Goal: Task Accomplishment & Management: Manage account settings

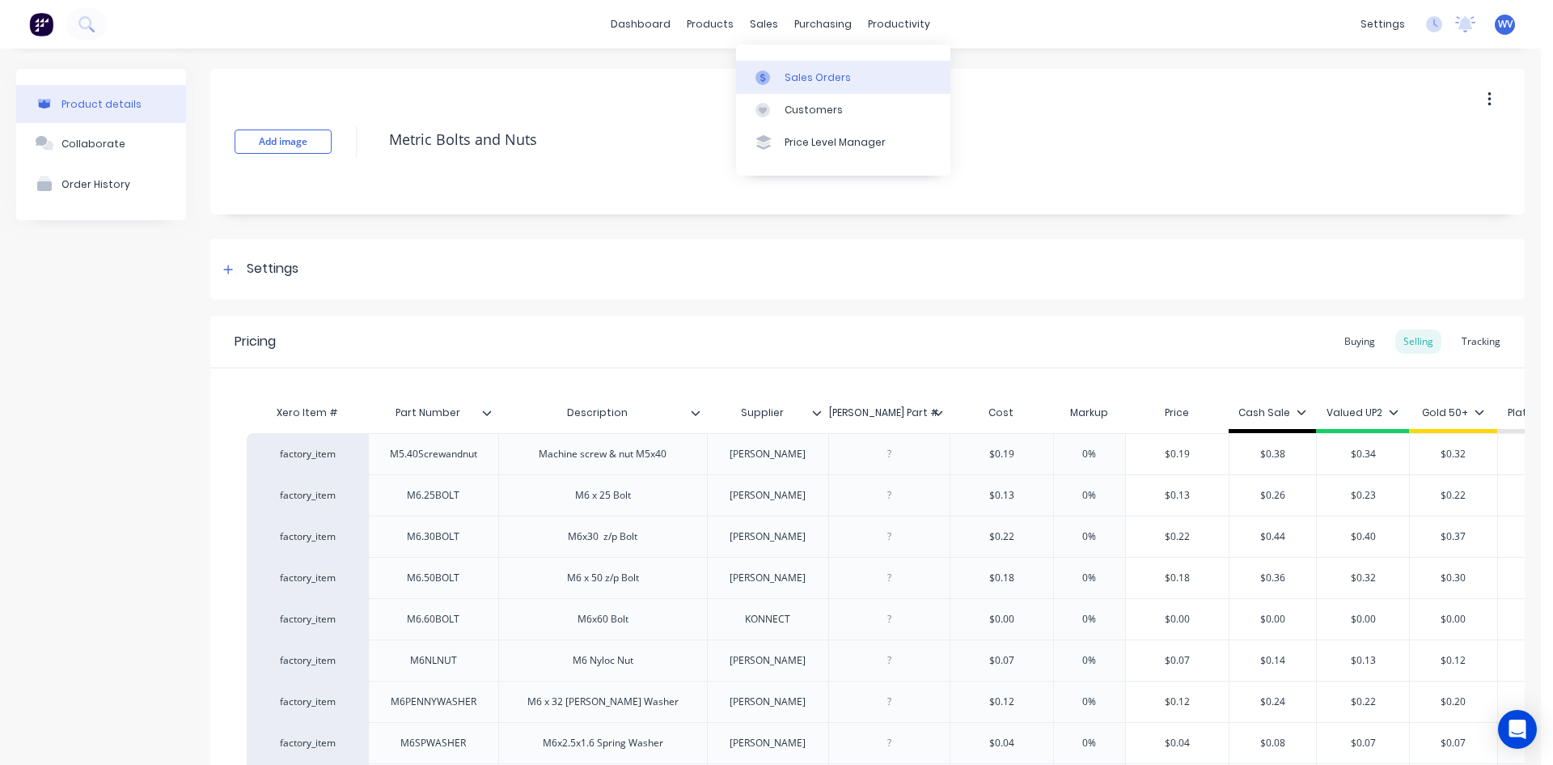
click at [795, 76] on div "Sales Orders" at bounding box center [818, 77] width 66 height 15
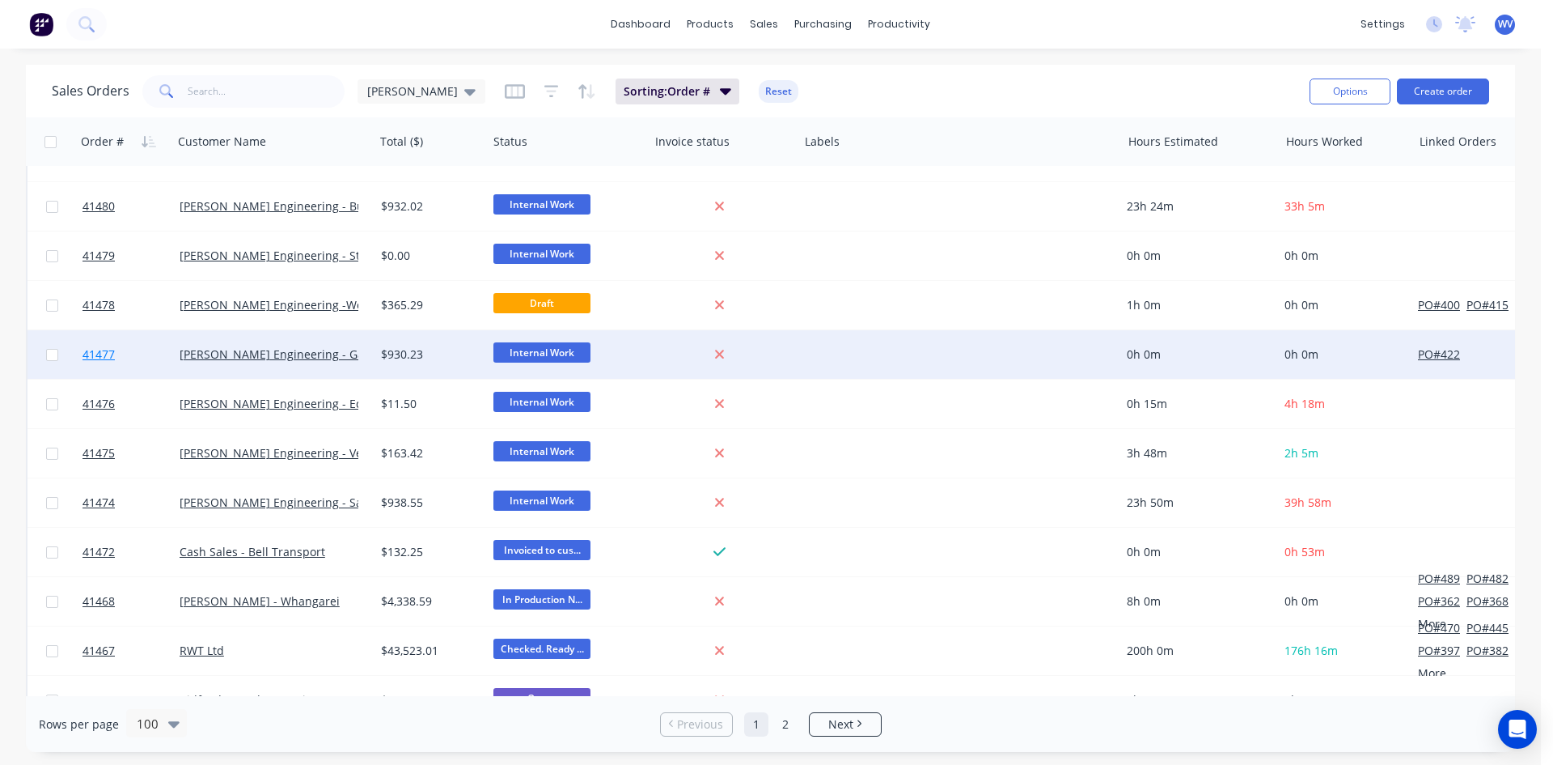
scroll to position [4413, 0]
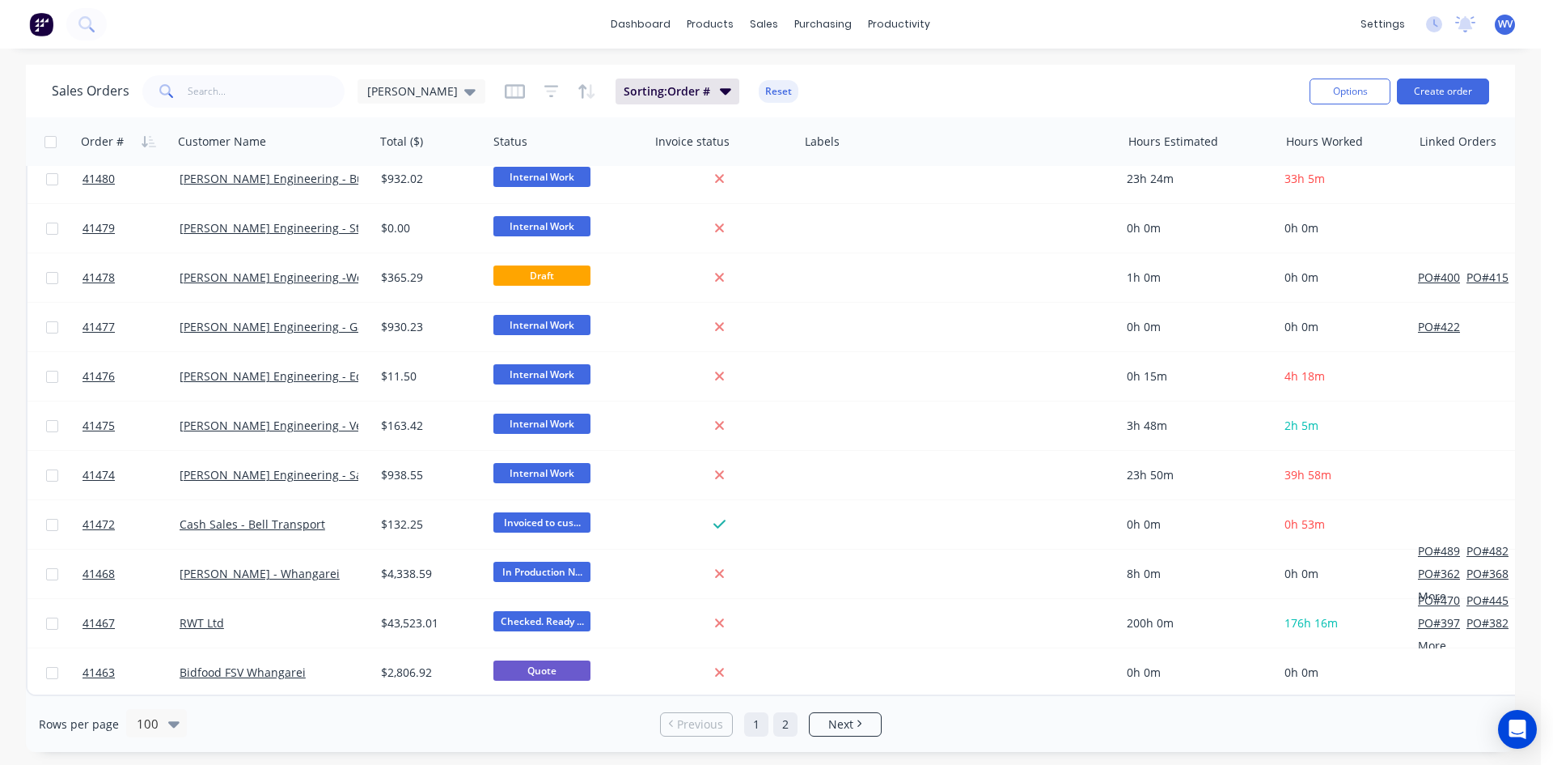
click at [788, 729] on link "2" at bounding box center [785, 724] width 24 height 24
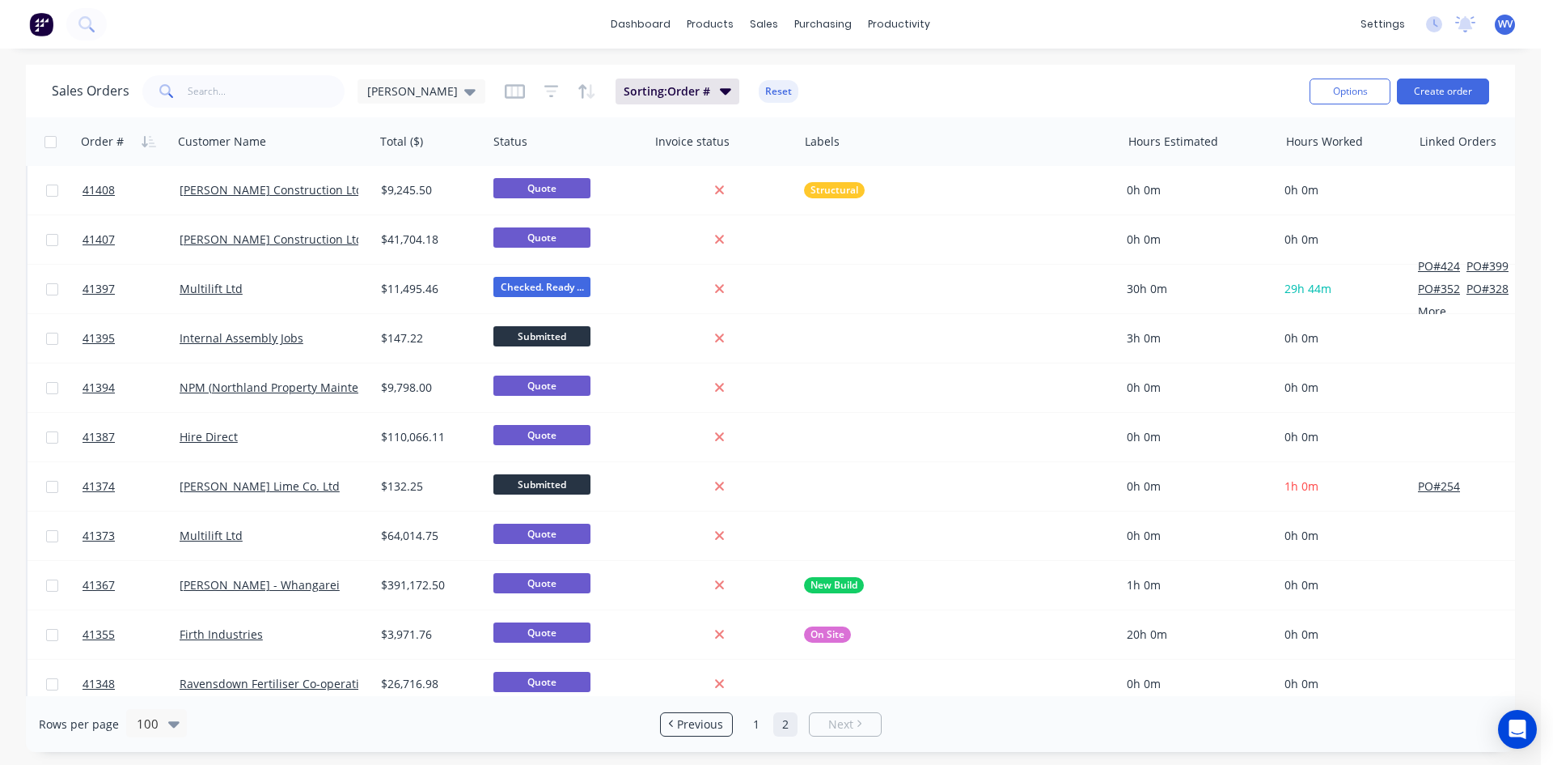
scroll to position [566, 0]
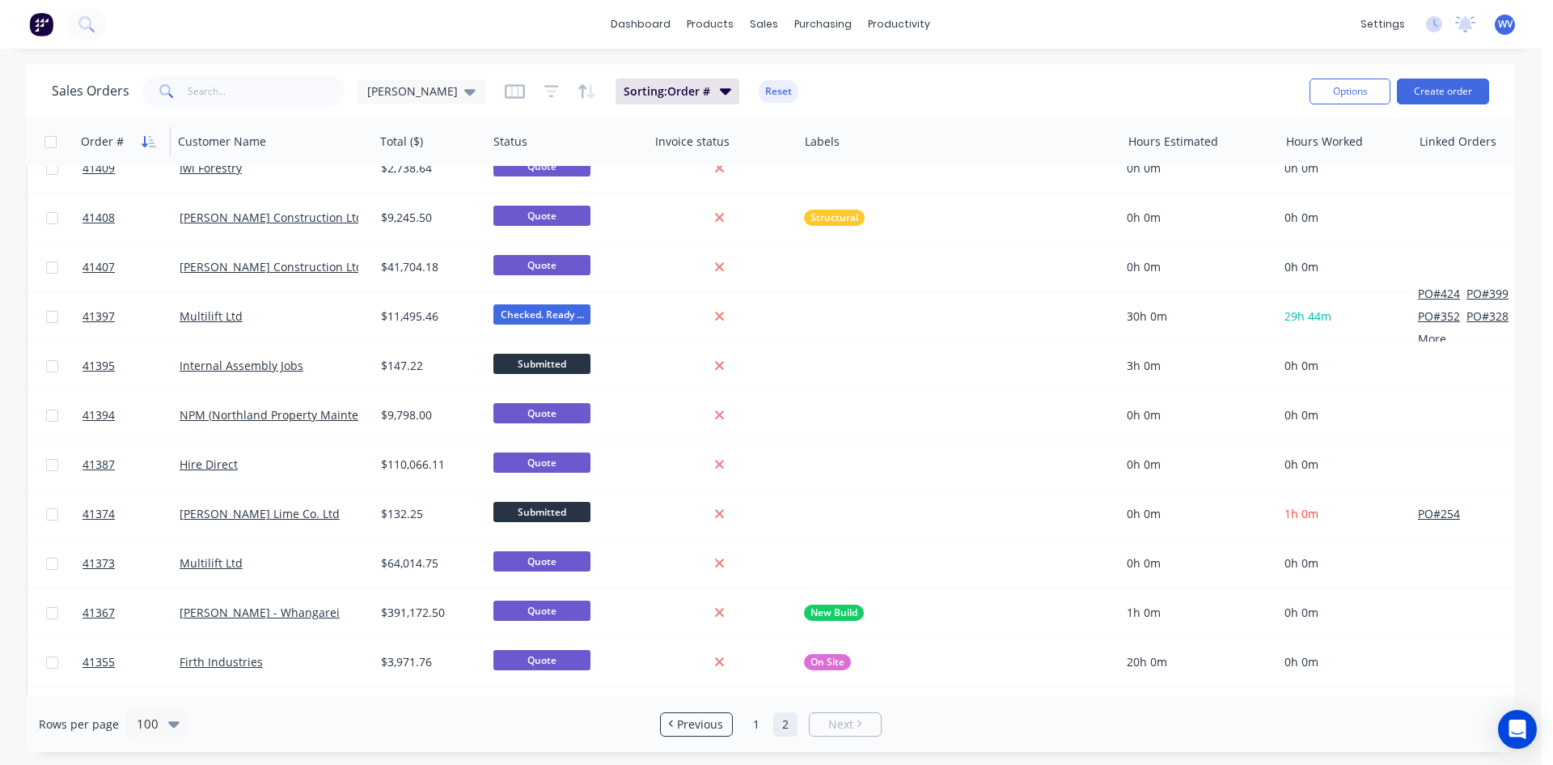
click at [144, 142] on icon "button" at bounding box center [145, 141] width 6 height 11
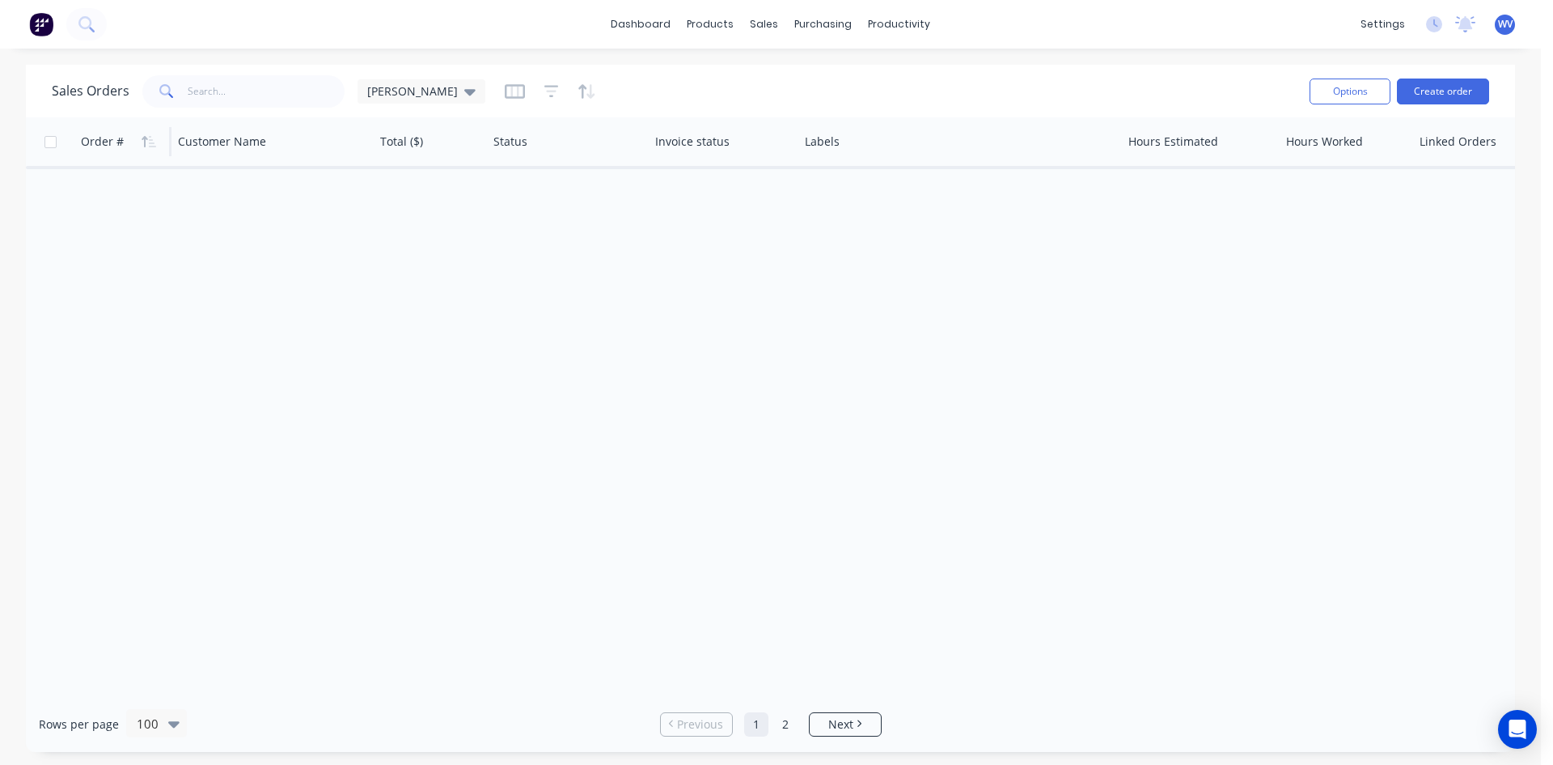
scroll to position [0, 0]
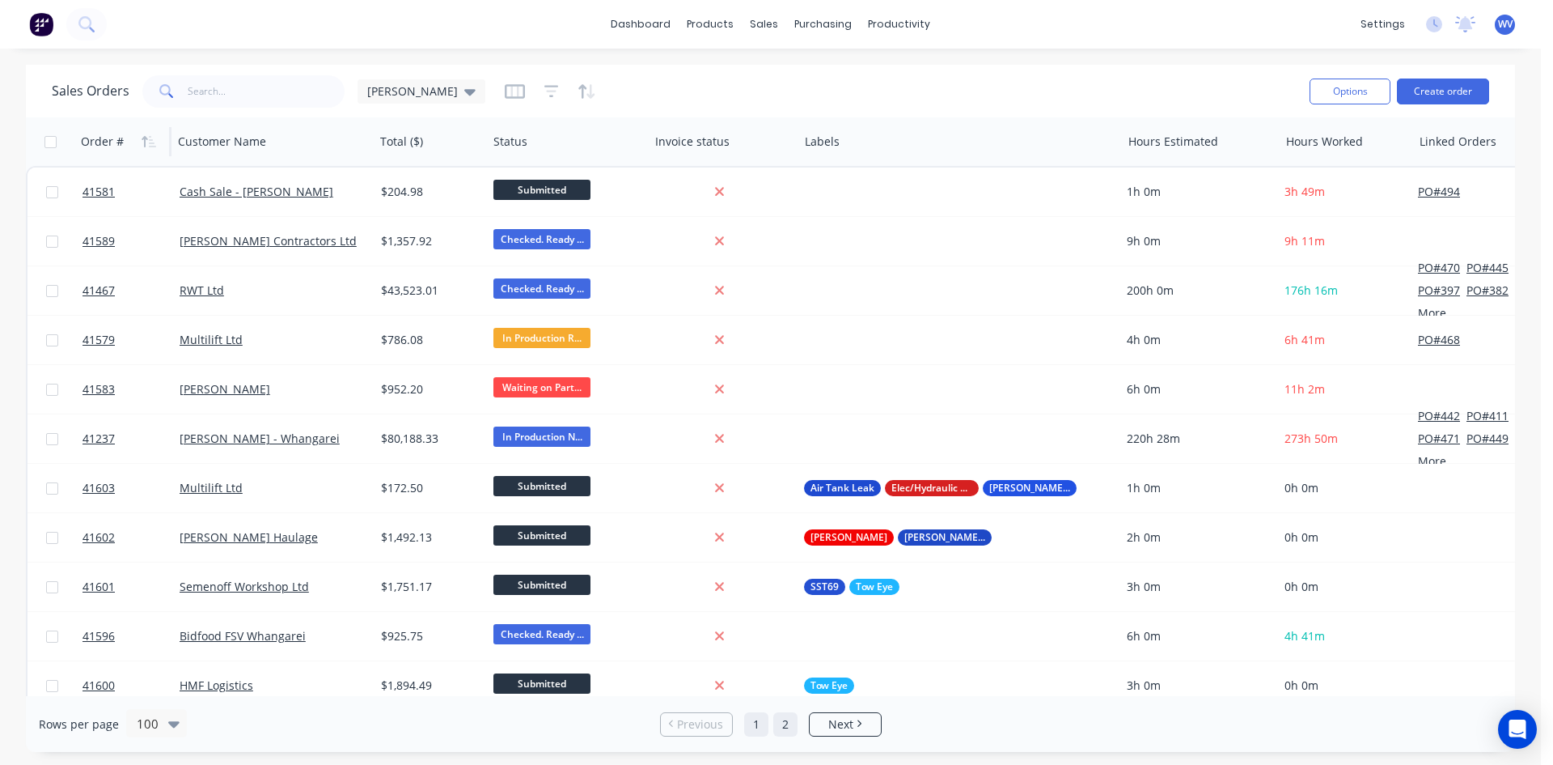
click at [789, 731] on link "2" at bounding box center [785, 724] width 24 height 24
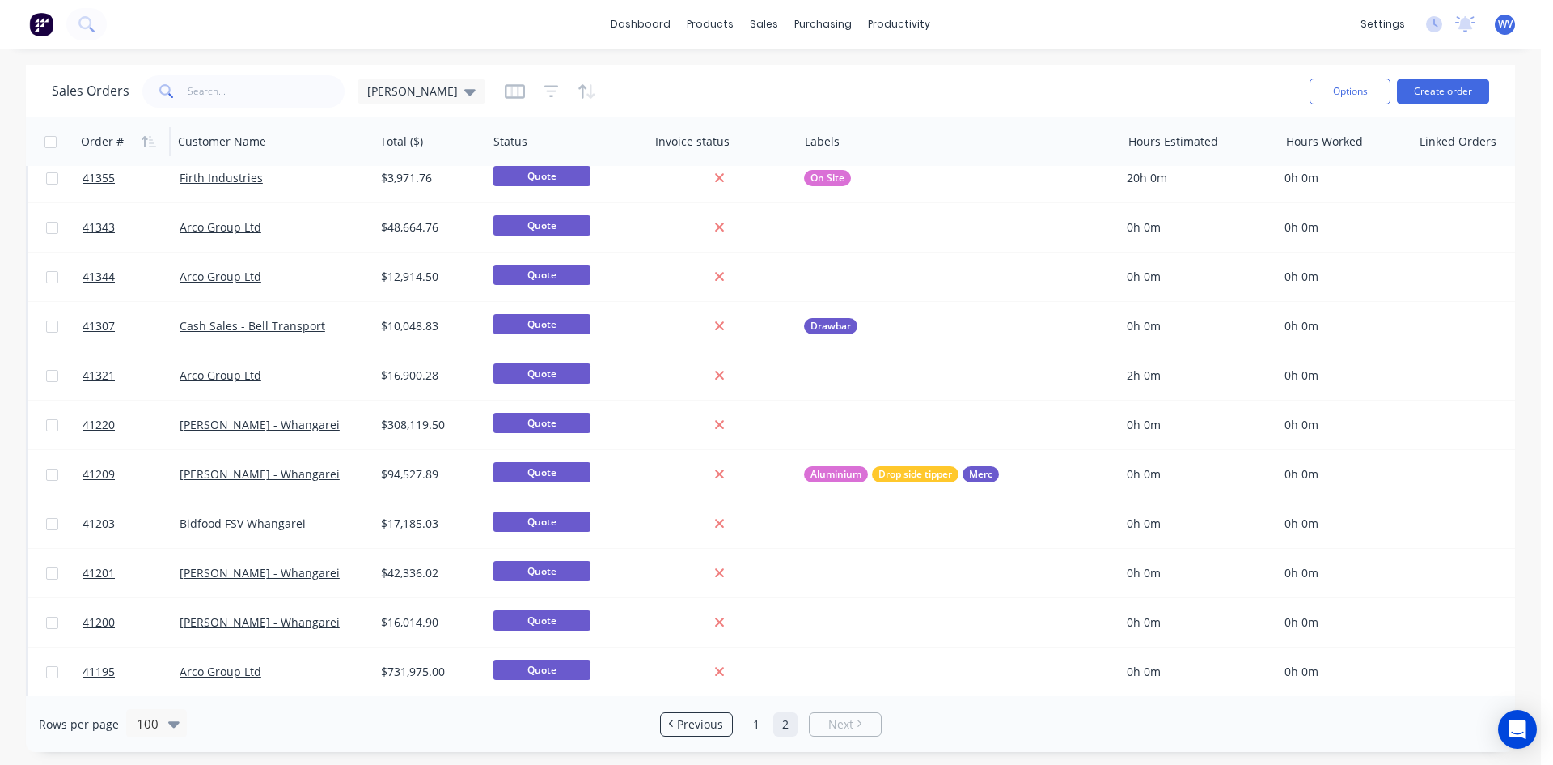
scroll to position [1375, 0]
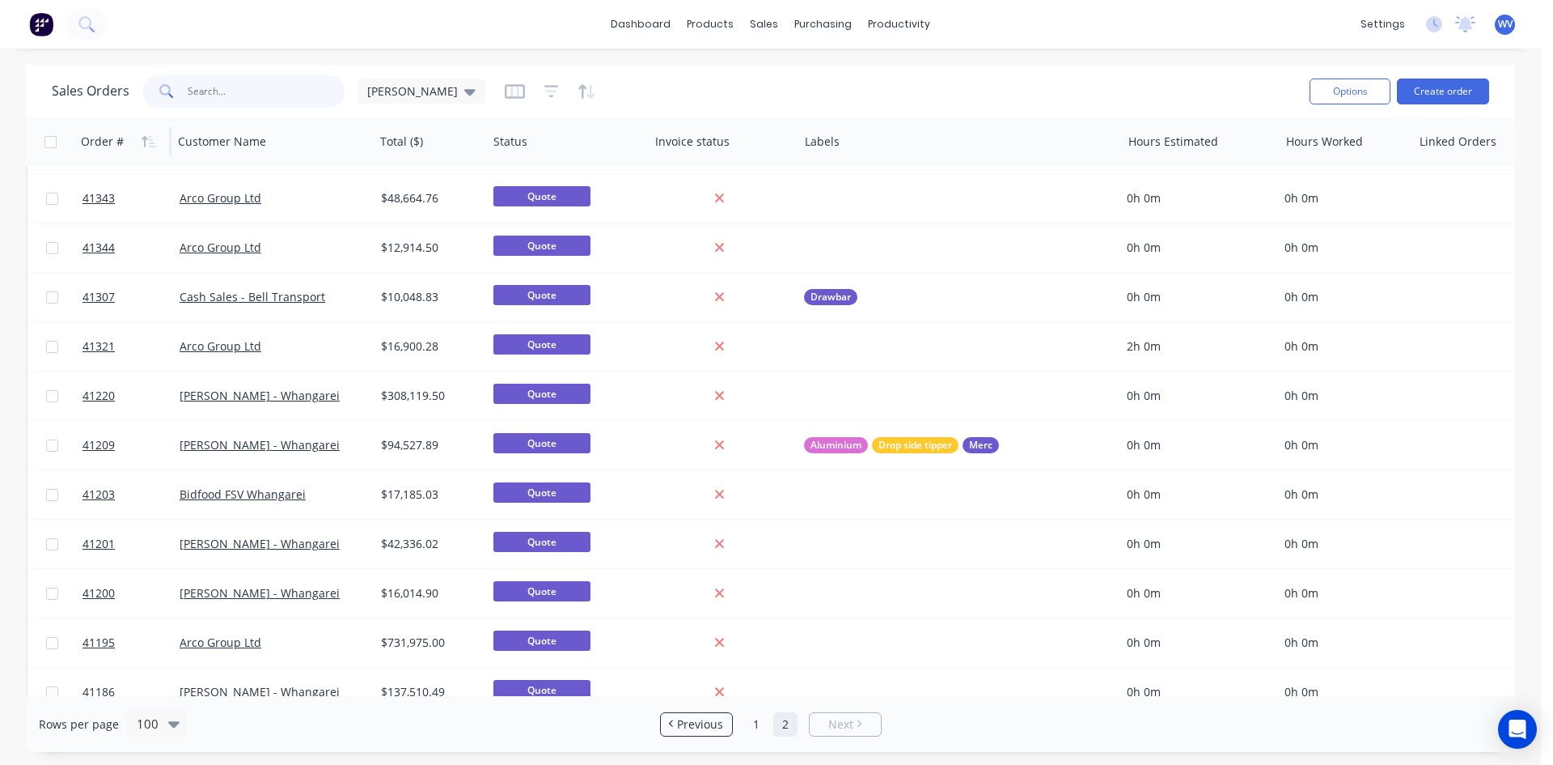
click at [198, 96] on input "text" at bounding box center [267, 91] width 158 height 32
type input "41237"
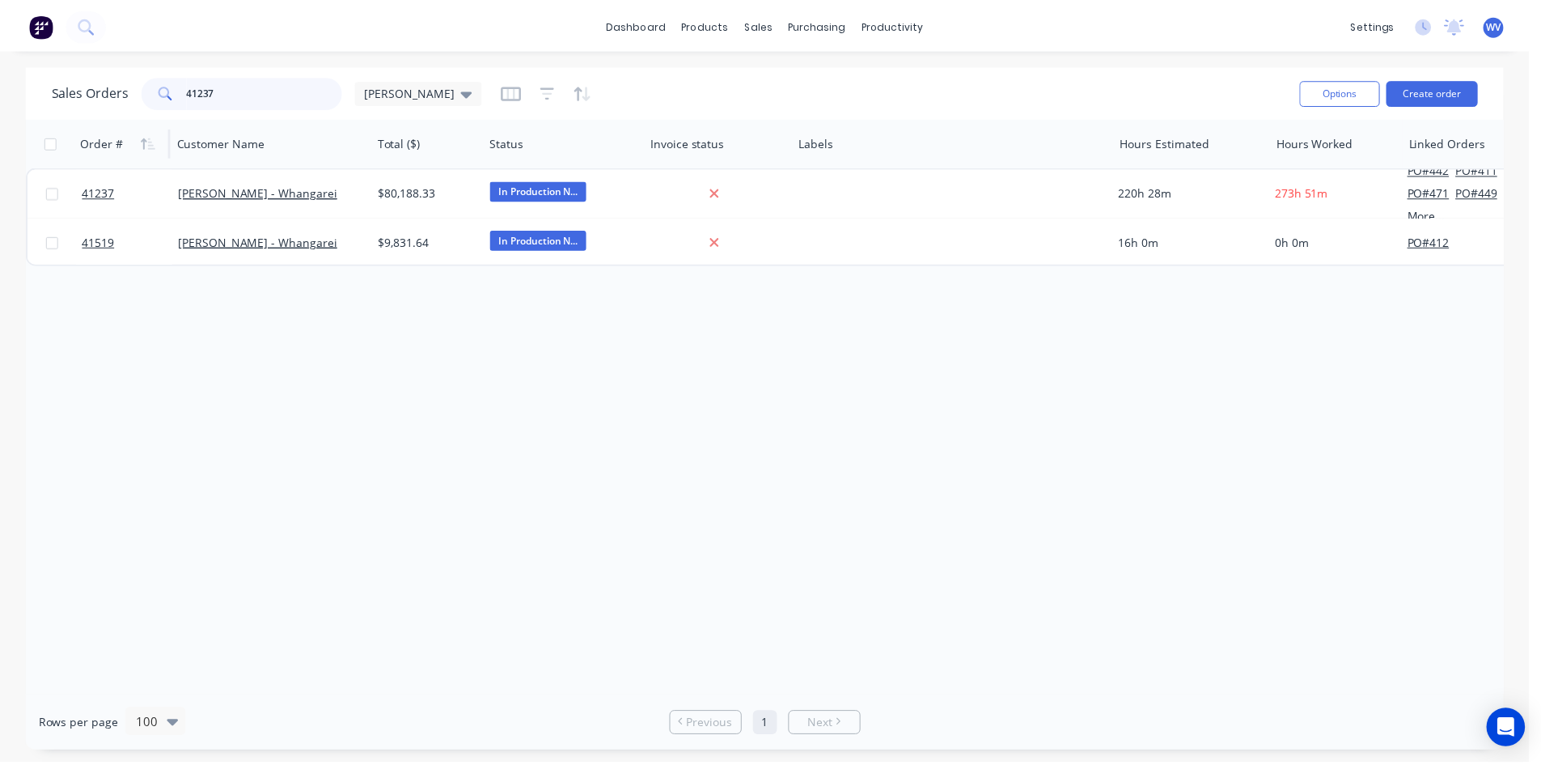
scroll to position [0, 0]
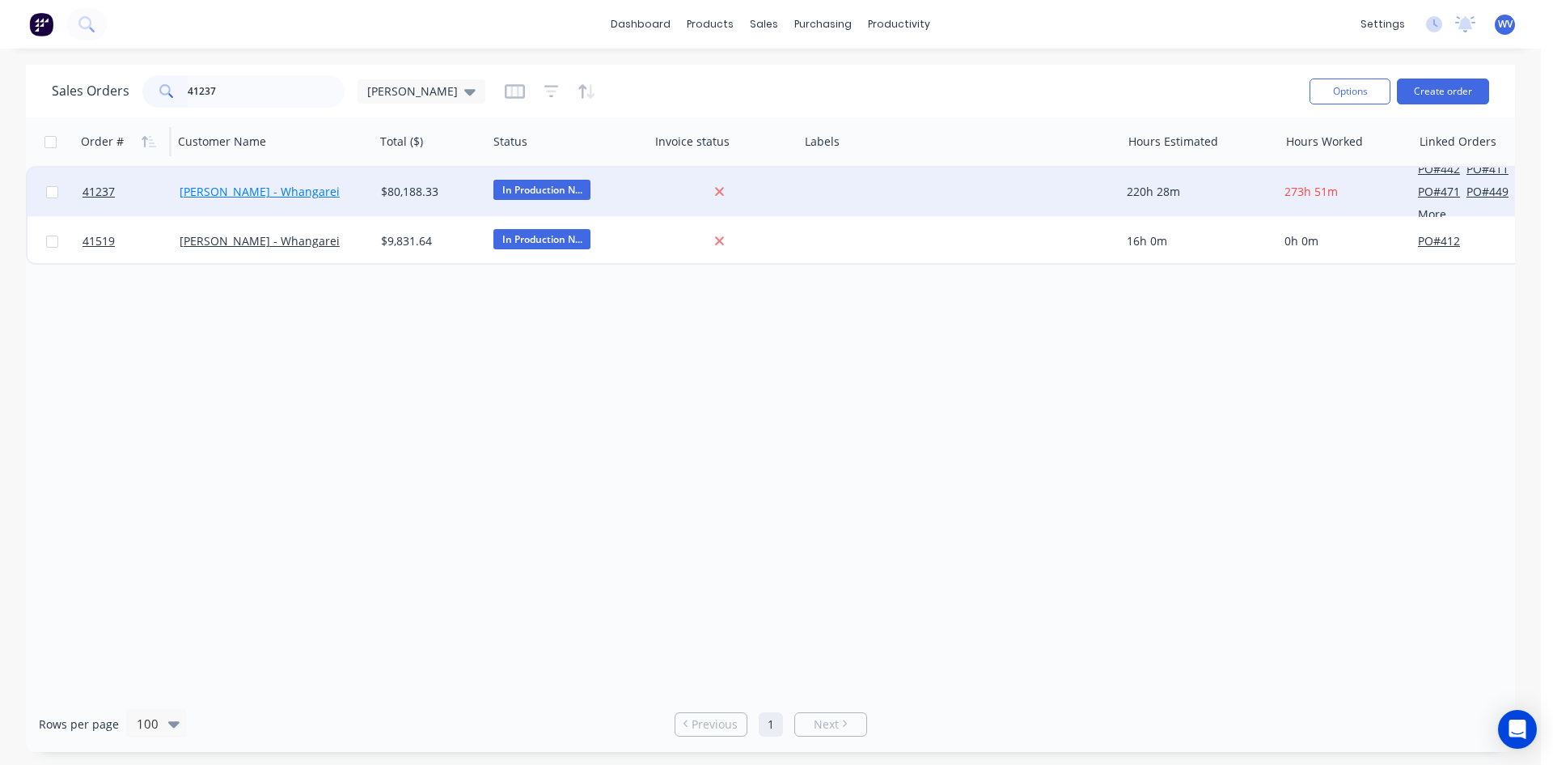
click at [302, 197] on link "[PERSON_NAME] - Whangarei" at bounding box center [260, 191] width 160 height 15
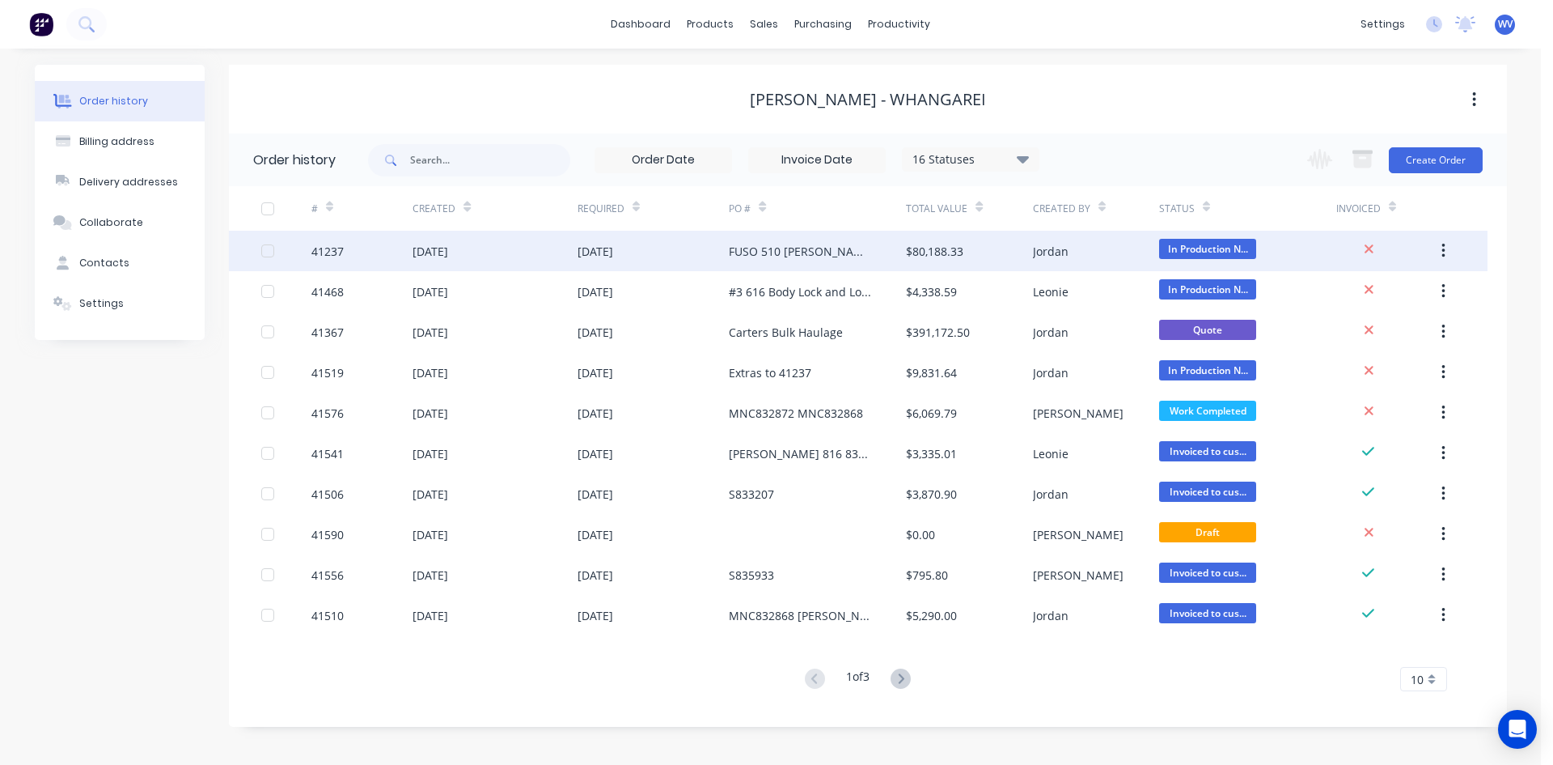
click at [768, 256] on div "FUSO 510 [PERSON_NAME] PO 825751" at bounding box center [801, 251] width 145 height 17
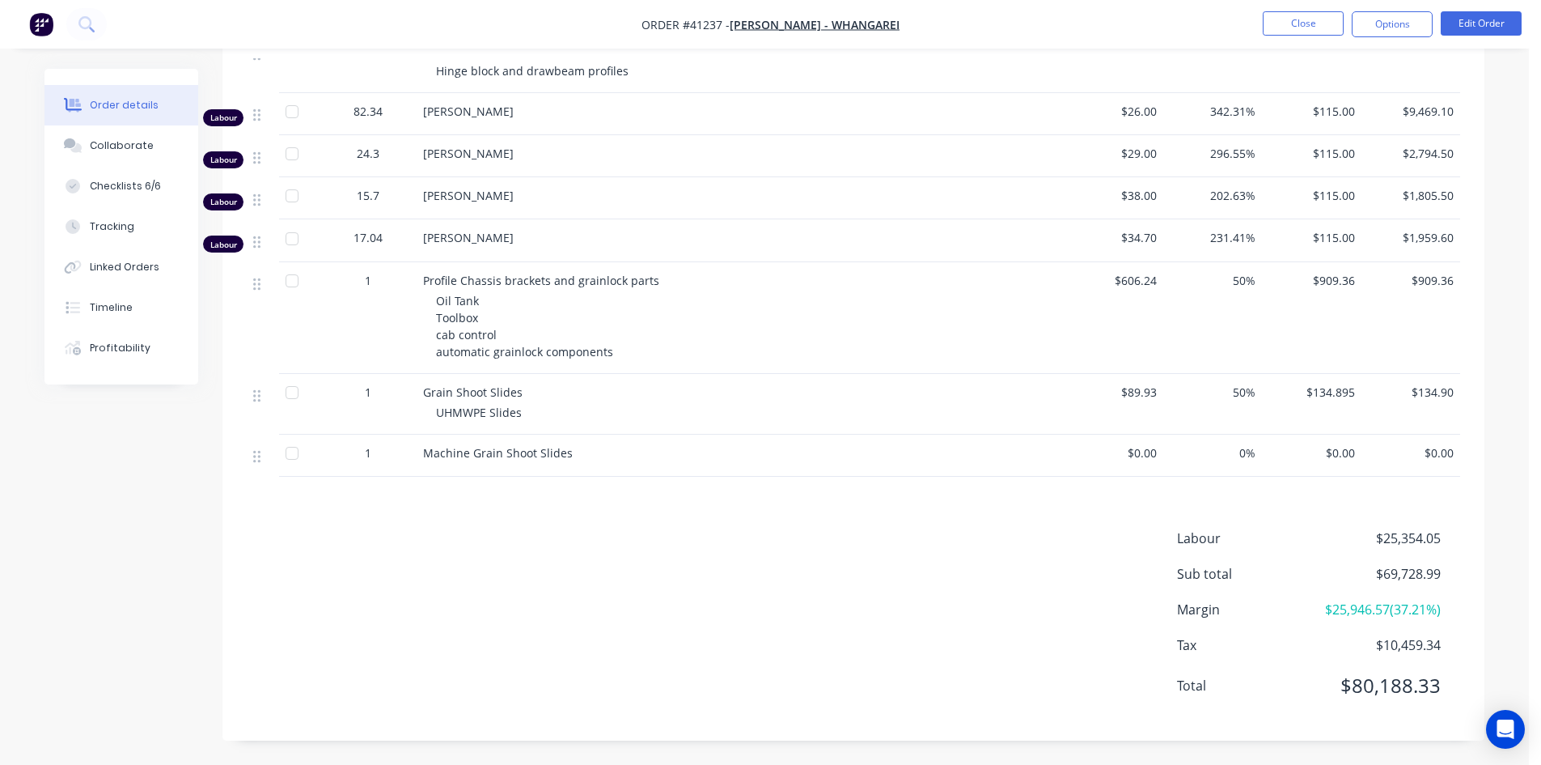
scroll to position [1397, 0]
click at [134, 179] on div "Checklists 6/6" at bounding box center [125, 186] width 71 height 15
type textarea "x"
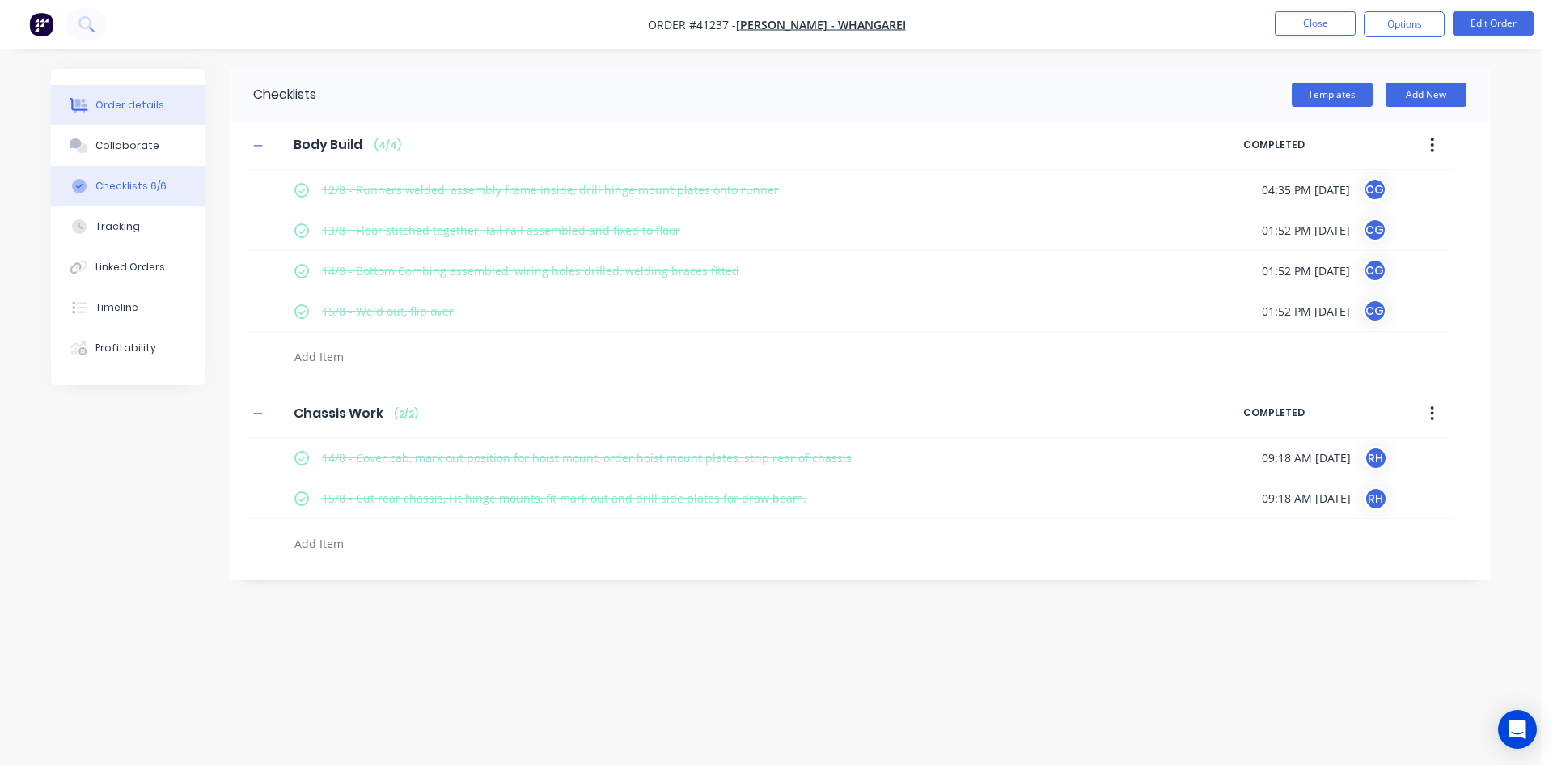
click at [126, 104] on div "Order details" at bounding box center [129, 105] width 69 height 15
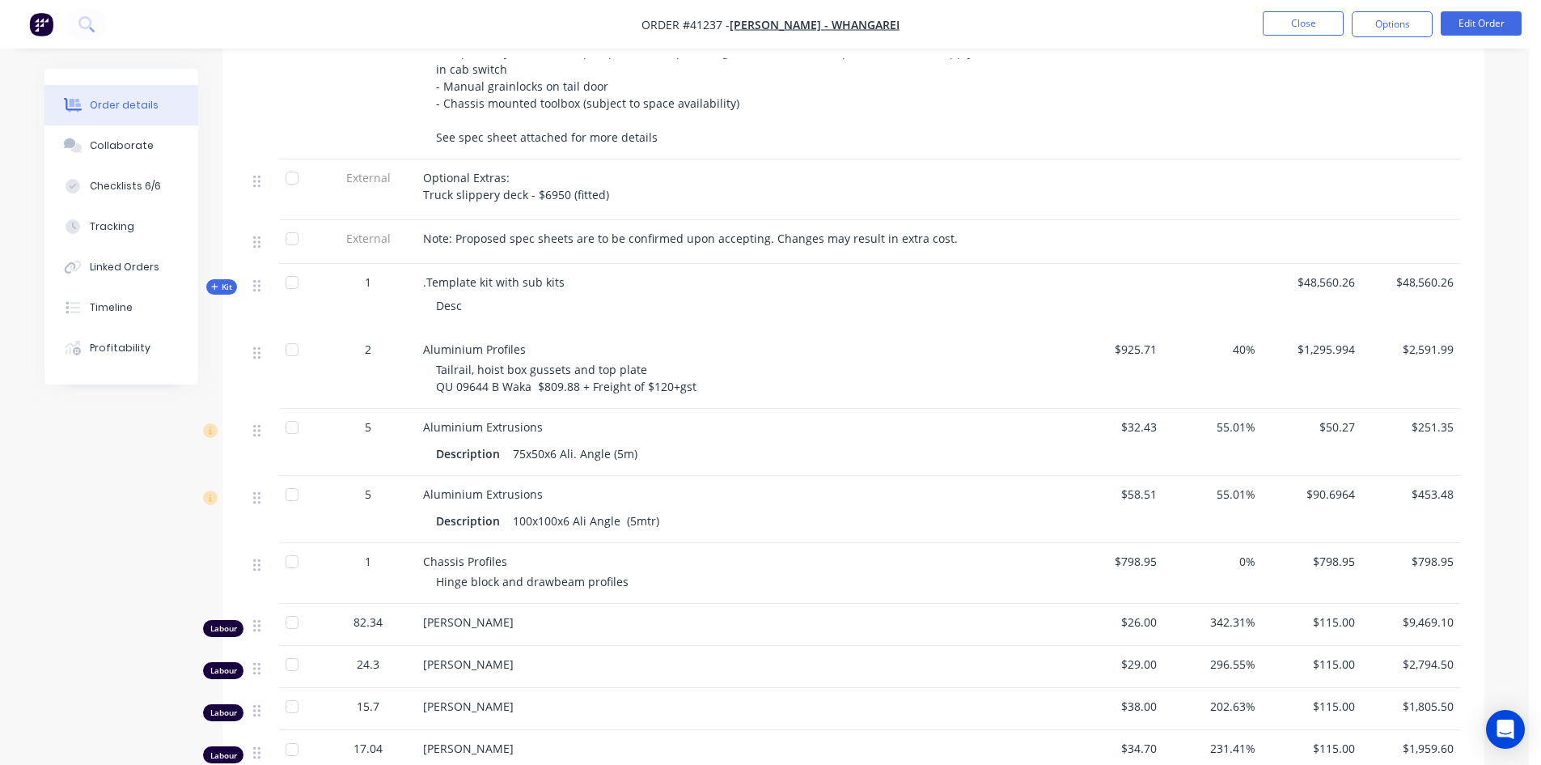
scroll to position [831, 0]
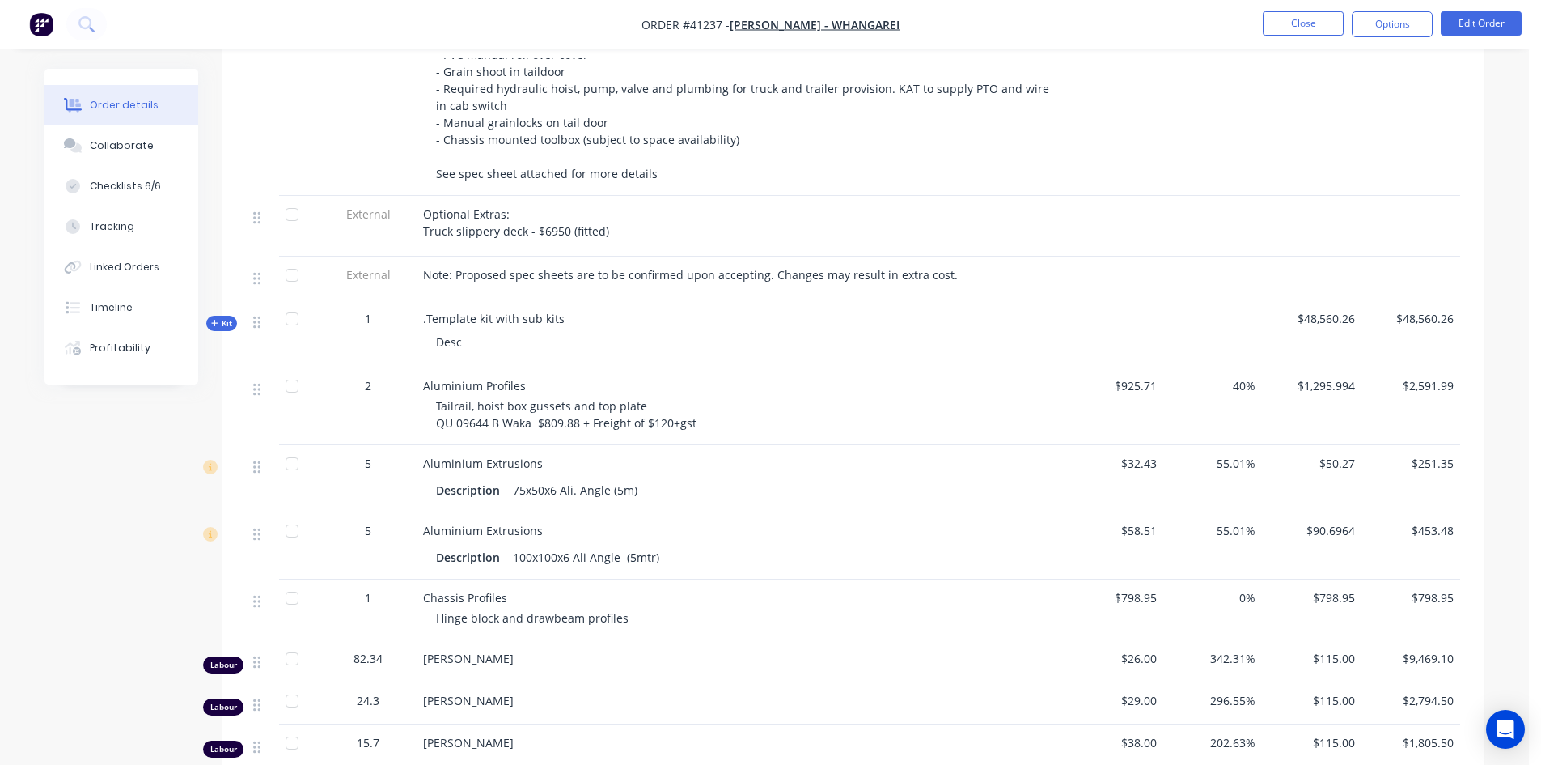
click at [213, 322] on icon "button" at bounding box center [214, 323] width 7 height 8
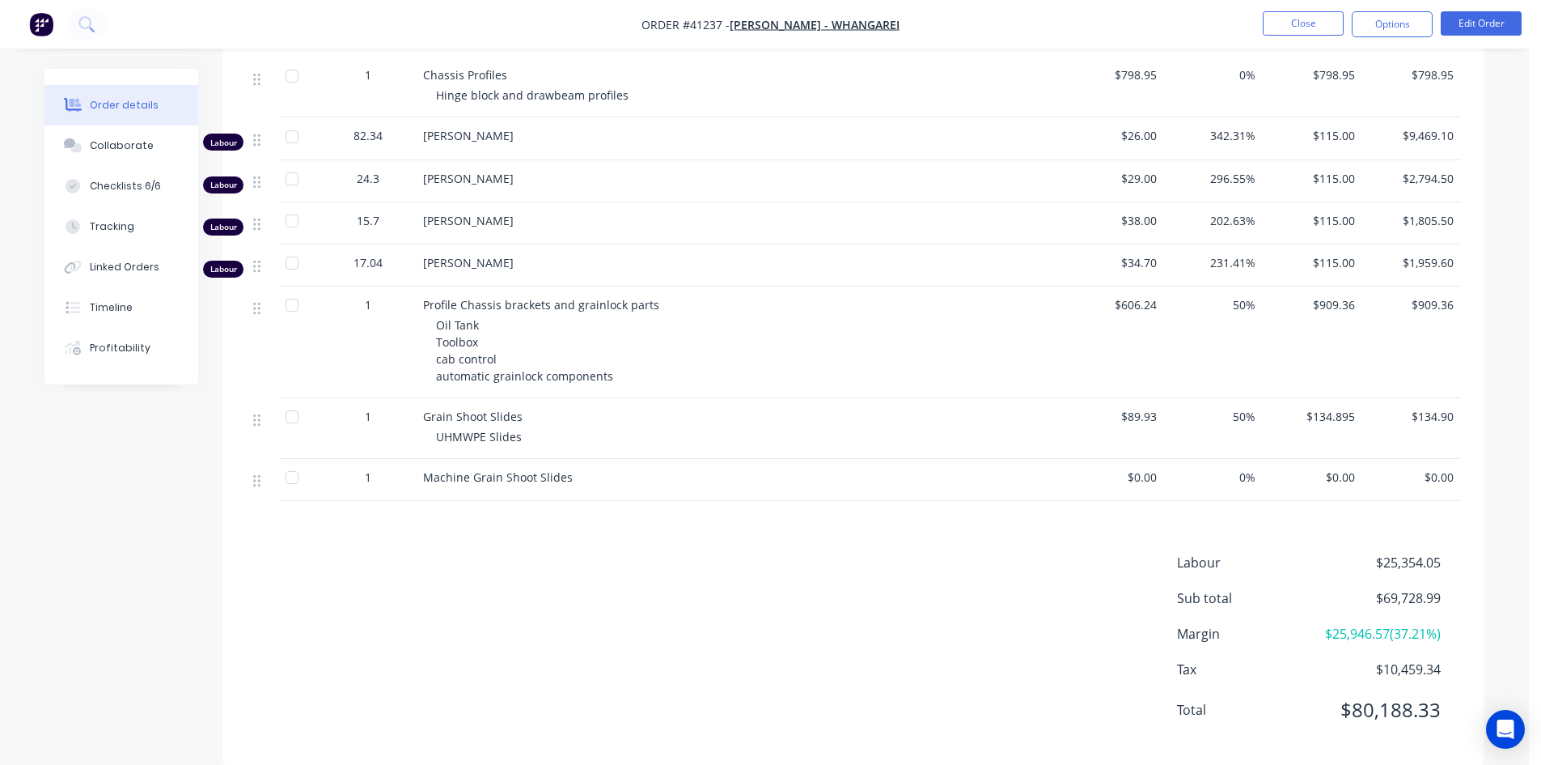
scroll to position [1818, 0]
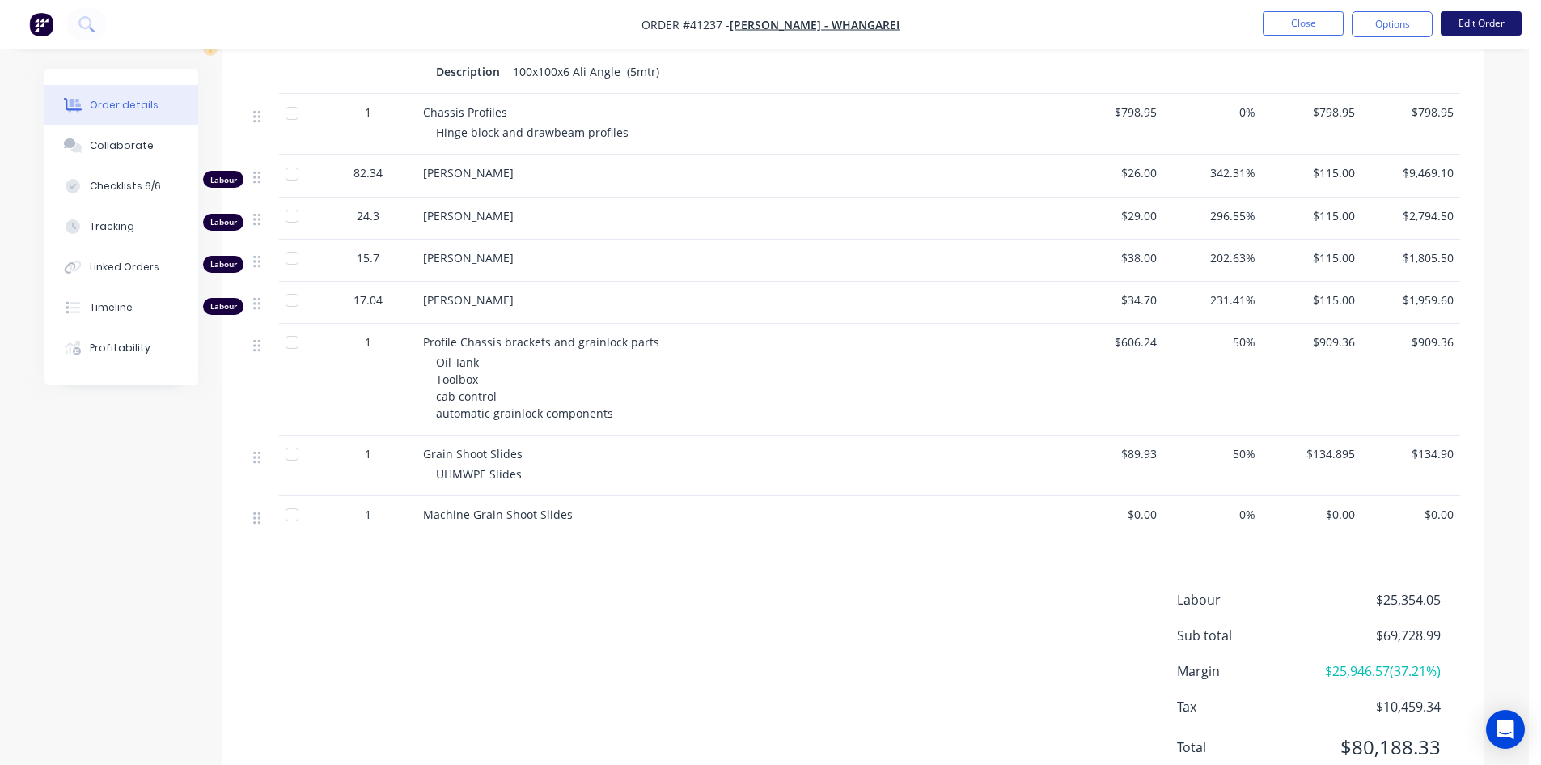
click at [1464, 25] on button "Edit Order" at bounding box center [1481, 23] width 81 height 24
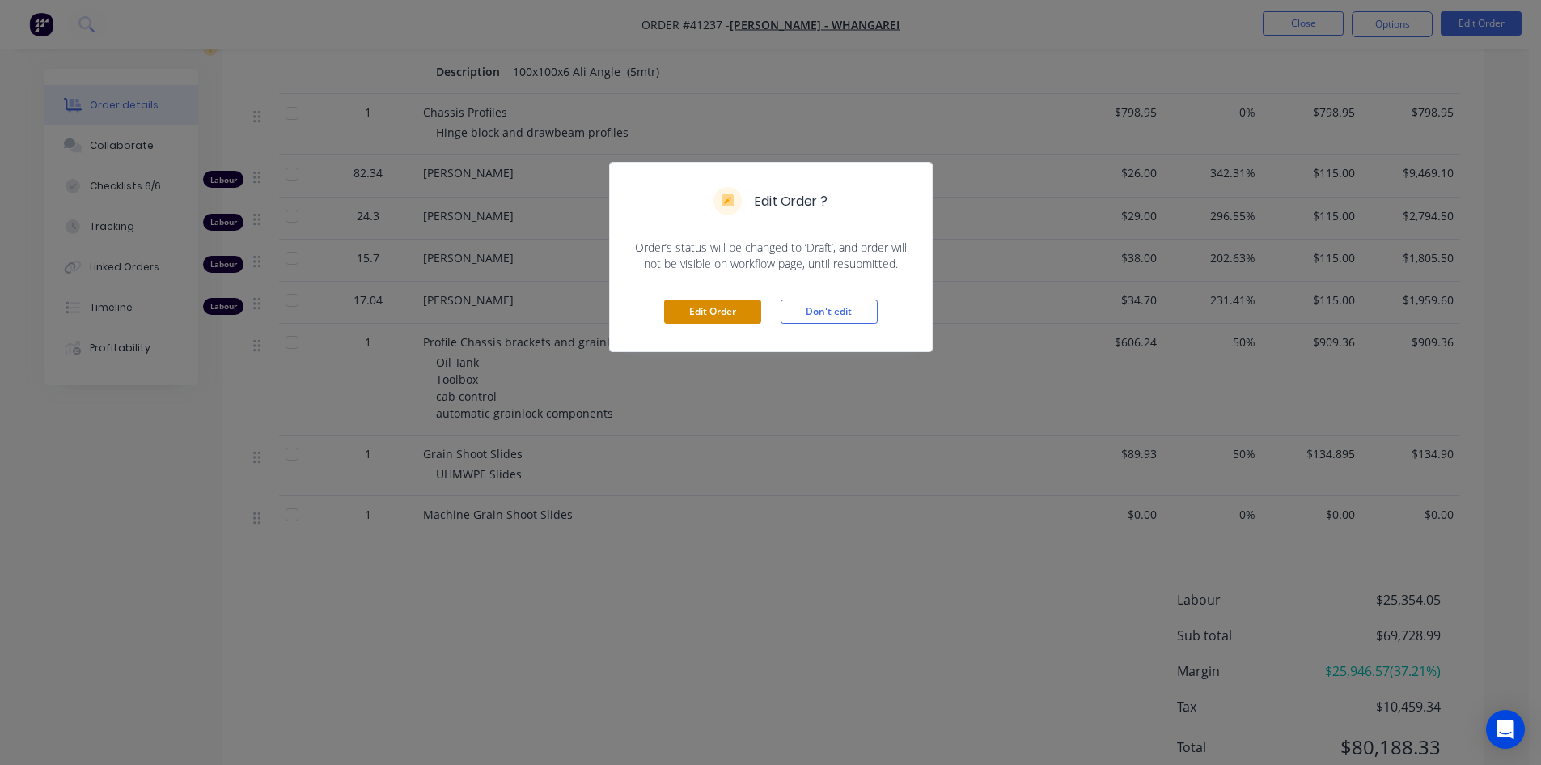
click at [713, 310] on button "Edit Order" at bounding box center [712, 311] width 97 height 24
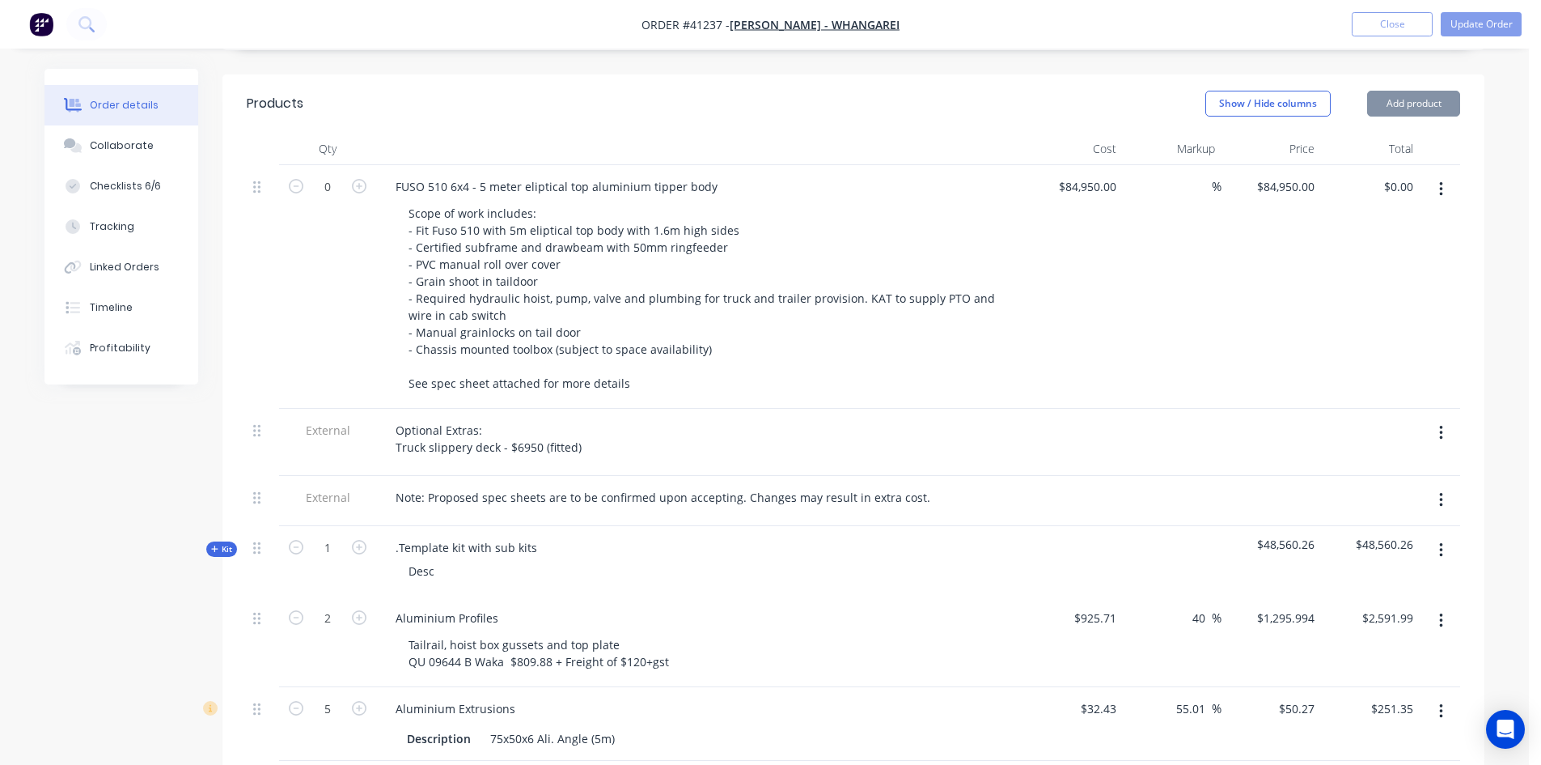
scroll to position [647, 0]
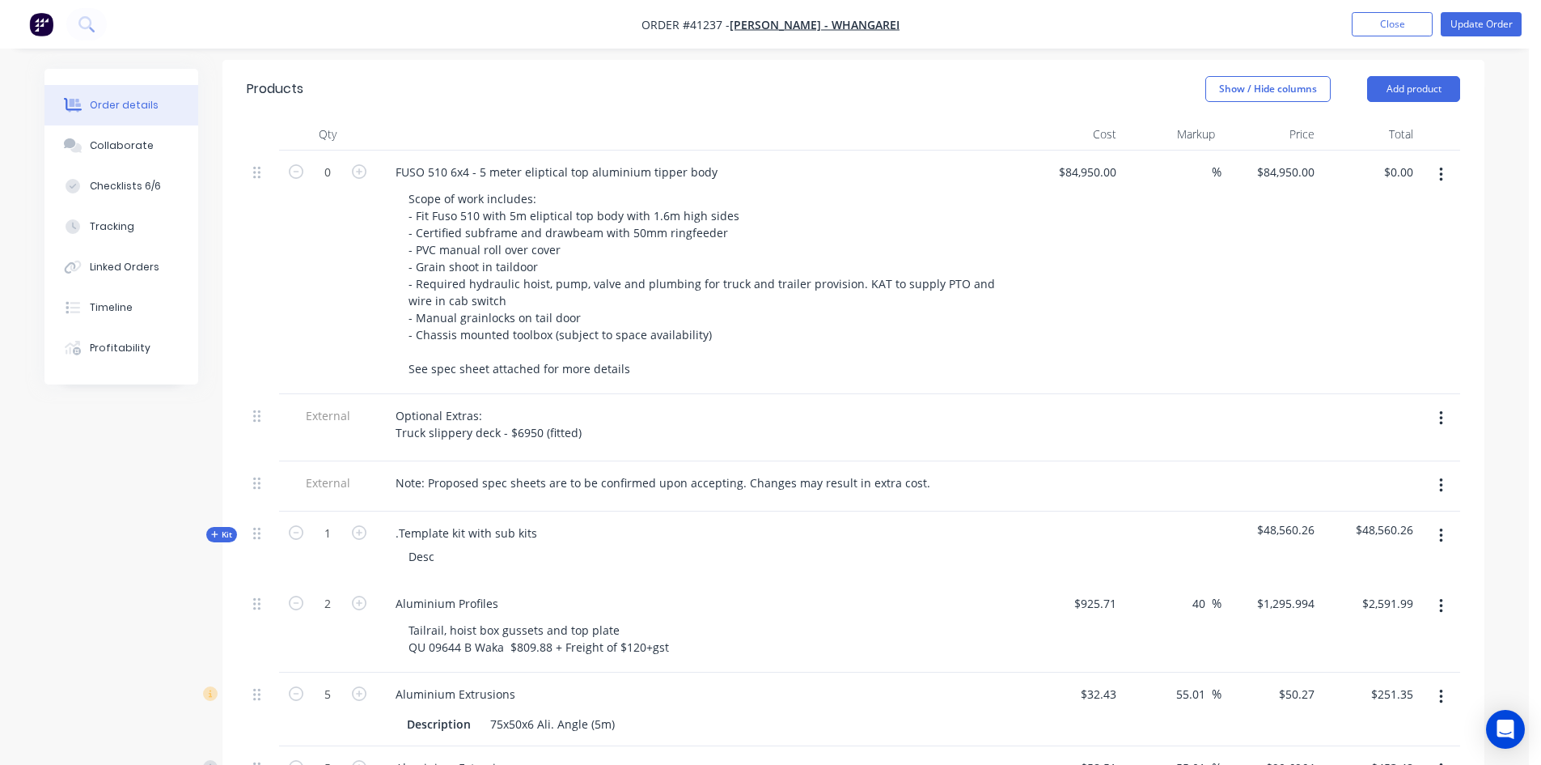
click at [213, 542] on button "Kit" at bounding box center [221, 534] width 31 height 15
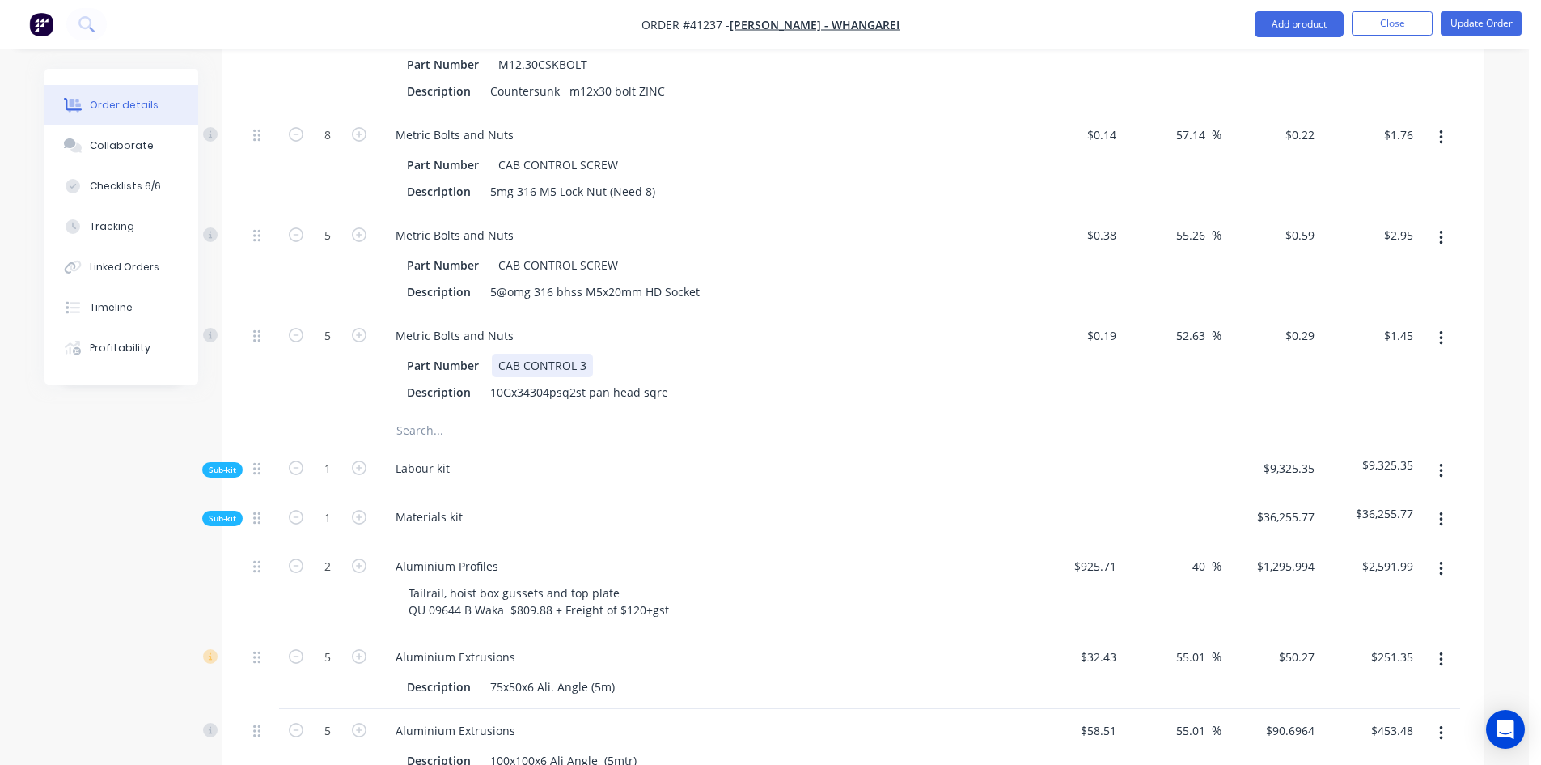
scroll to position [1294, 0]
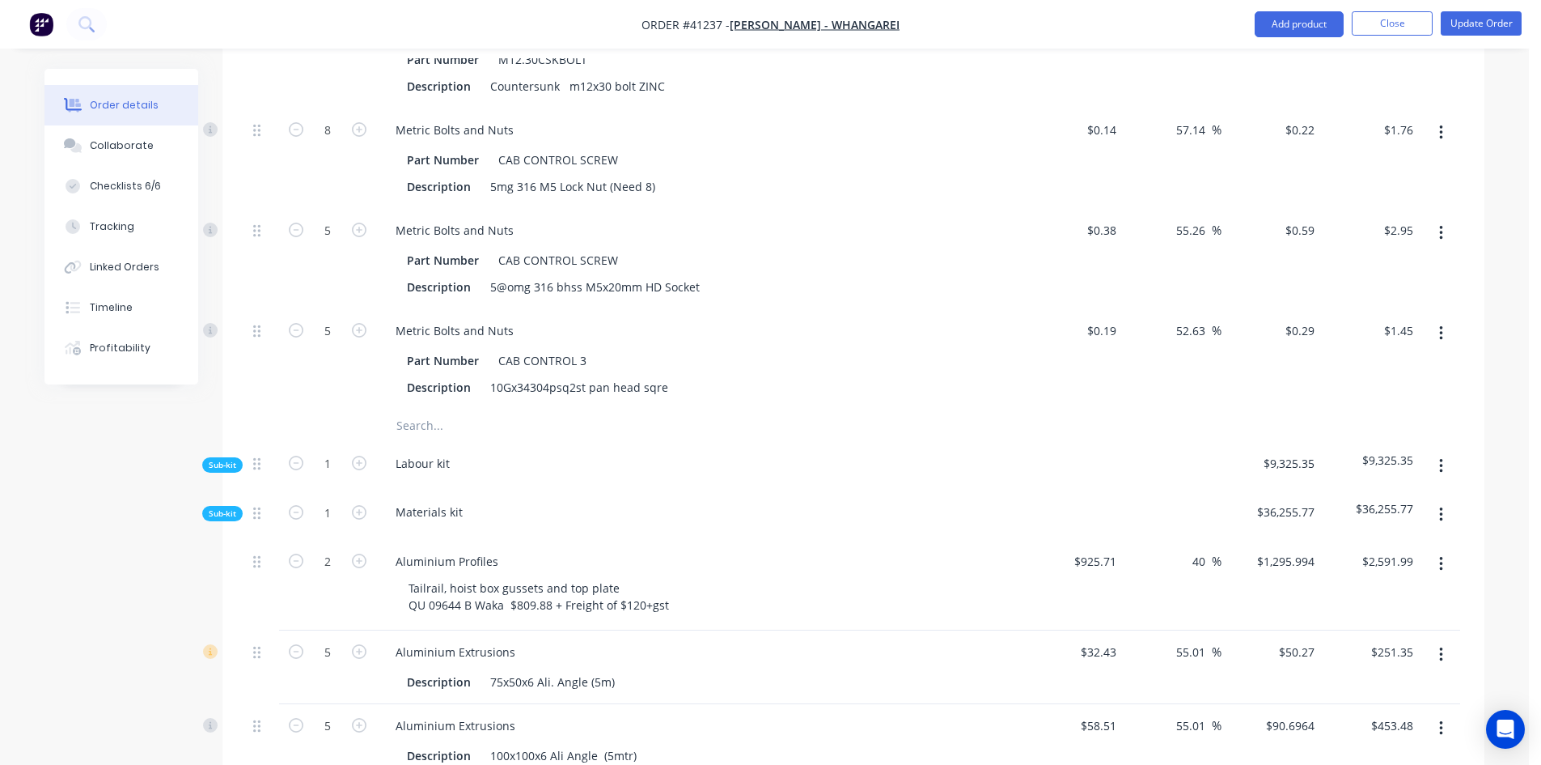
click at [407, 442] on input "text" at bounding box center [558, 425] width 324 height 32
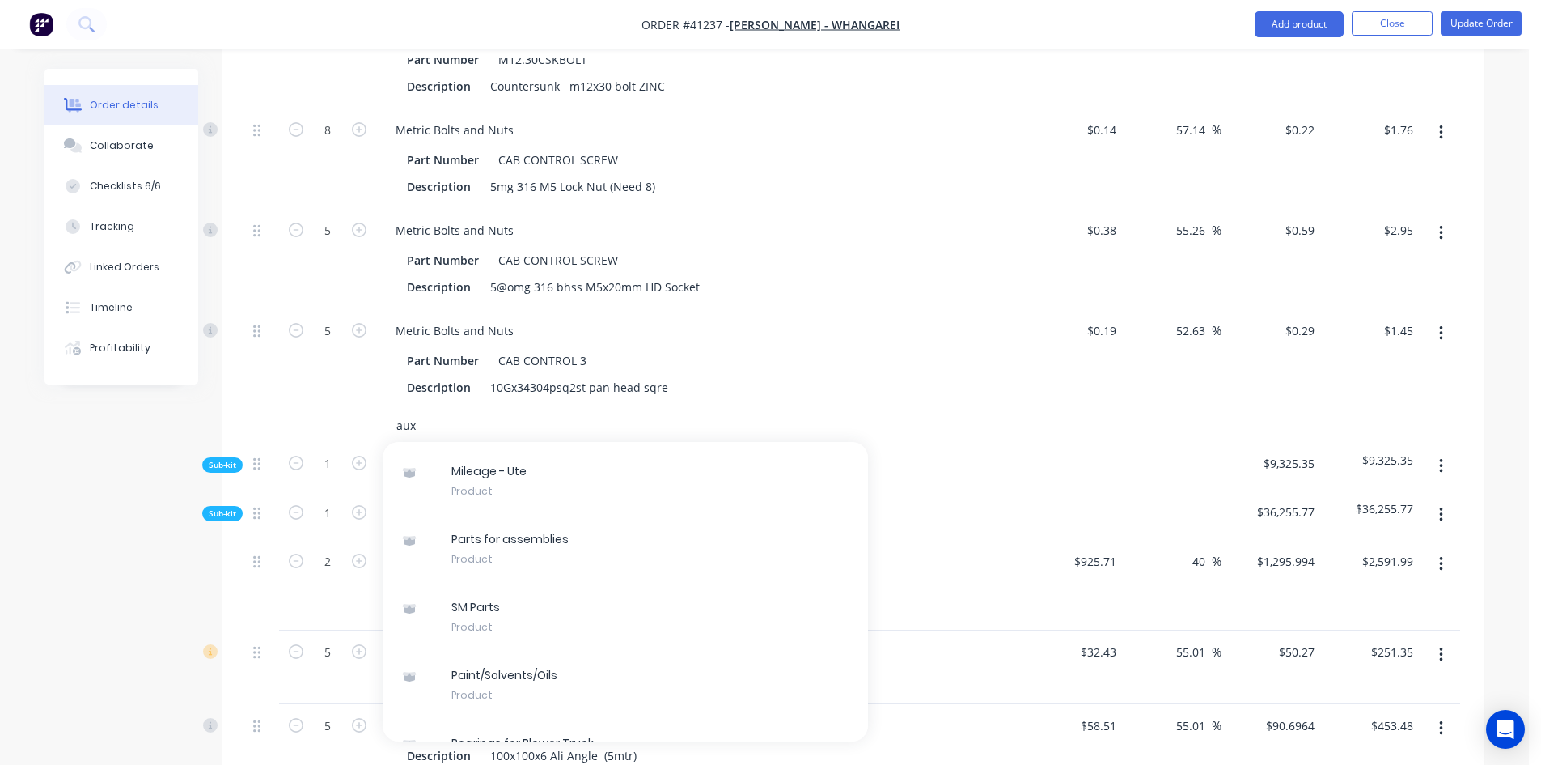
scroll to position [3074, 0]
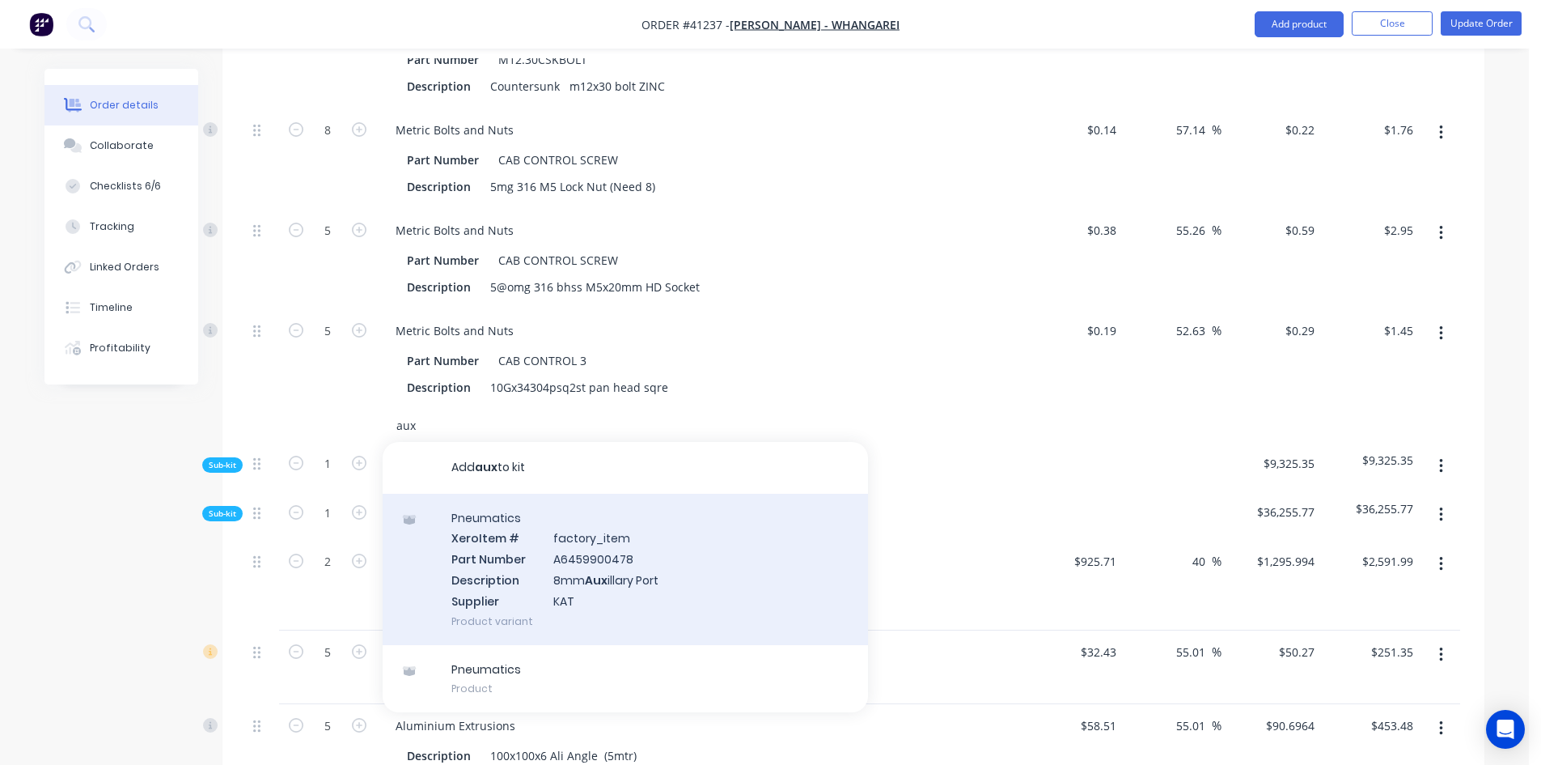
type input "aux"
click at [600, 604] on div "Pneumatics Xero Item # factory_item Part Number A6459900478 Description 8mm Aux…" at bounding box center [625, 568] width 485 height 151
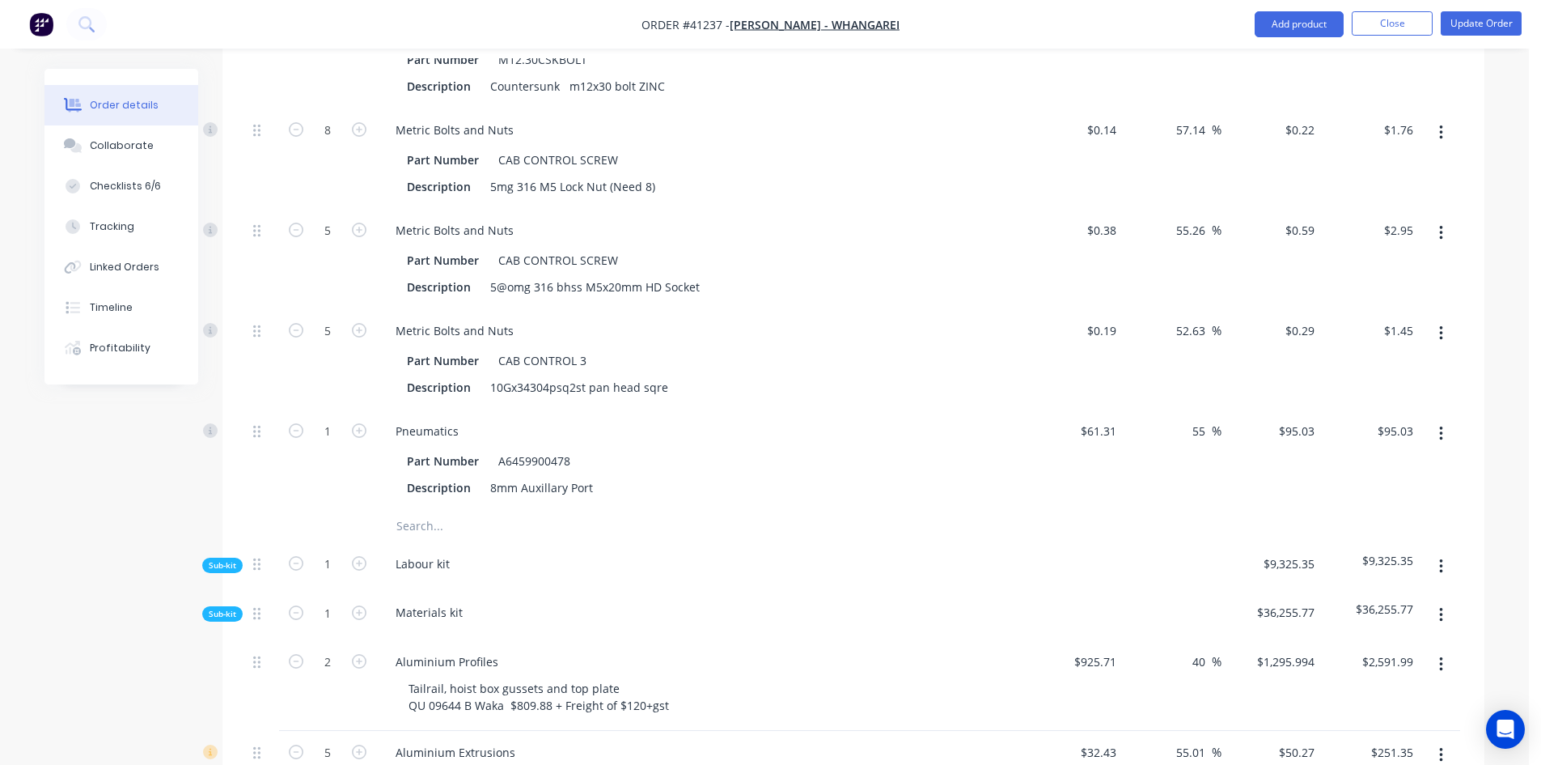
click at [426, 542] on input "text" at bounding box center [558, 526] width 324 height 32
type input "aux"
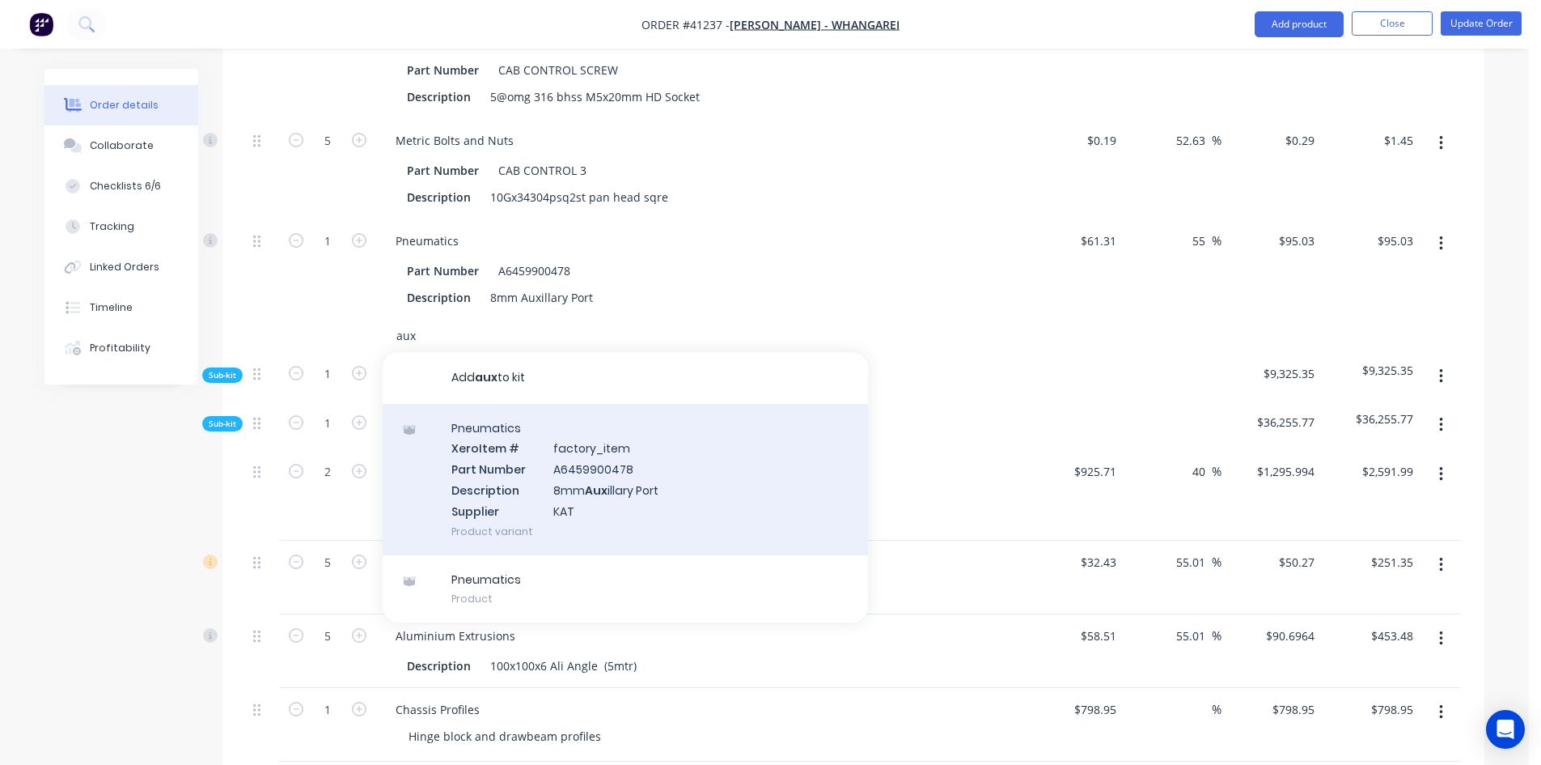
scroll to position [1456, 0]
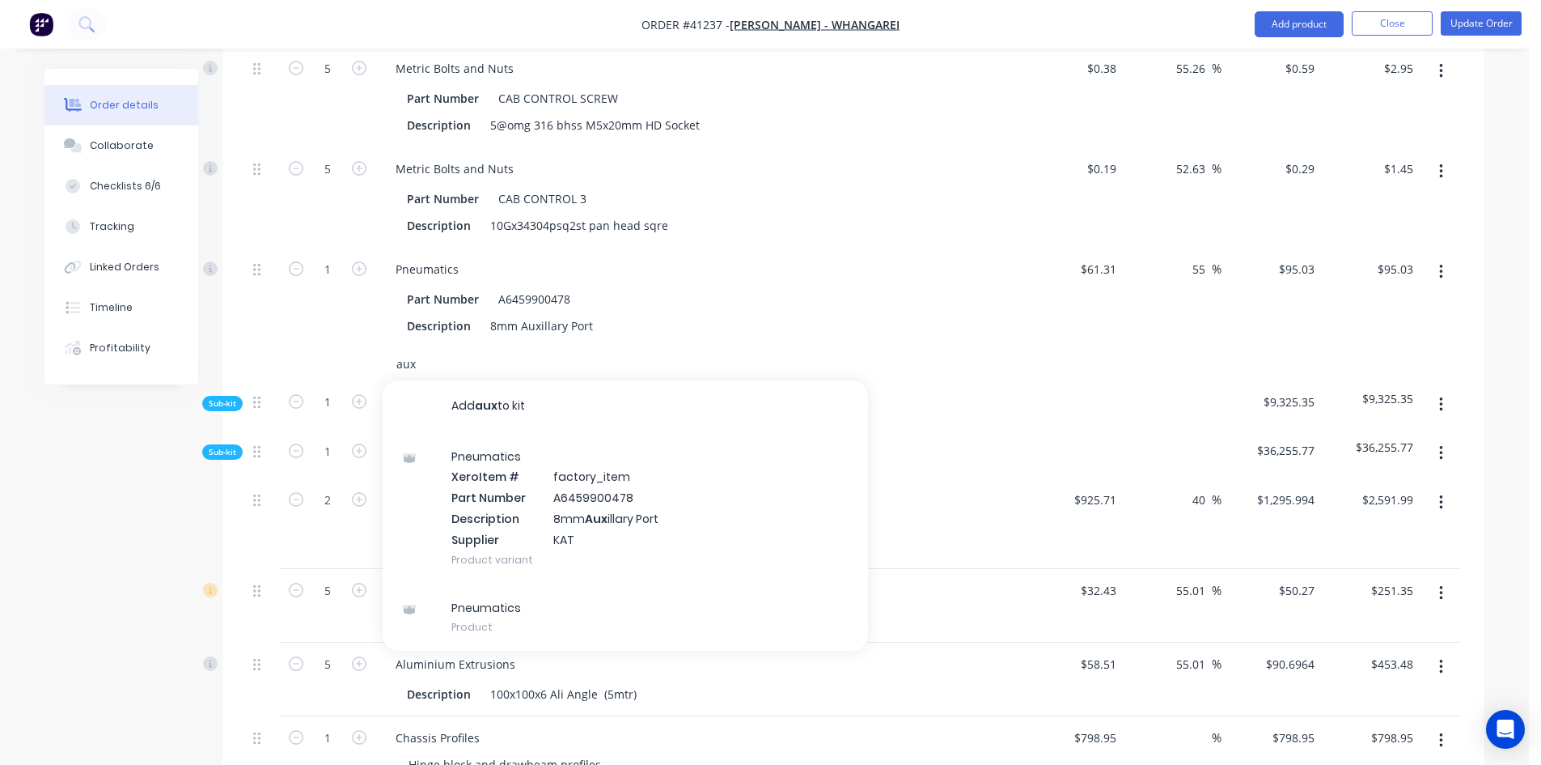
drag, startPoint x: 421, startPoint y: 379, endPoint x: 392, endPoint y: 382, distance: 29.3
click at [392, 380] on div "aux Add aux to kit Pneumatics Xero Item # factory_item Part Number A6459900478 …" at bounding box center [625, 364] width 485 height 32
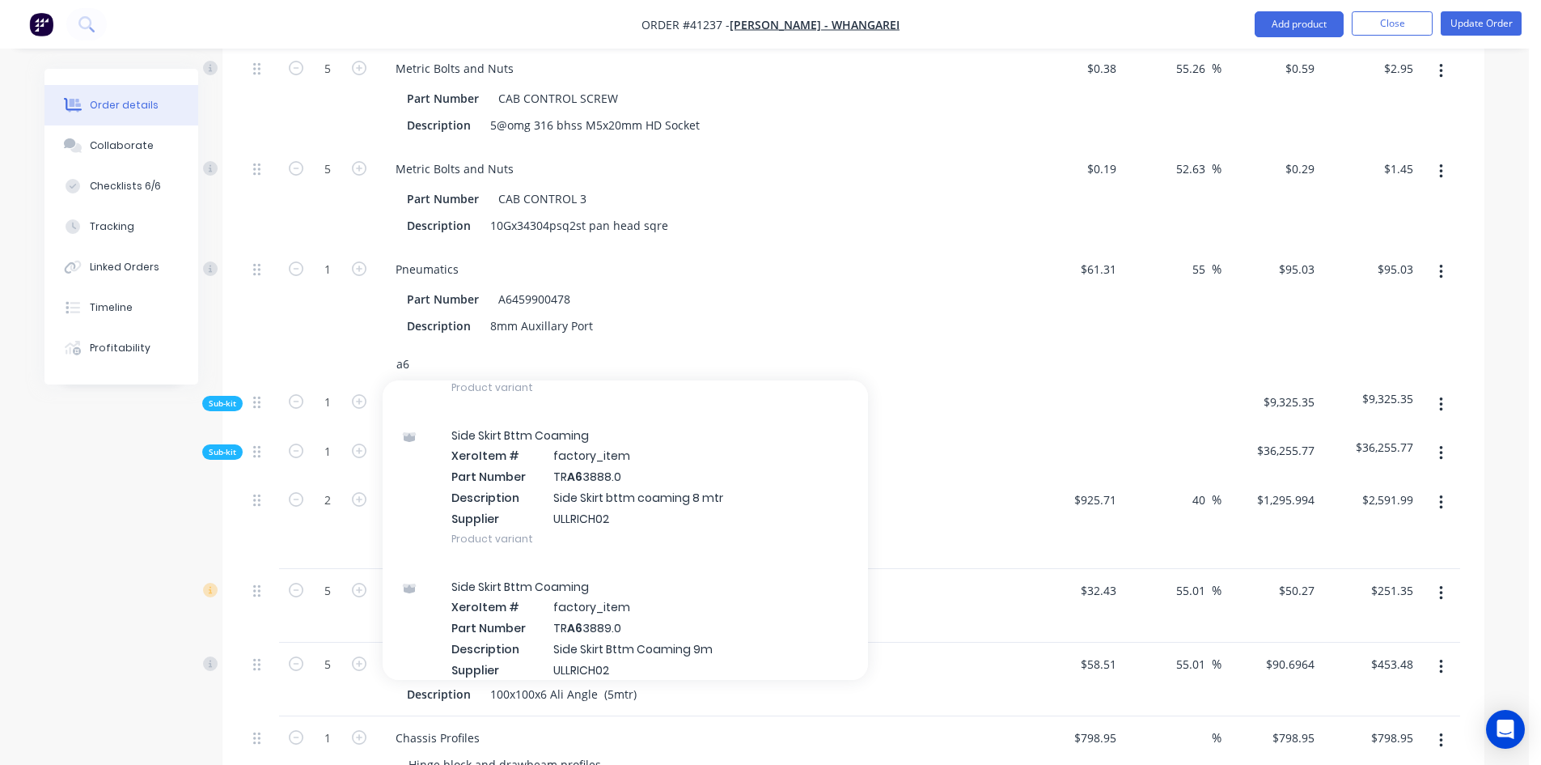
scroll to position [162, 0]
type input "a"
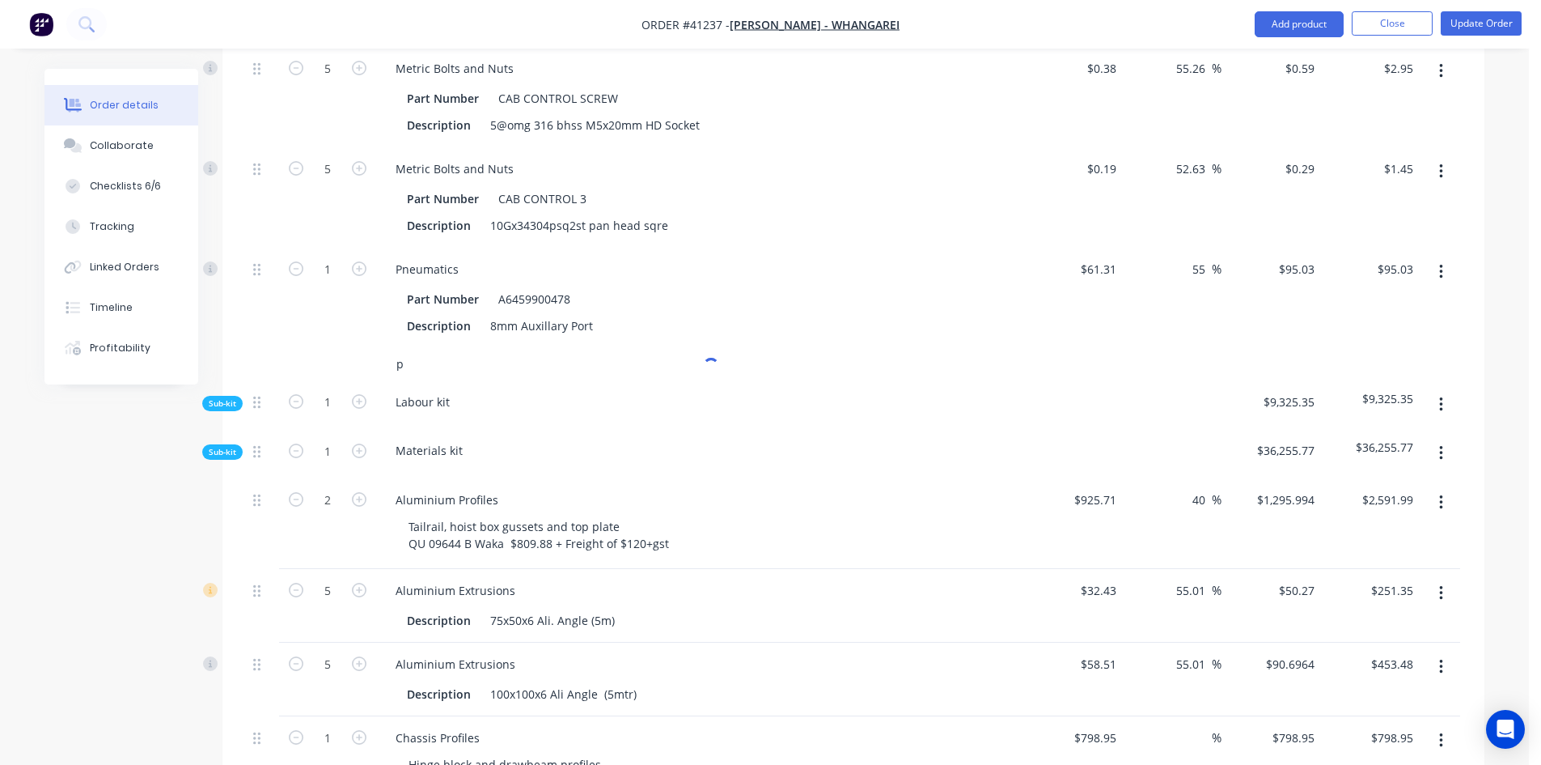
type input "pn"
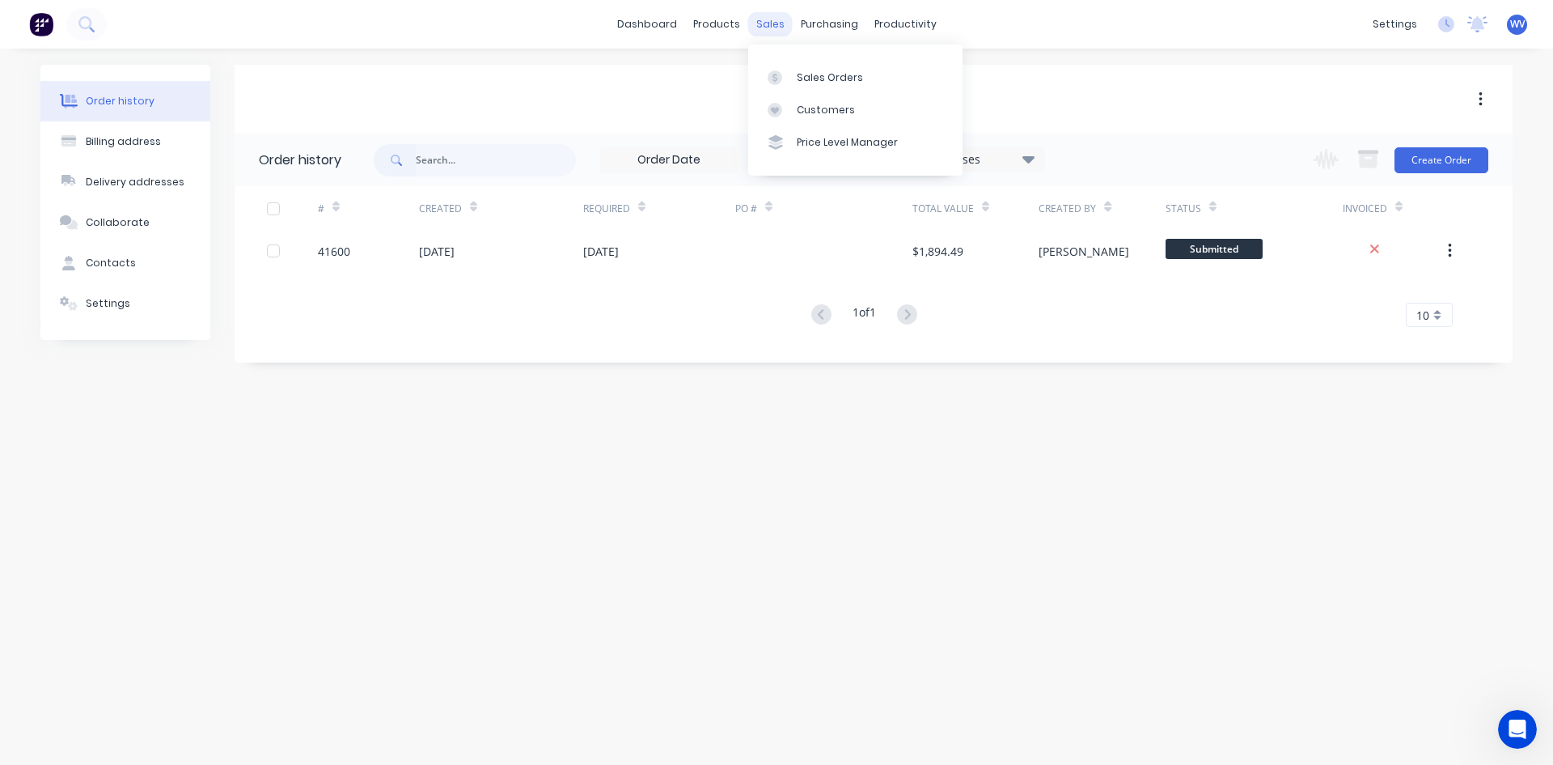
click at [778, 26] on div "sales" at bounding box center [770, 24] width 44 height 24
click at [815, 73] on div "Sales Orders" at bounding box center [830, 77] width 66 height 15
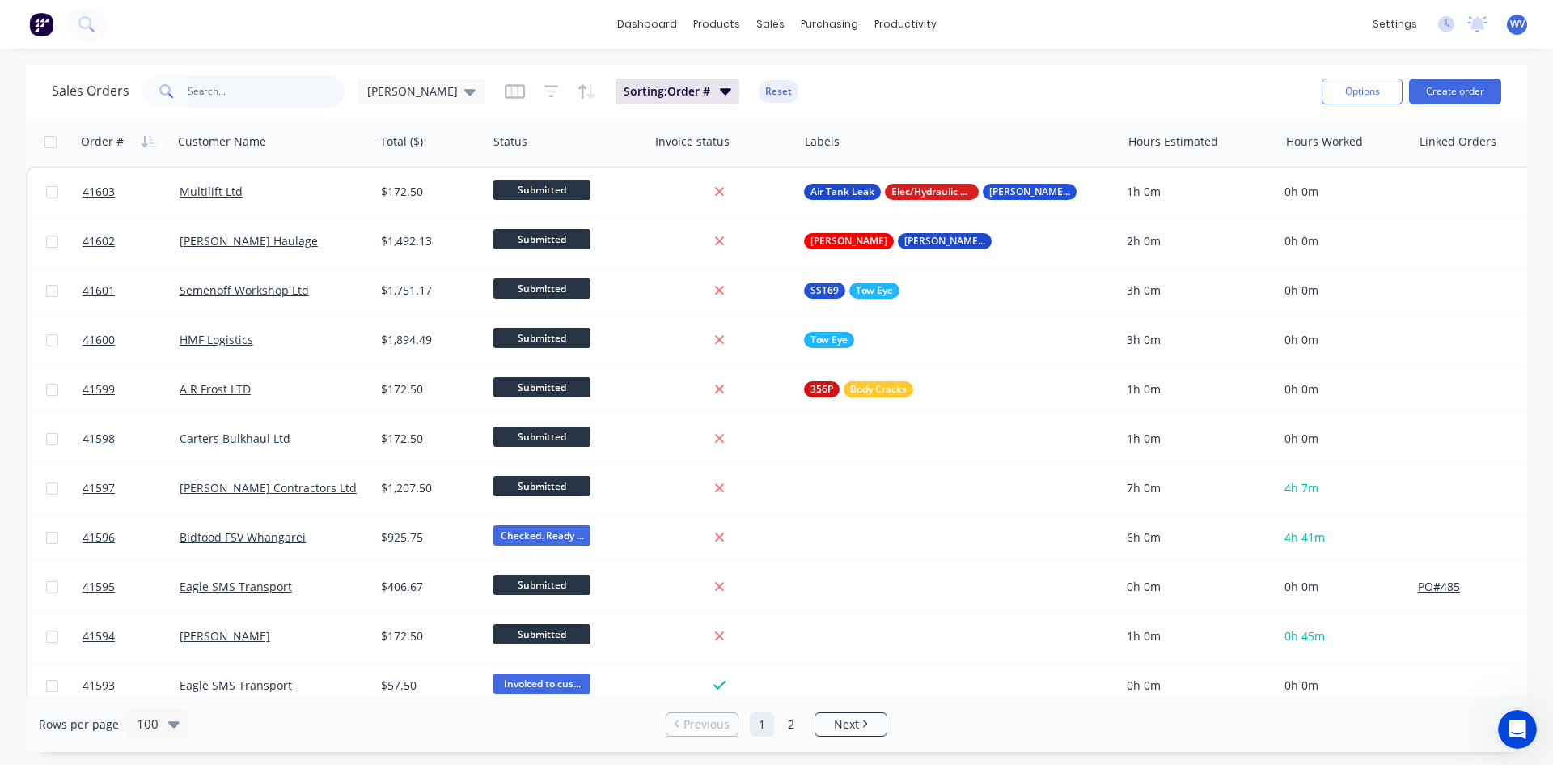
click at [278, 88] on input "text" at bounding box center [267, 91] width 158 height 32
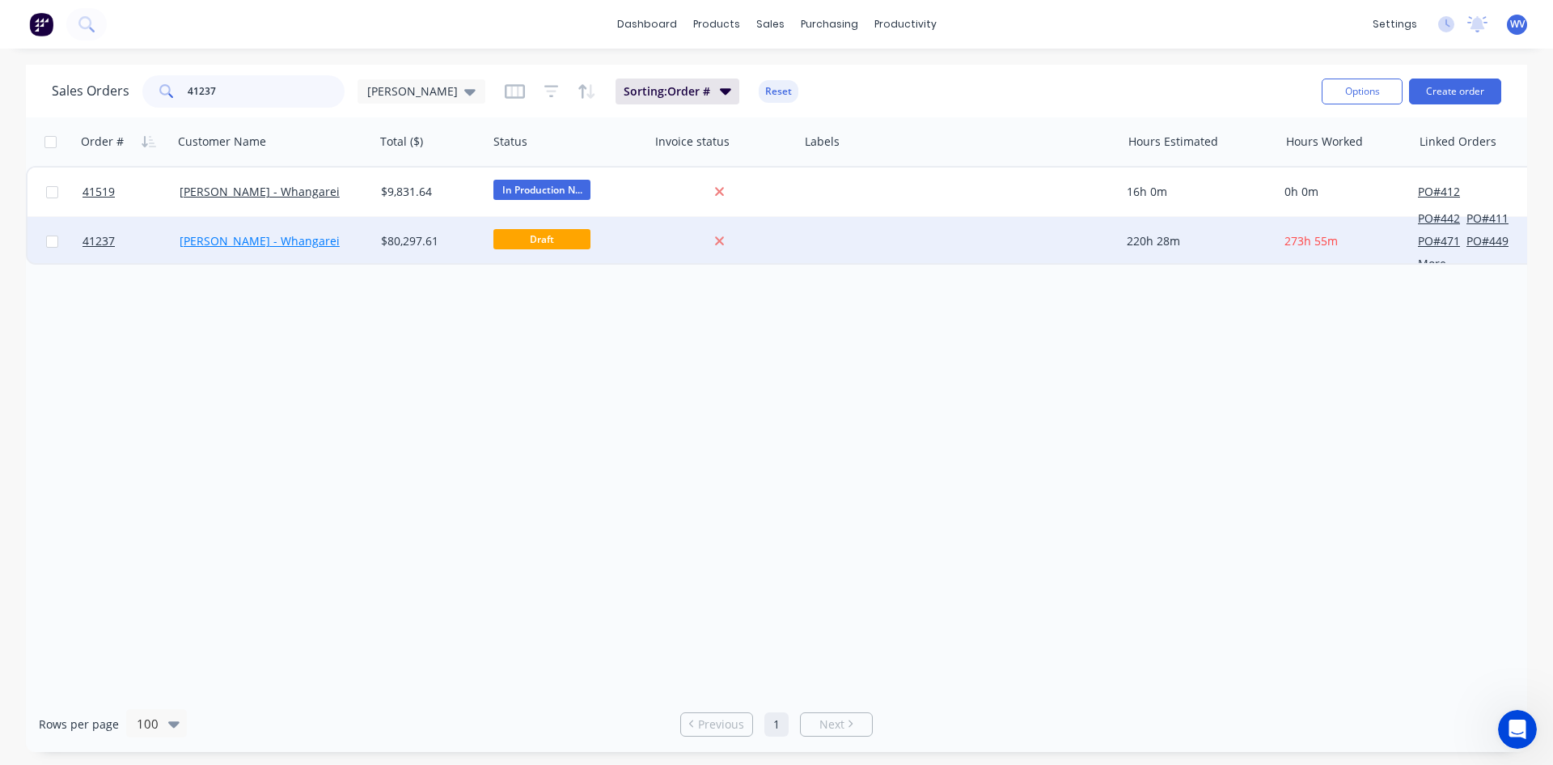
type input "41237"
click at [249, 237] on link "[PERSON_NAME] - Whangarei" at bounding box center [260, 240] width 160 height 15
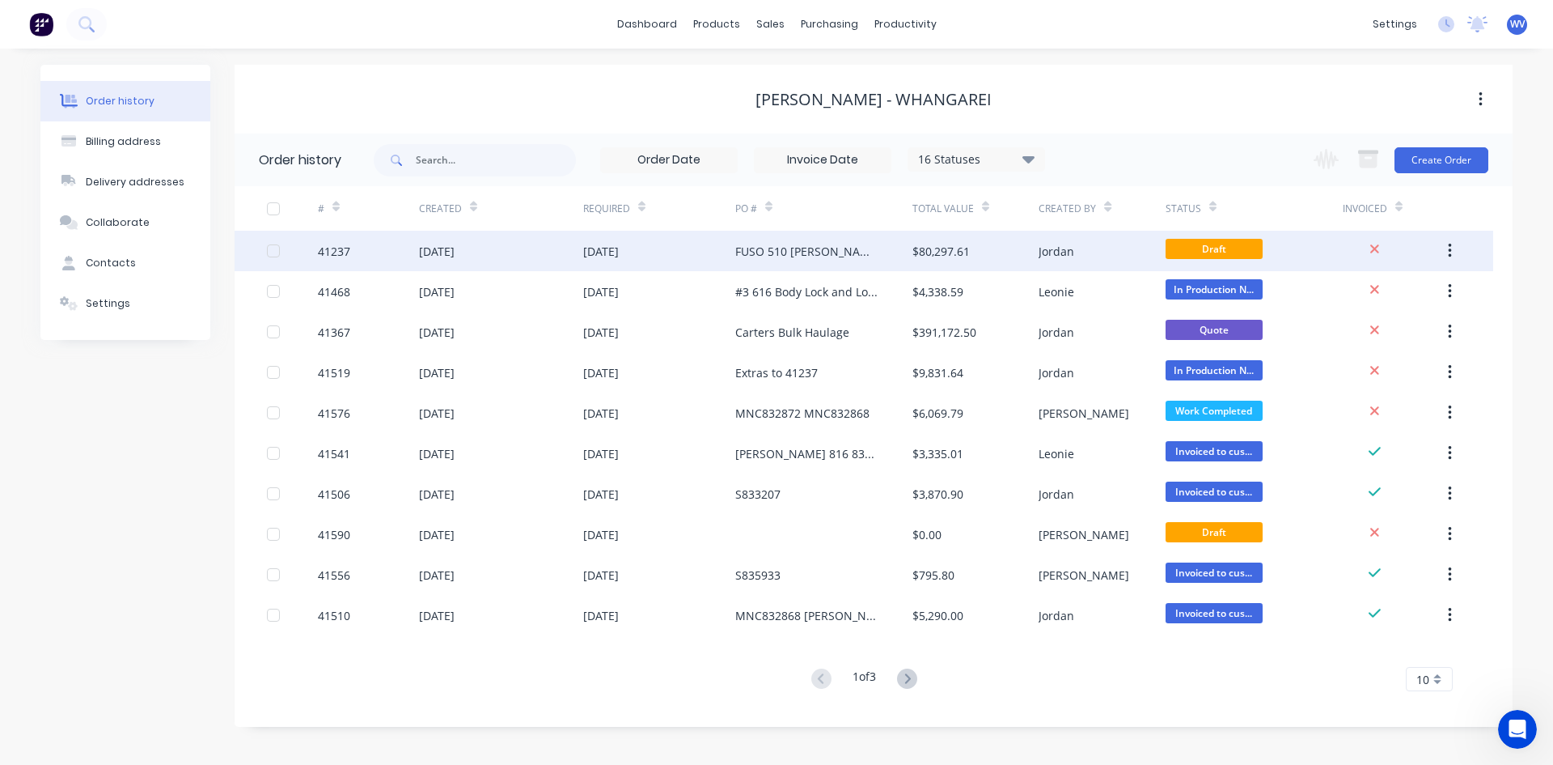
click at [298, 249] on div at bounding box center [292, 251] width 51 height 40
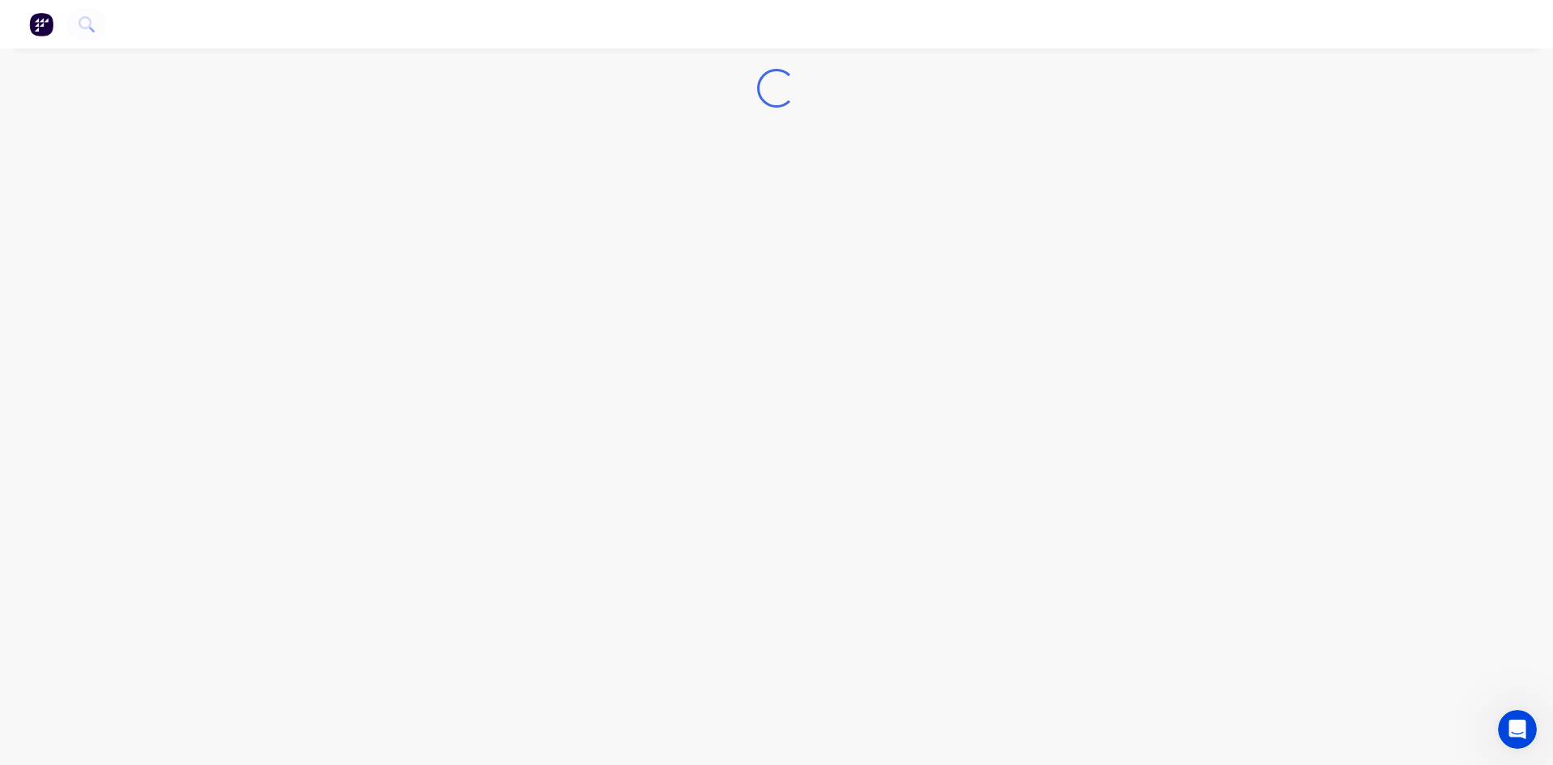
click at [333, 253] on div "Loading..." at bounding box center [776, 382] width 1553 height 765
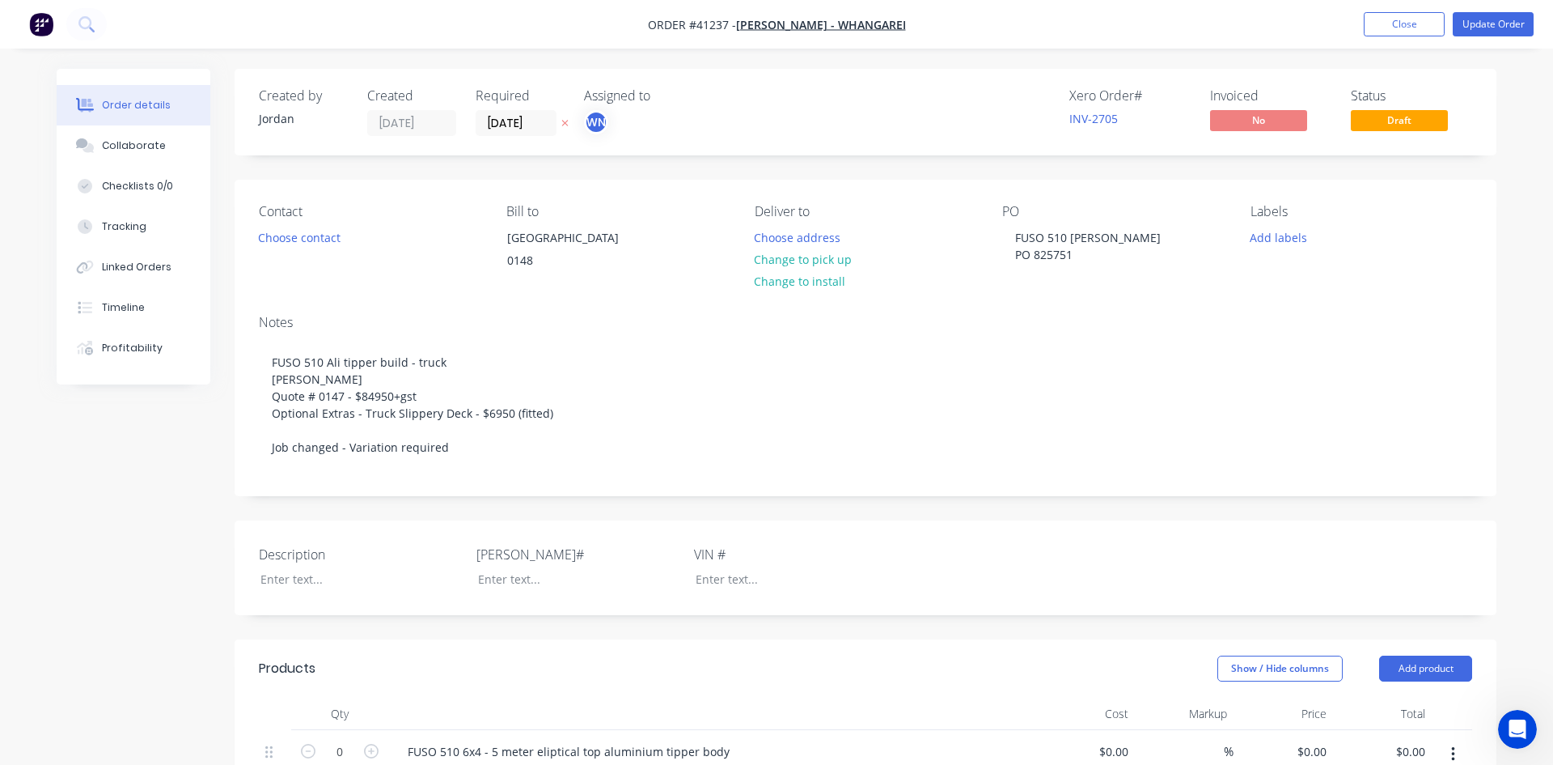
type input "$84,950.00"
type input "$925.71"
type input "40"
type input "$1,295.994"
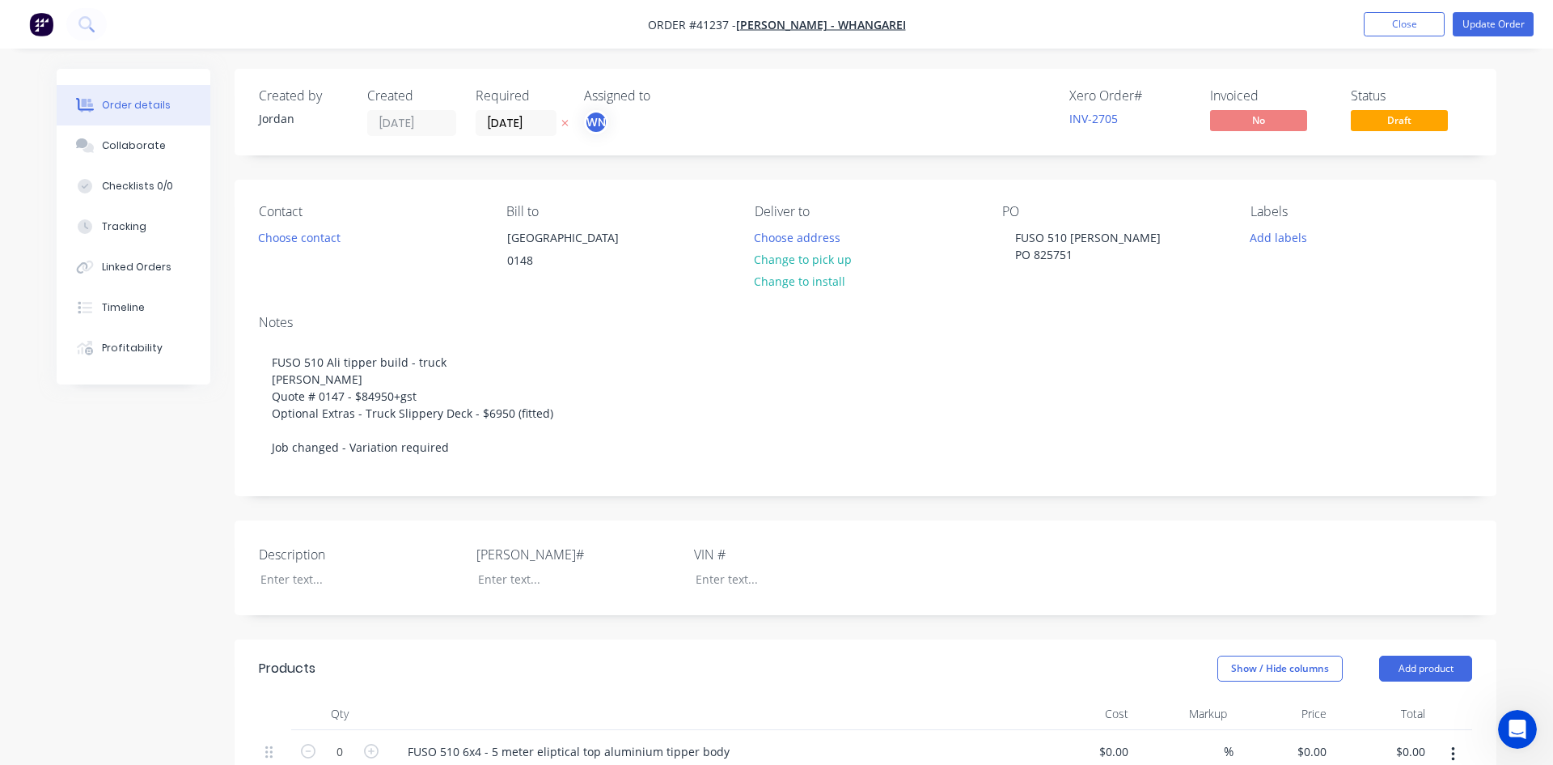
type input "$2,591.99"
type input "$32.43"
type input "55.01"
type input "$50.27"
type input "$251.35"
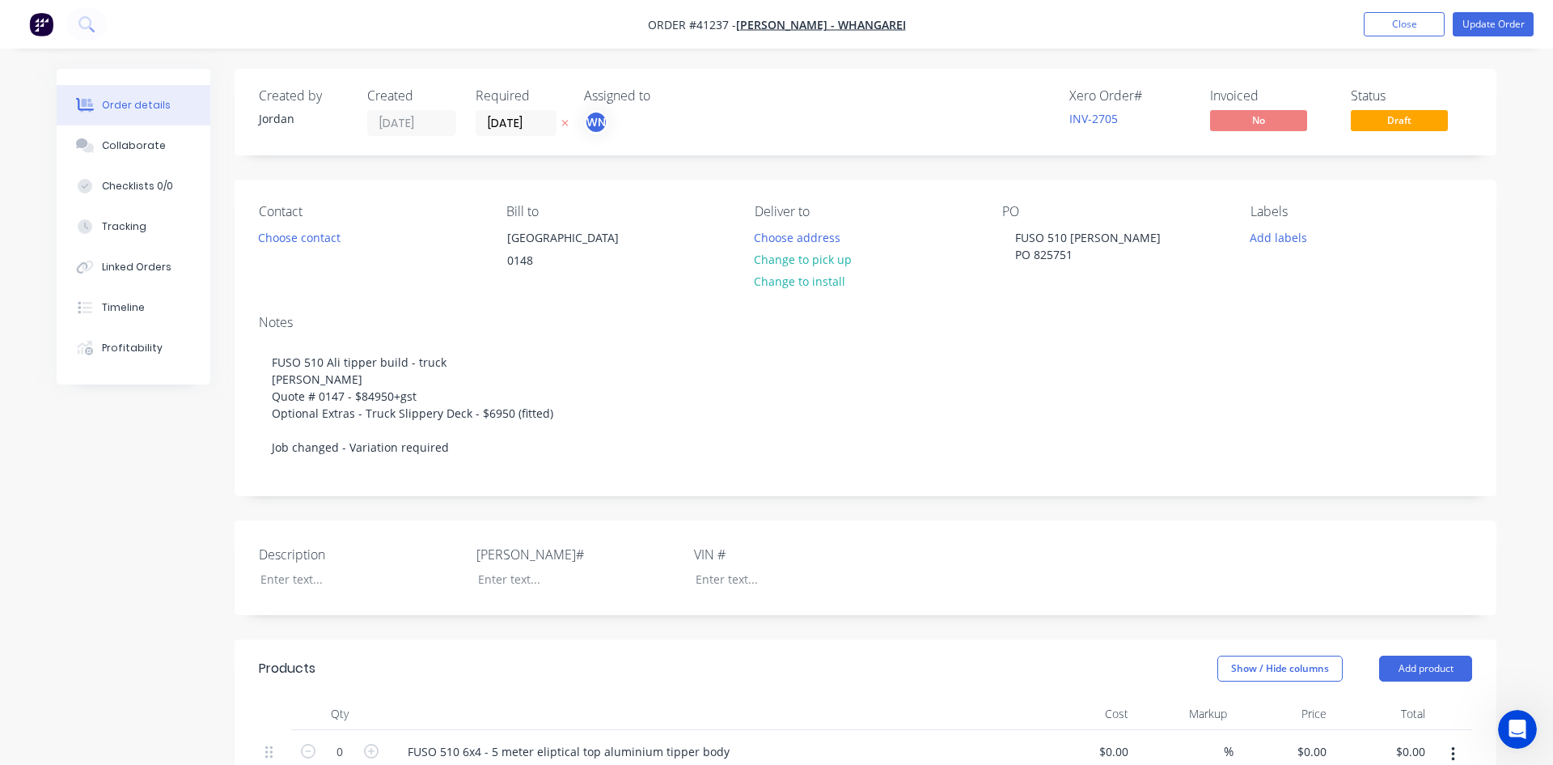
type input "$58.51"
type input "55.01"
type input "$90.6964"
type input "$453.48"
type input "$798.95"
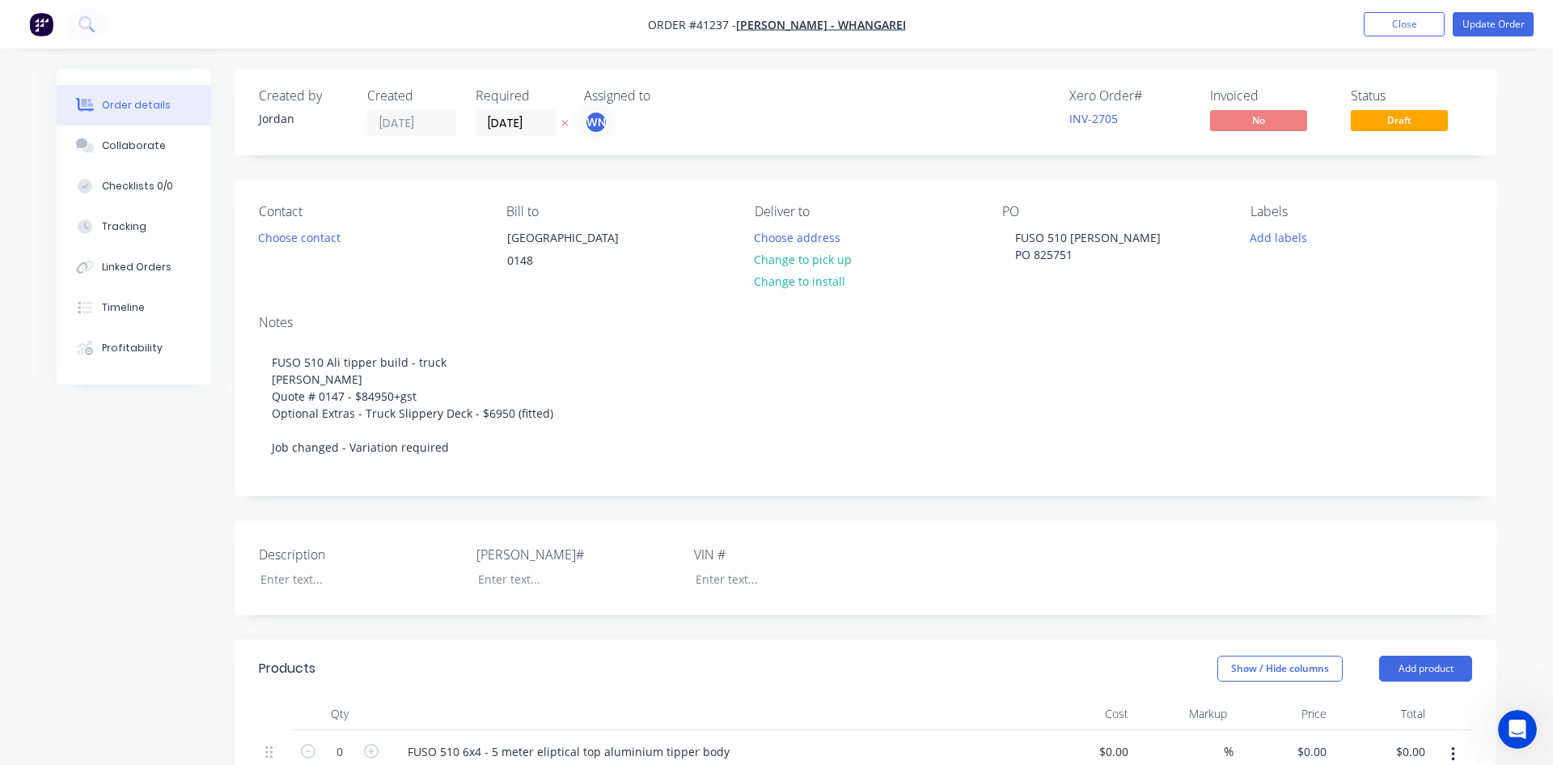
type input "$798.95"
type input "$26.00"
type input "342.31"
type input "$115.00"
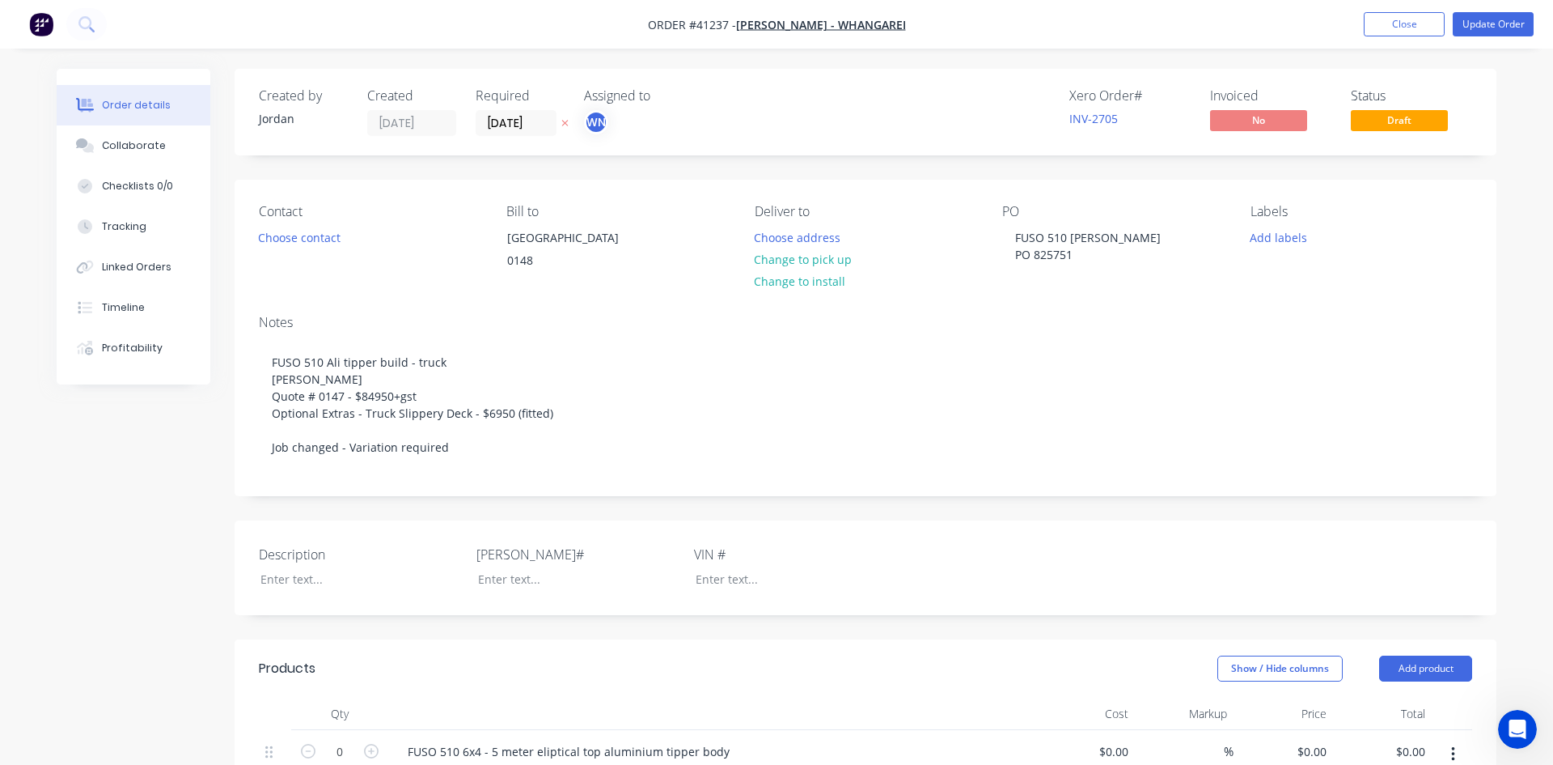
type input "$9,469.10"
type input "$29.00"
type input "296.55"
type input "$115.00"
type input "$2,794.50"
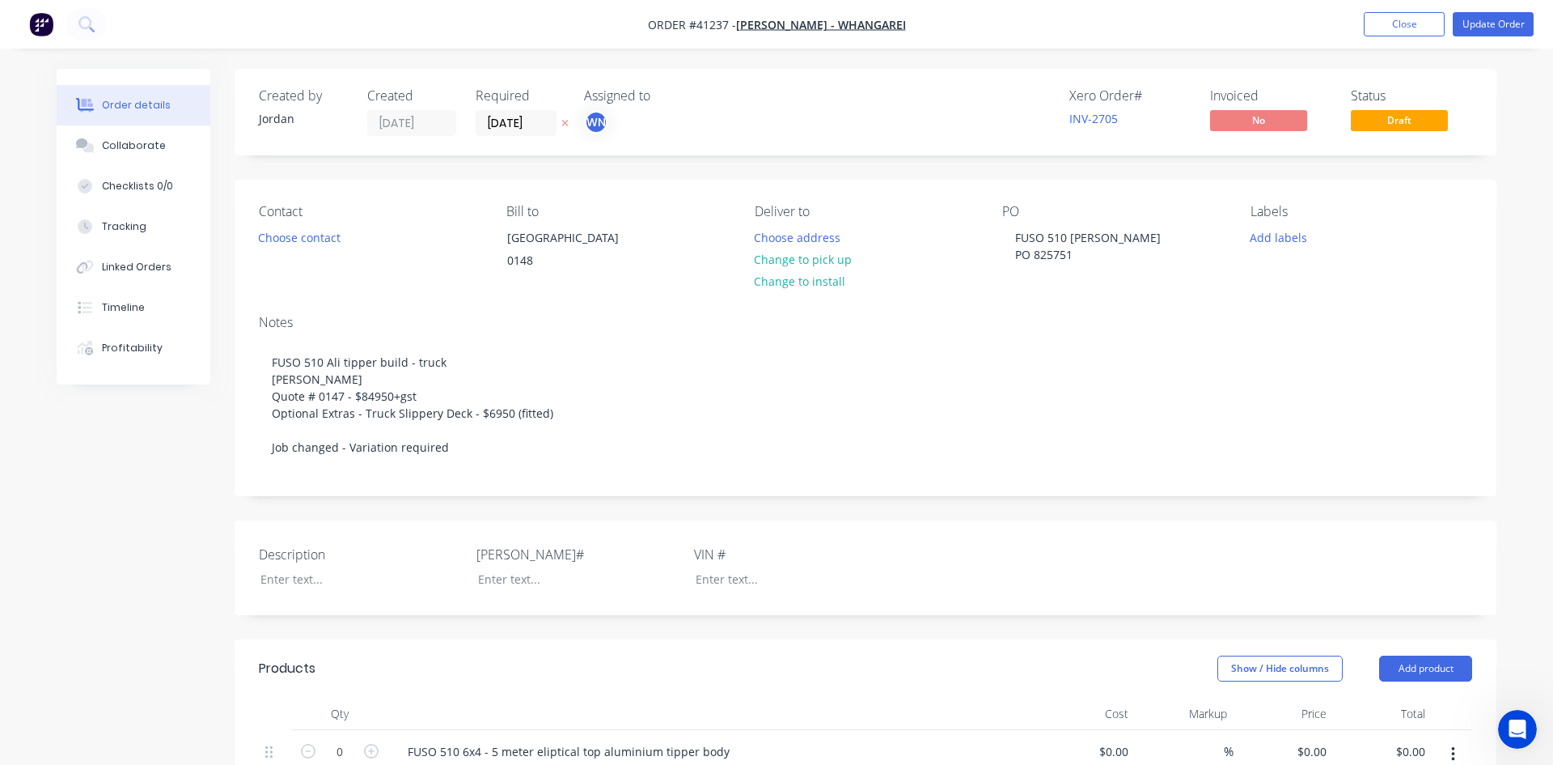
type input "$38.00"
type input "202.63"
type input "$115.00"
type input "$1,805.50"
type input "$34.70"
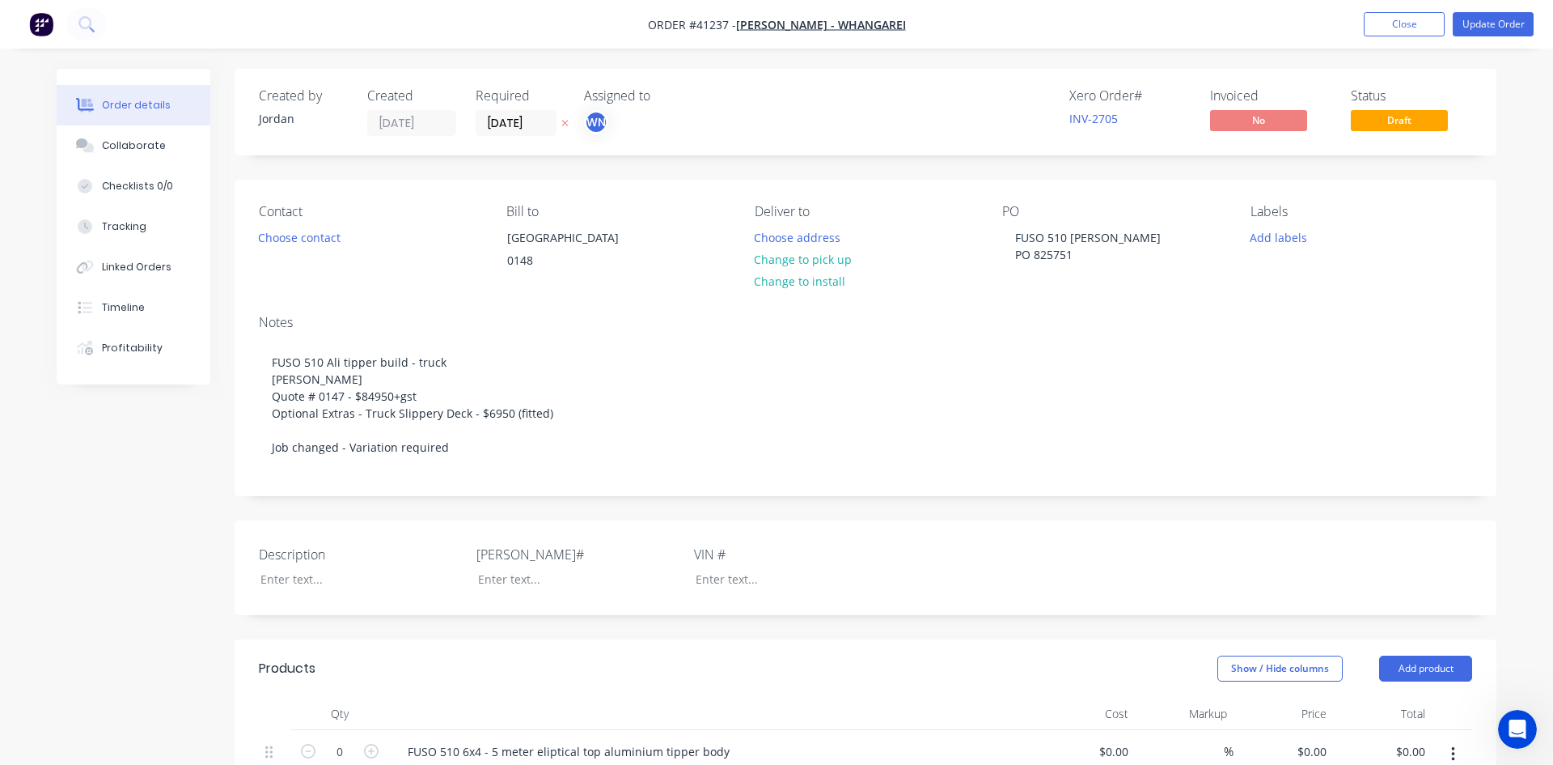
type input "231.41"
type input "$115.00"
type input "$1,959.60"
type input "$606.24"
type input "50"
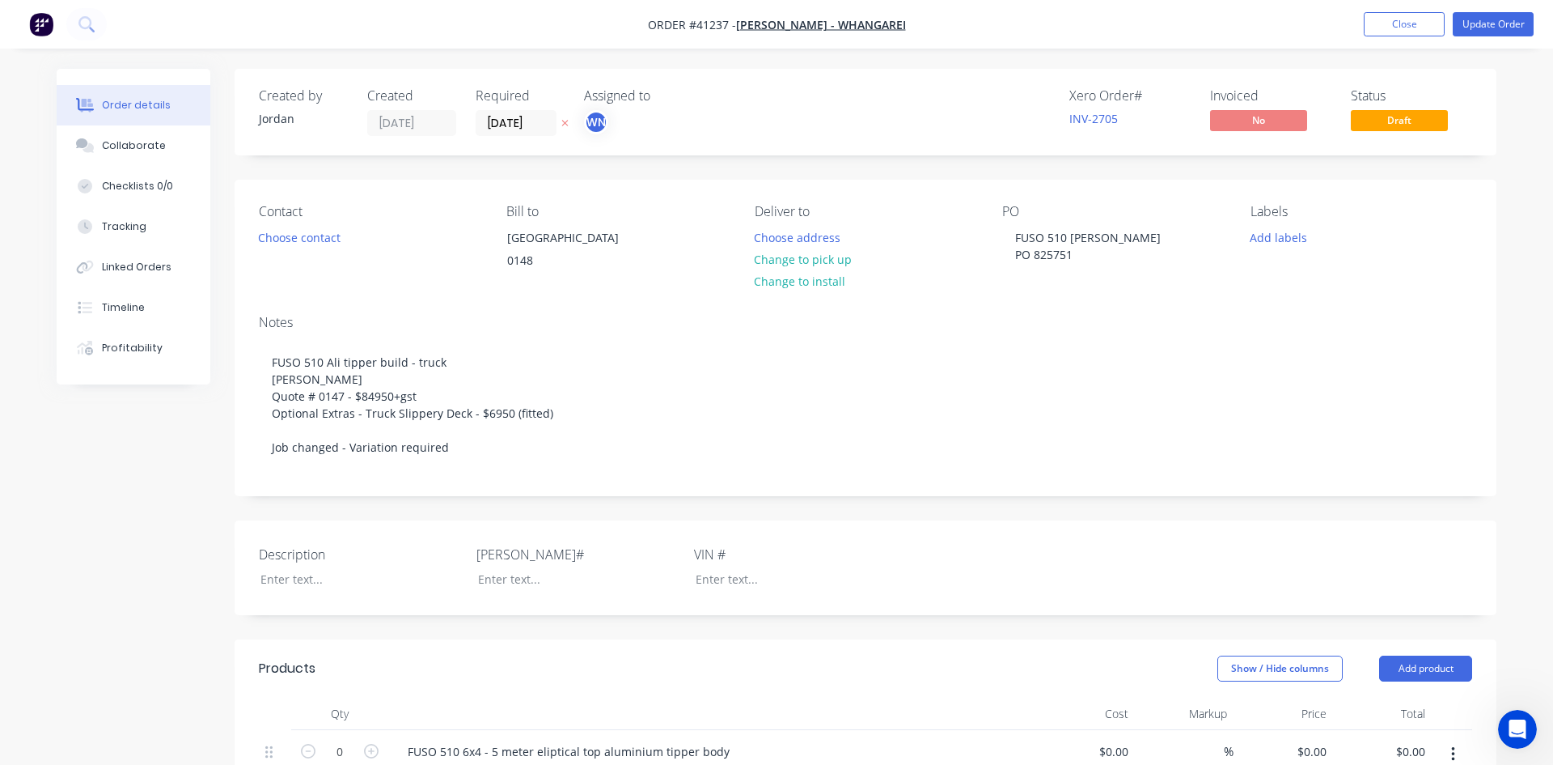
type input "$909.36"
type input "$89.93"
type input "50"
type input "$134.895"
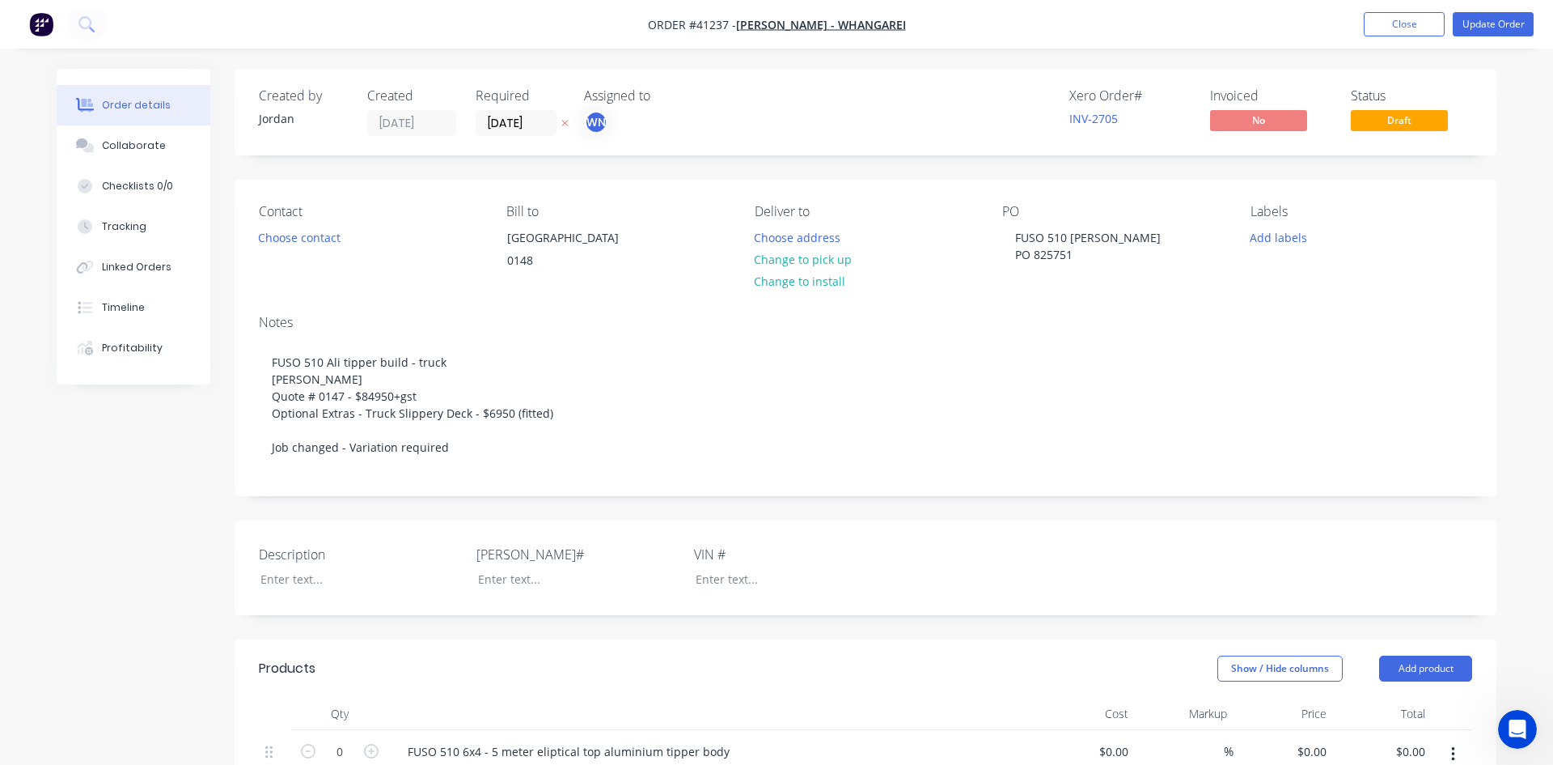
type input "$134.90"
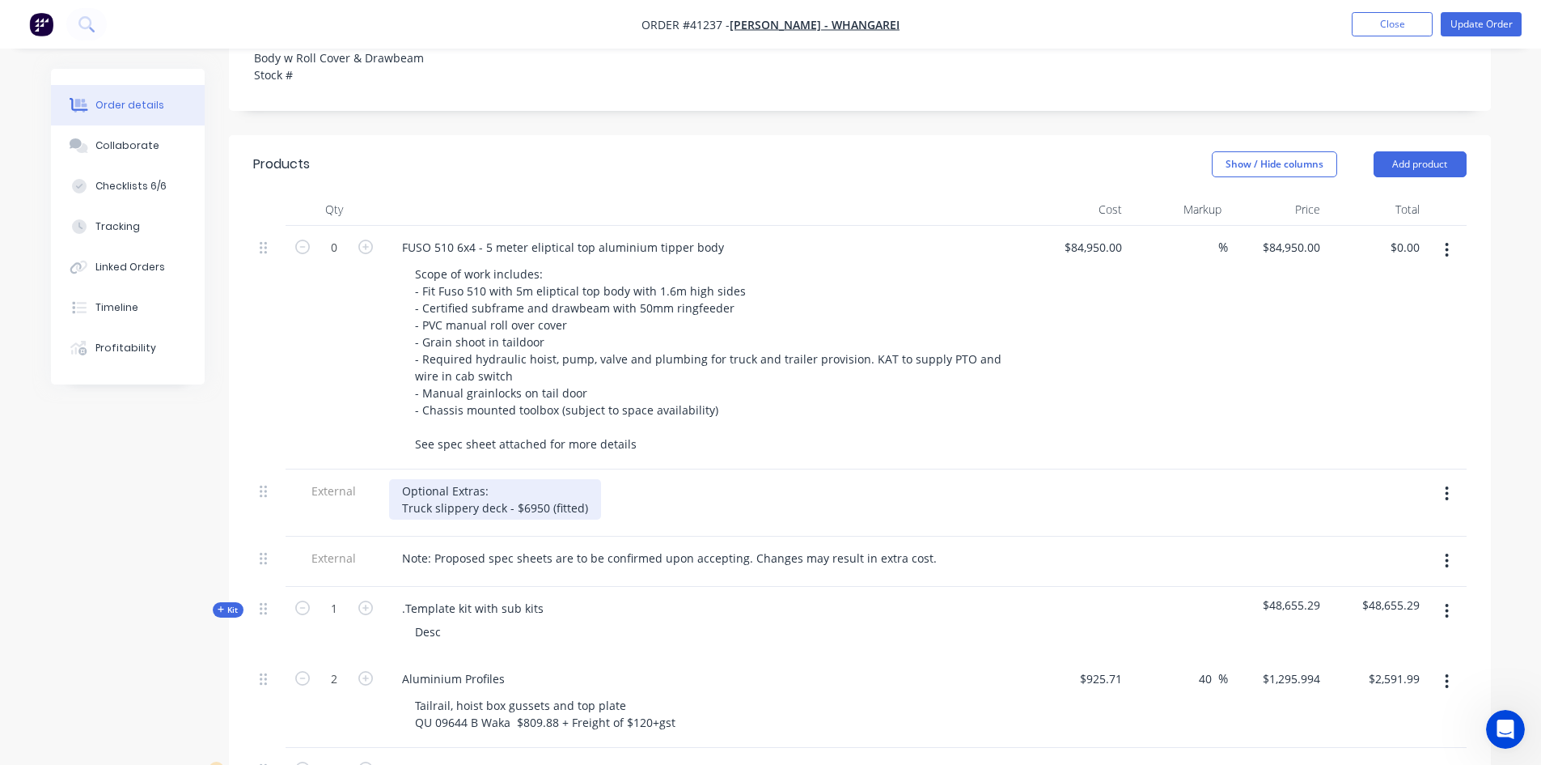
scroll to position [971, 0]
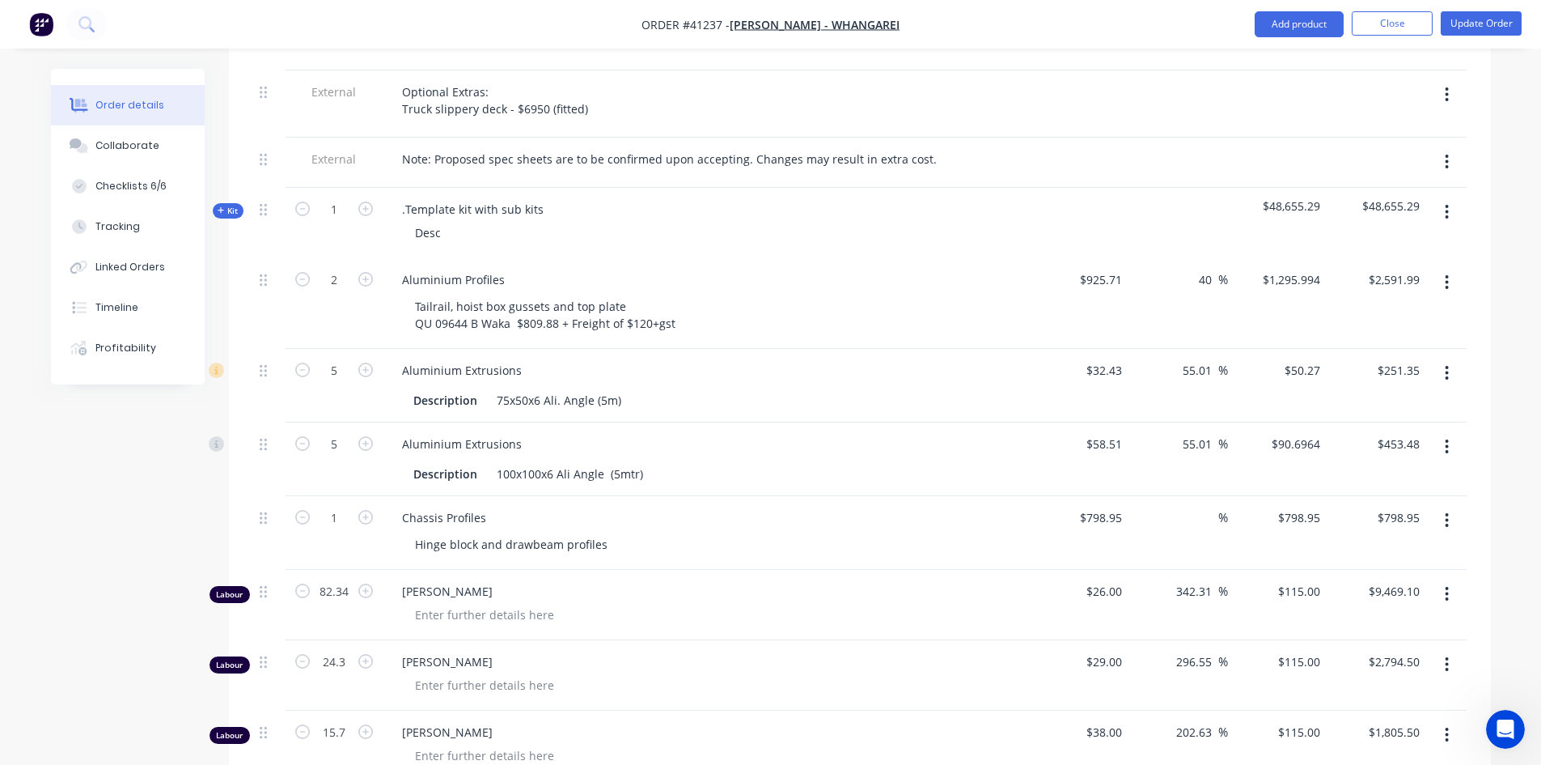
click at [219, 214] on icon "button" at bounding box center [221, 210] width 7 height 8
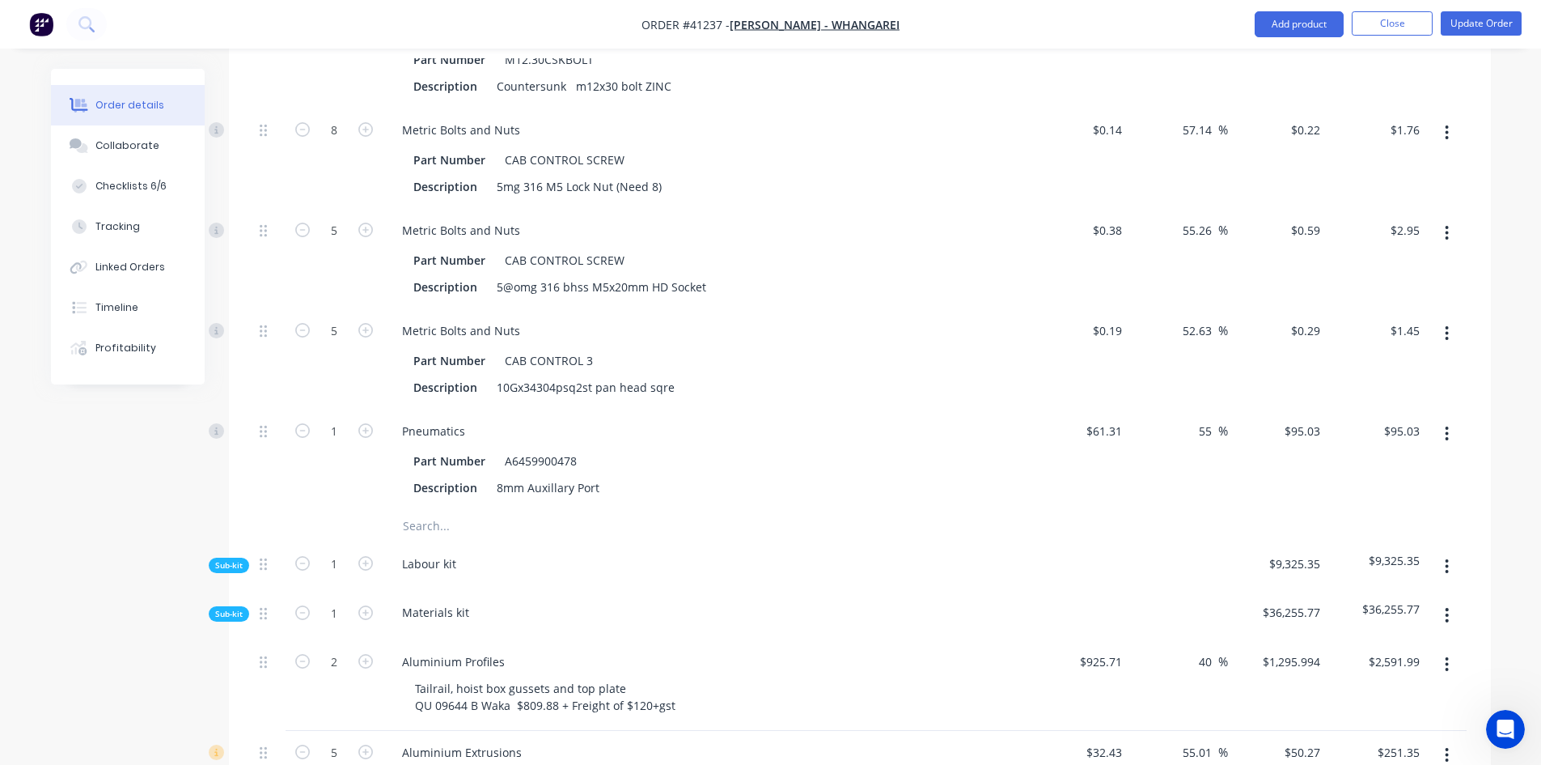
scroll to position [1375, 0]
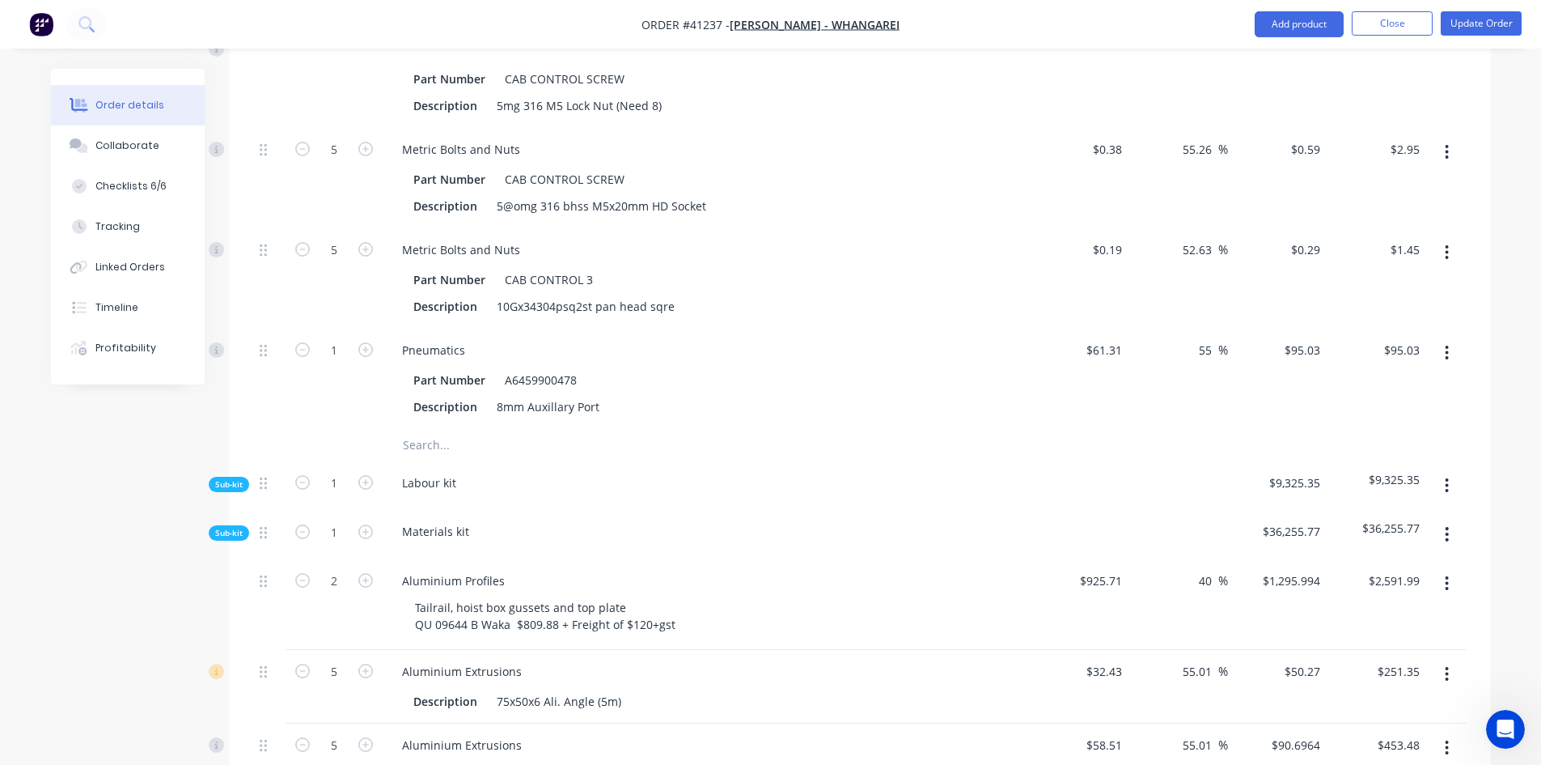
click at [423, 461] on input "text" at bounding box center [564, 445] width 324 height 32
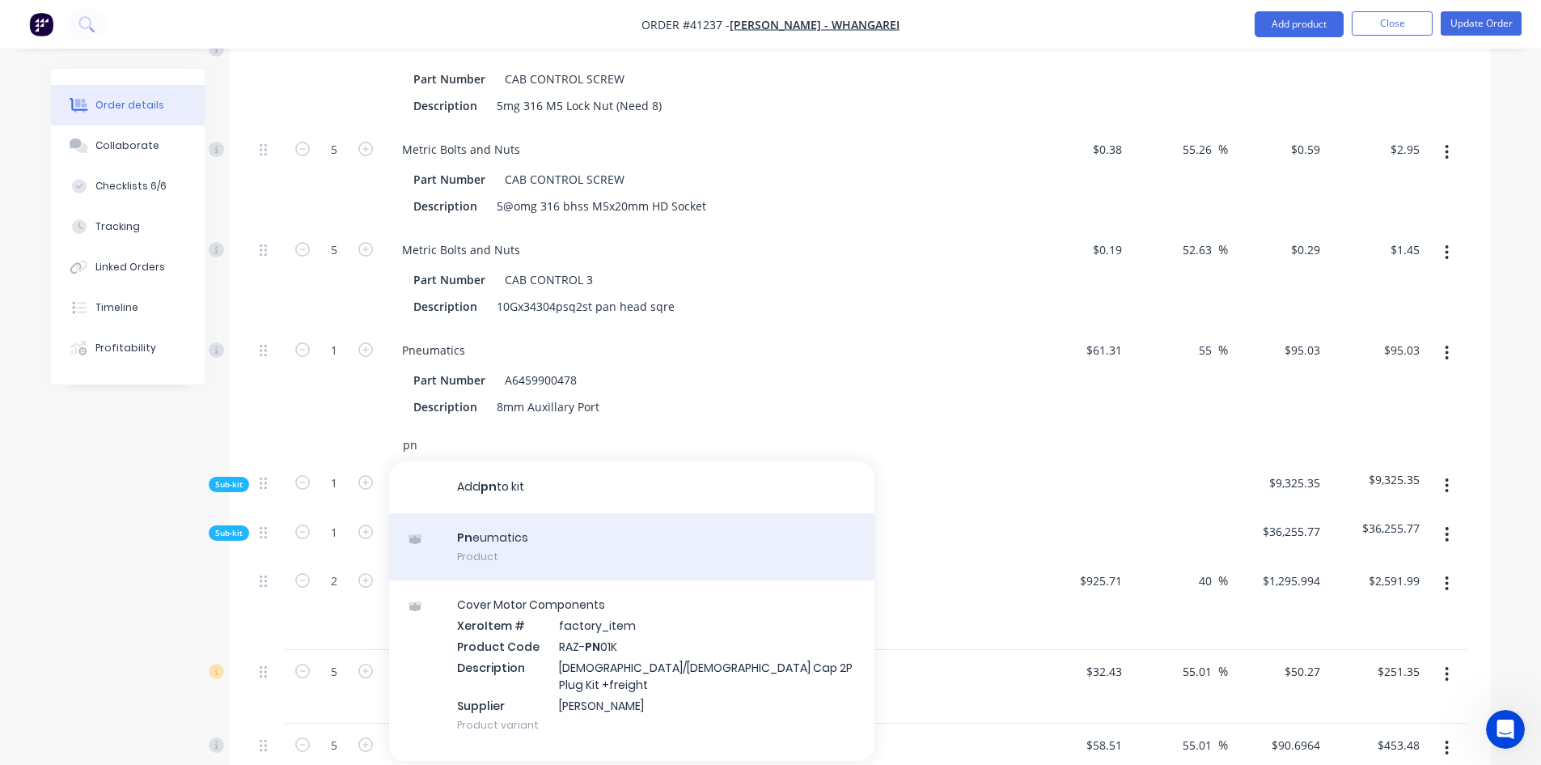
type input "pn"
click at [501, 581] on div "Pn eumatics Product" at bounding box center [631, 547] width 485 height 68
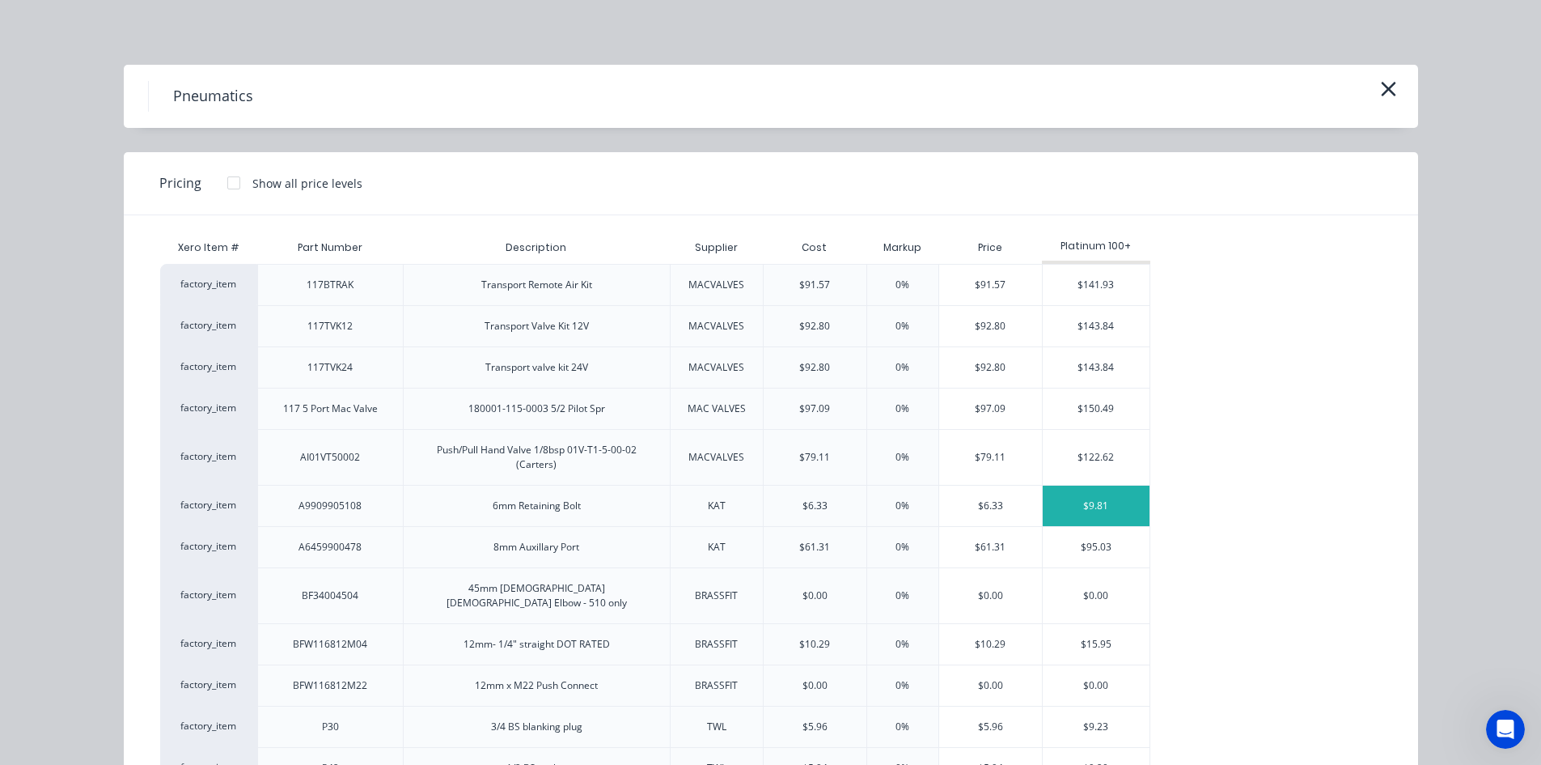
click at [1055, 493] on div "$9.81" at bounding box center [1097, 505] width 108 height 40
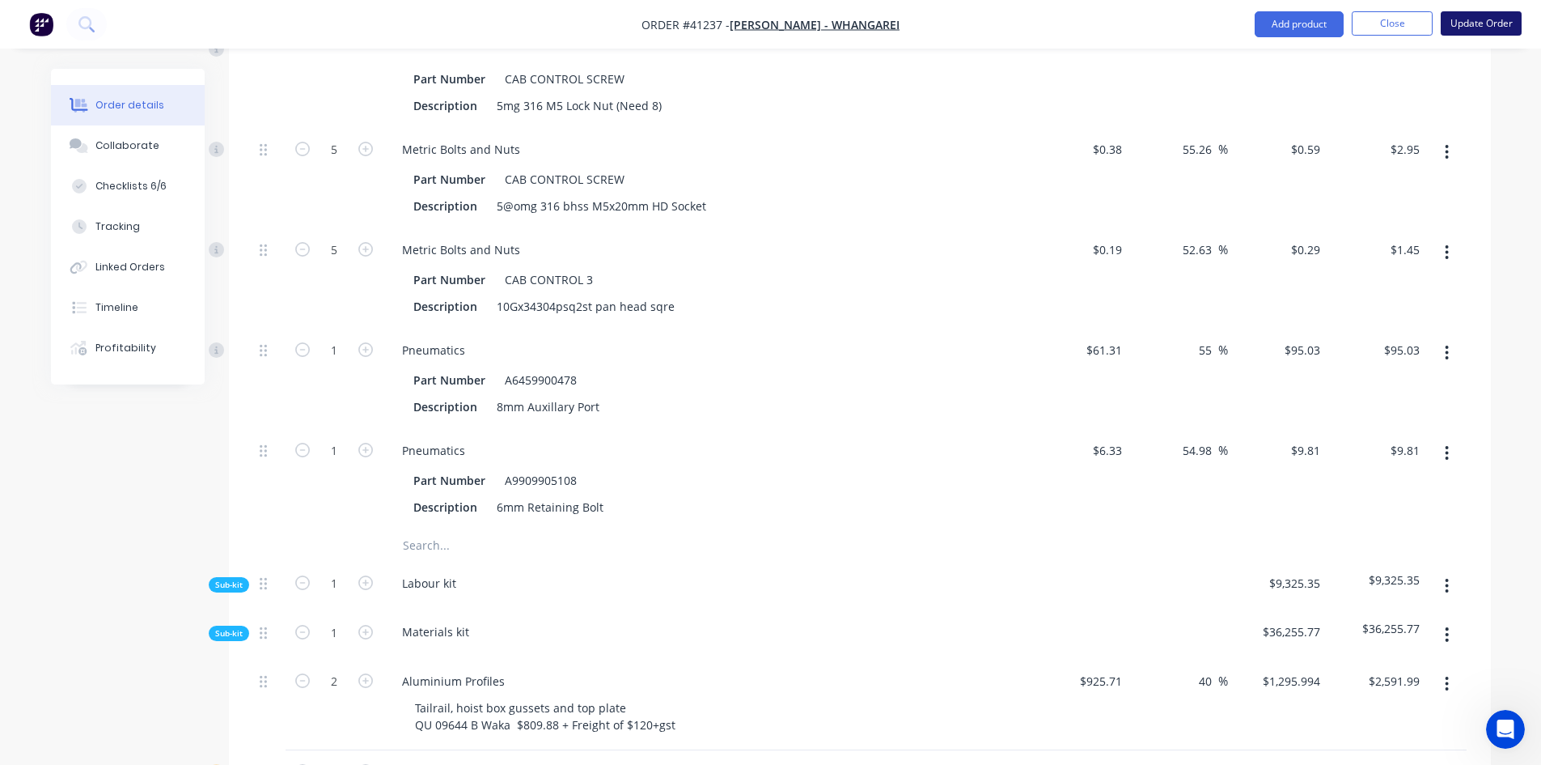
click at [1494, 20] on button "Update Order" at bounding box center [1481, 23] width 81 height 24
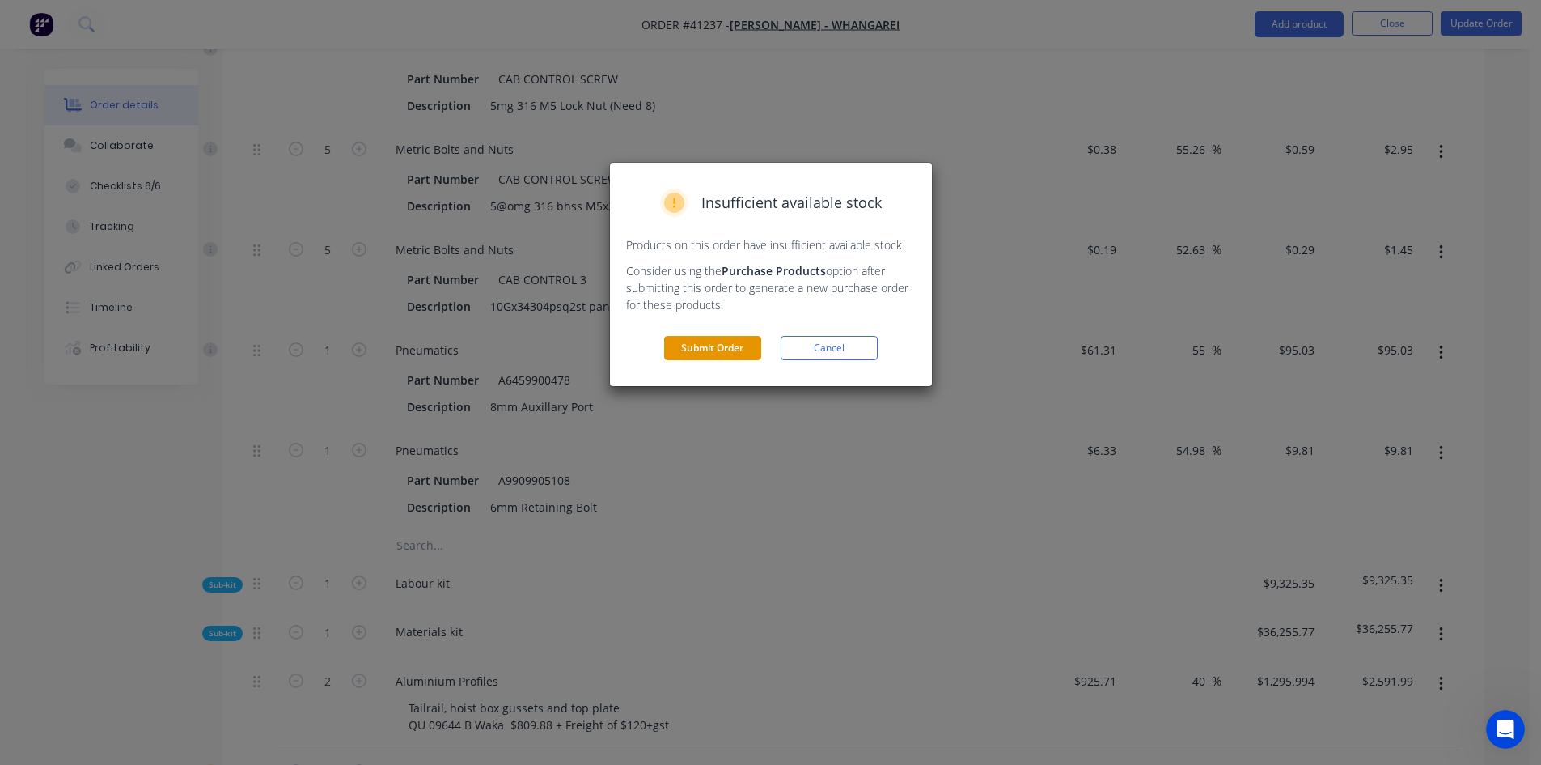
click at [726, 340] on button "Submit Order" at bounding box center [712, 348] width 97 height 24
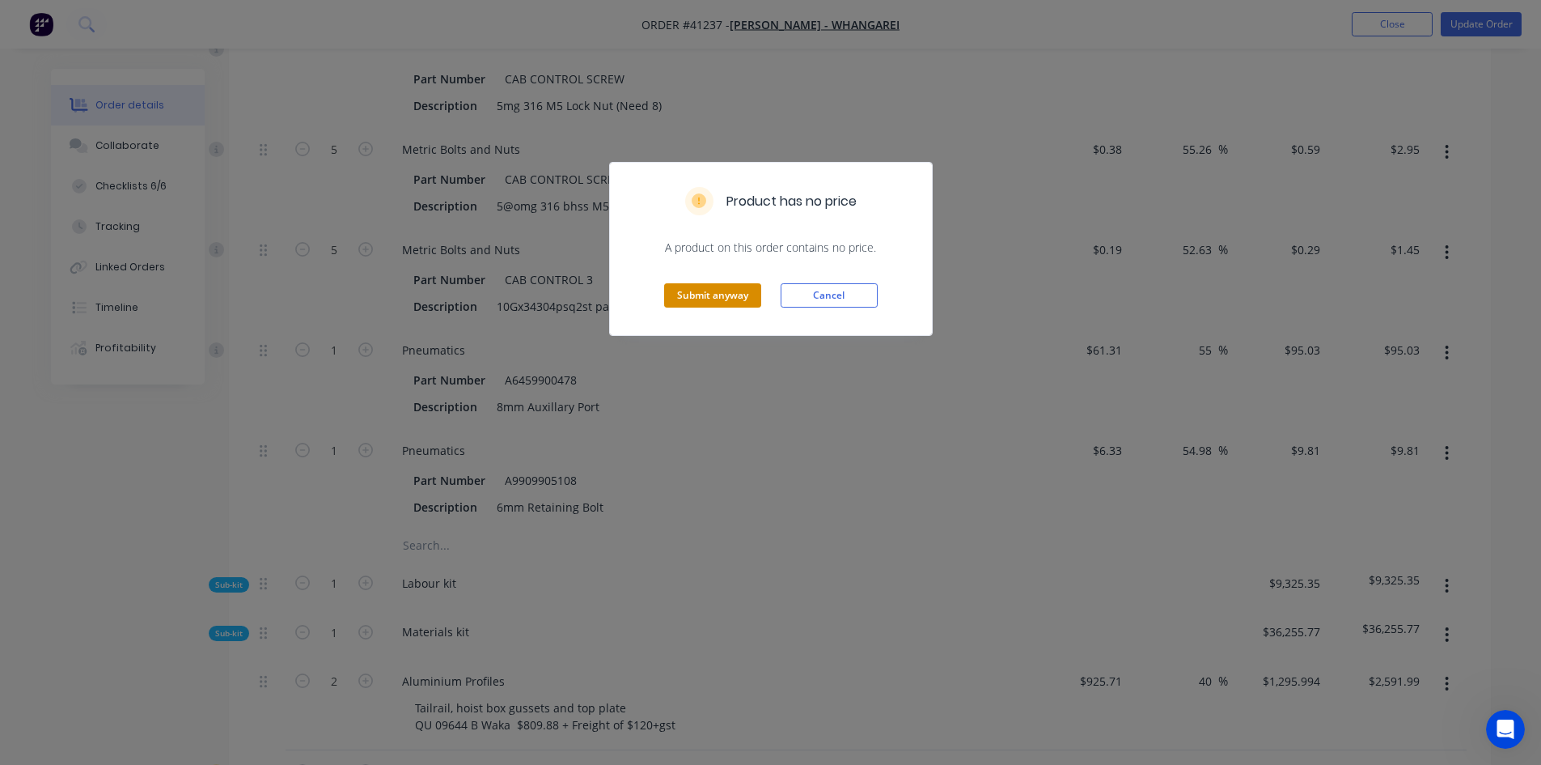
click at [680, 302] on button "Submit anyway" at bounding box center [712, 295] width 97 height 24
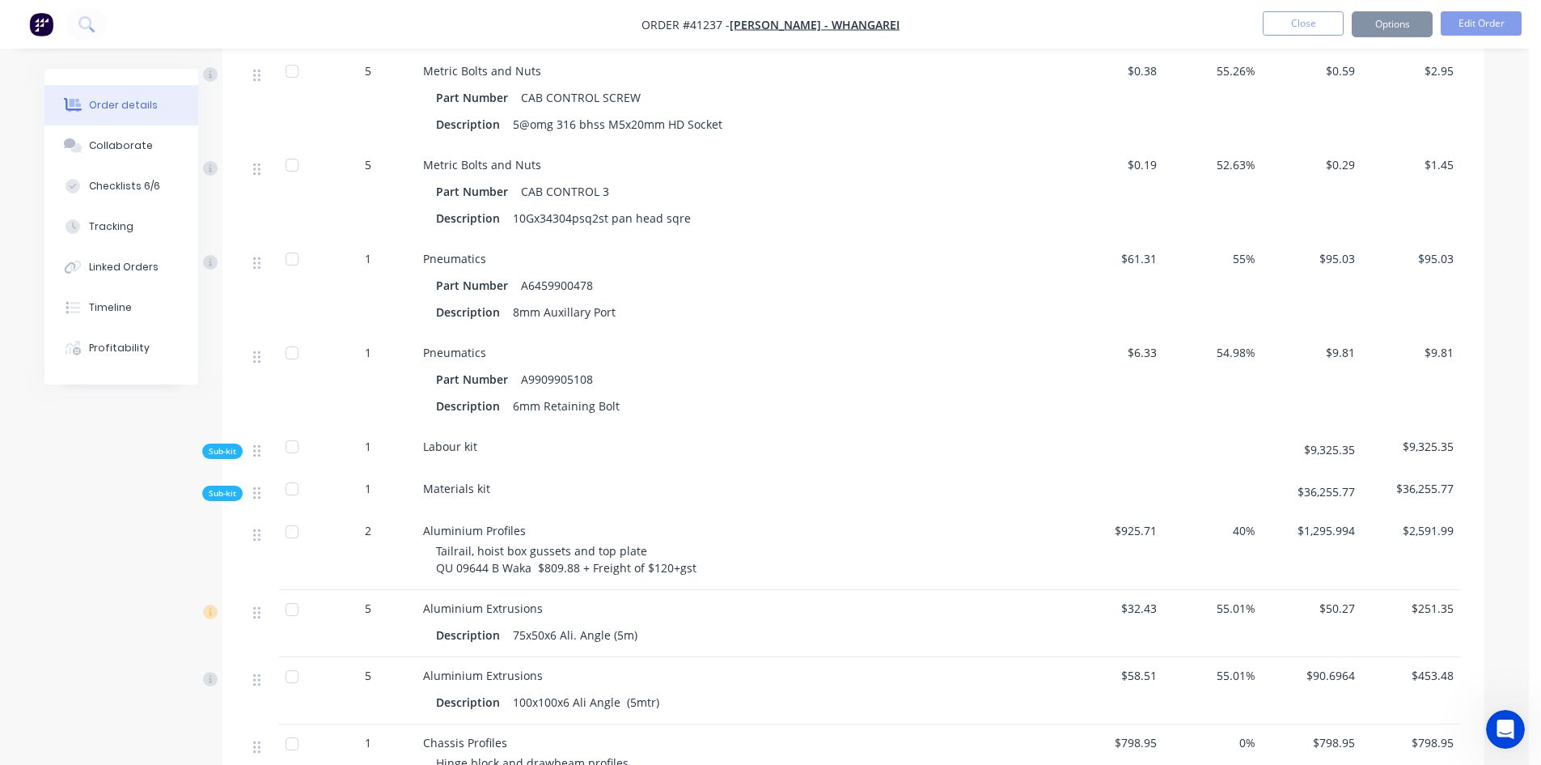
scroll to position [1356, 0]
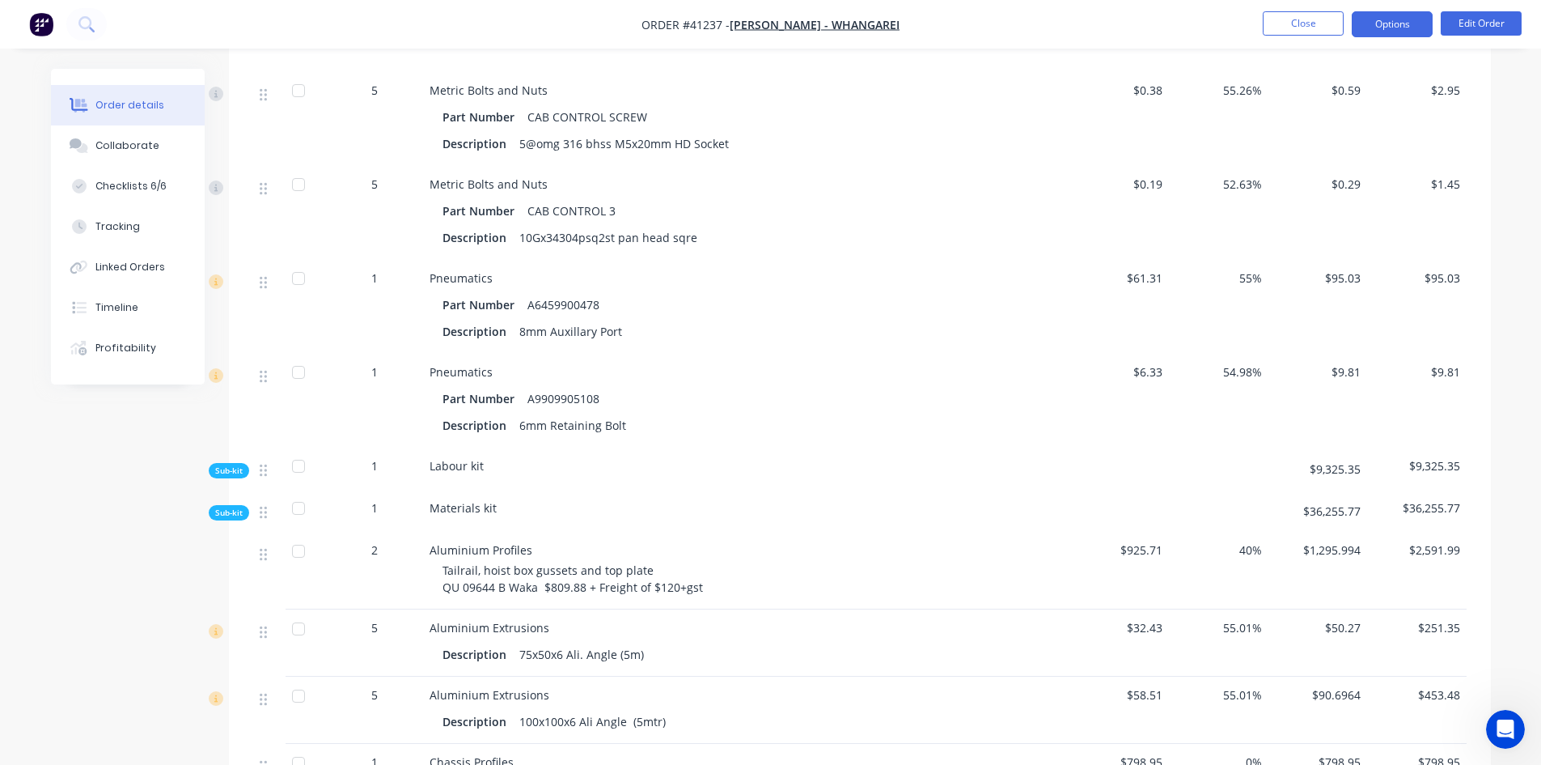
click at [1400, 19] on button "Options" at bounding box center [1392, 24] width 81 height 26
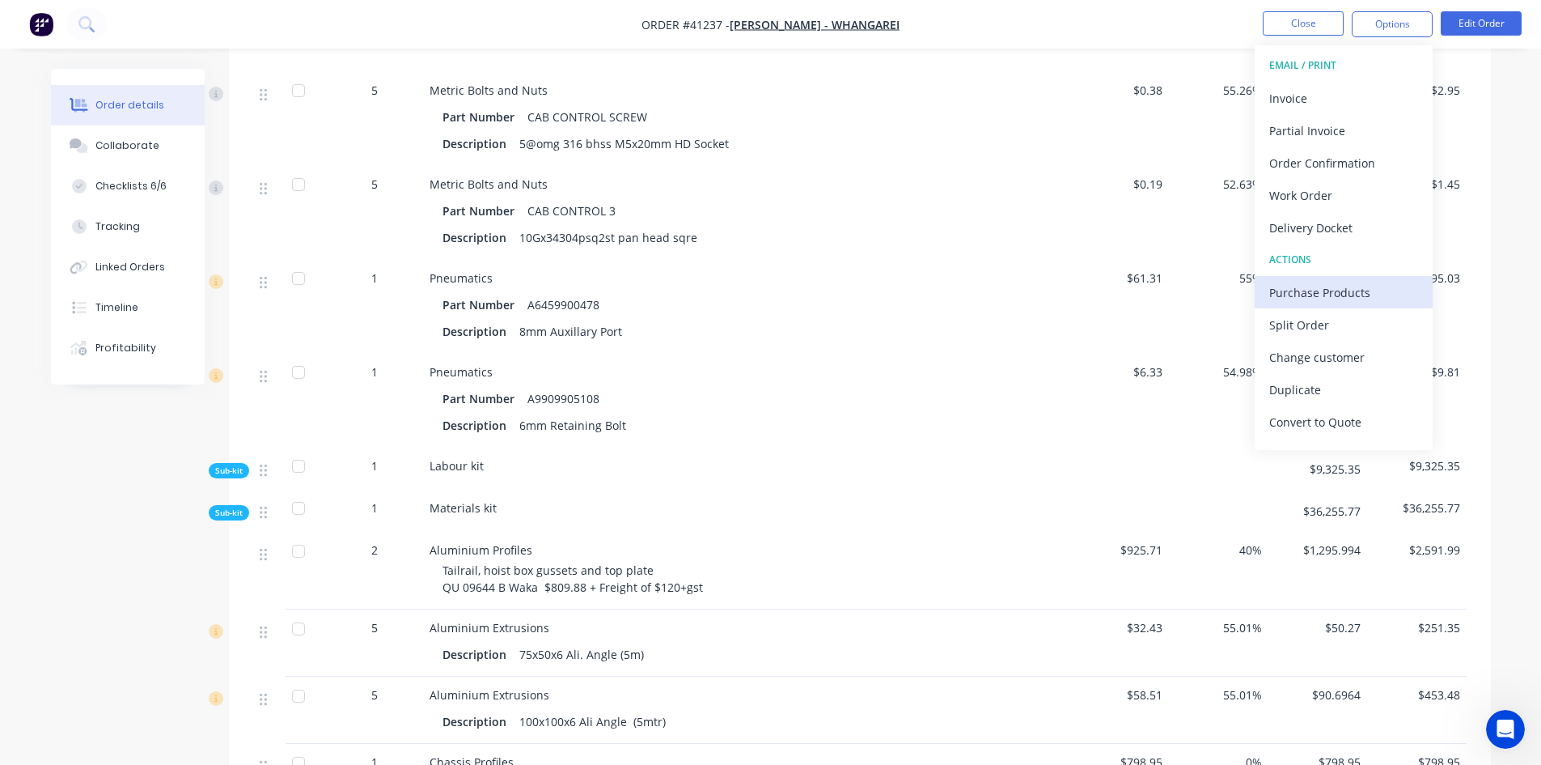
click at [1324, 299] on div "Purchase Products" at bounding box center [1343, 292] width 149 height 23
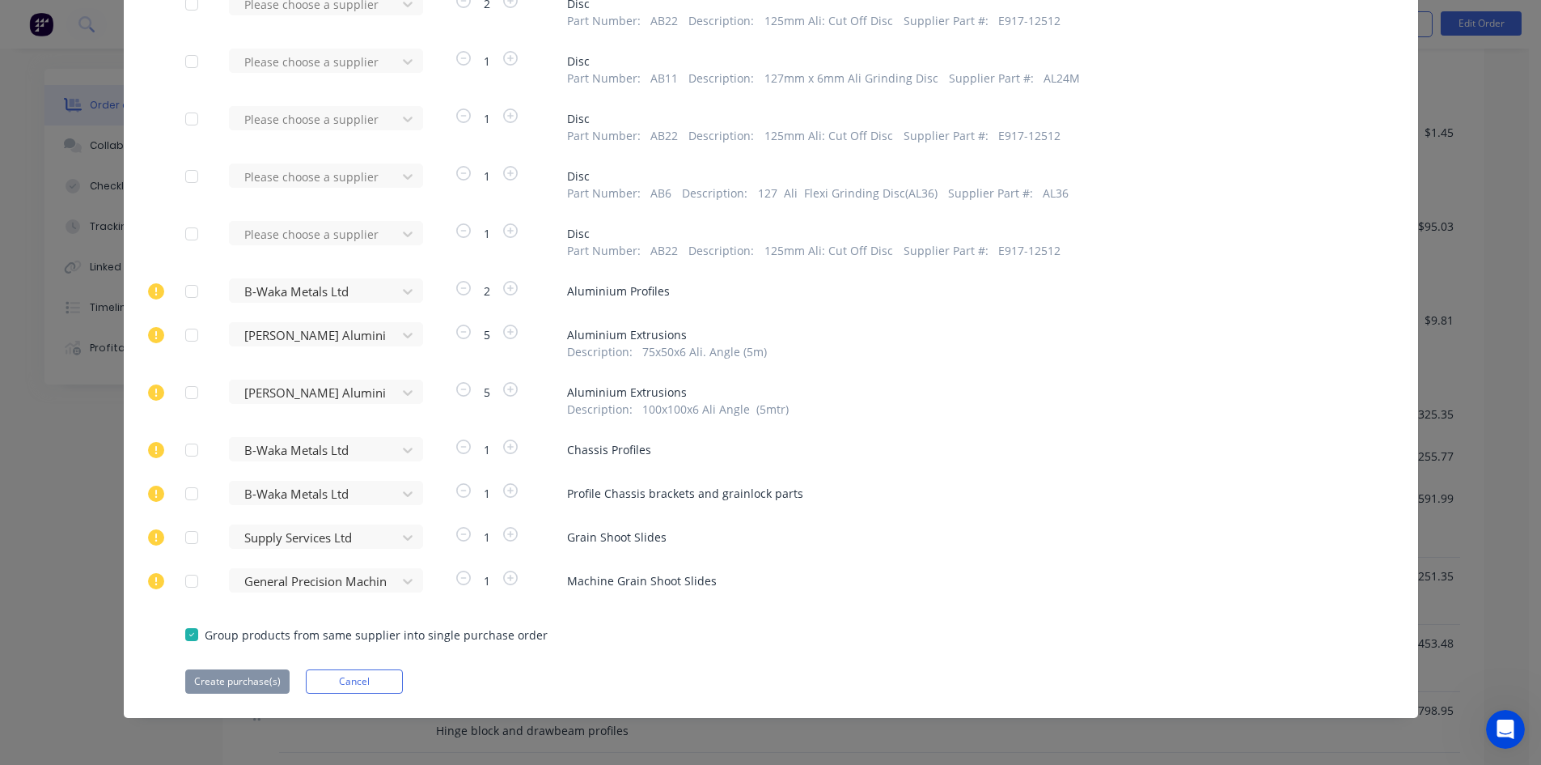
scroll to position [1437, 0]
click at [383, 672] on button "Cancel" at bounding box center [354, 681] width 97 height 24
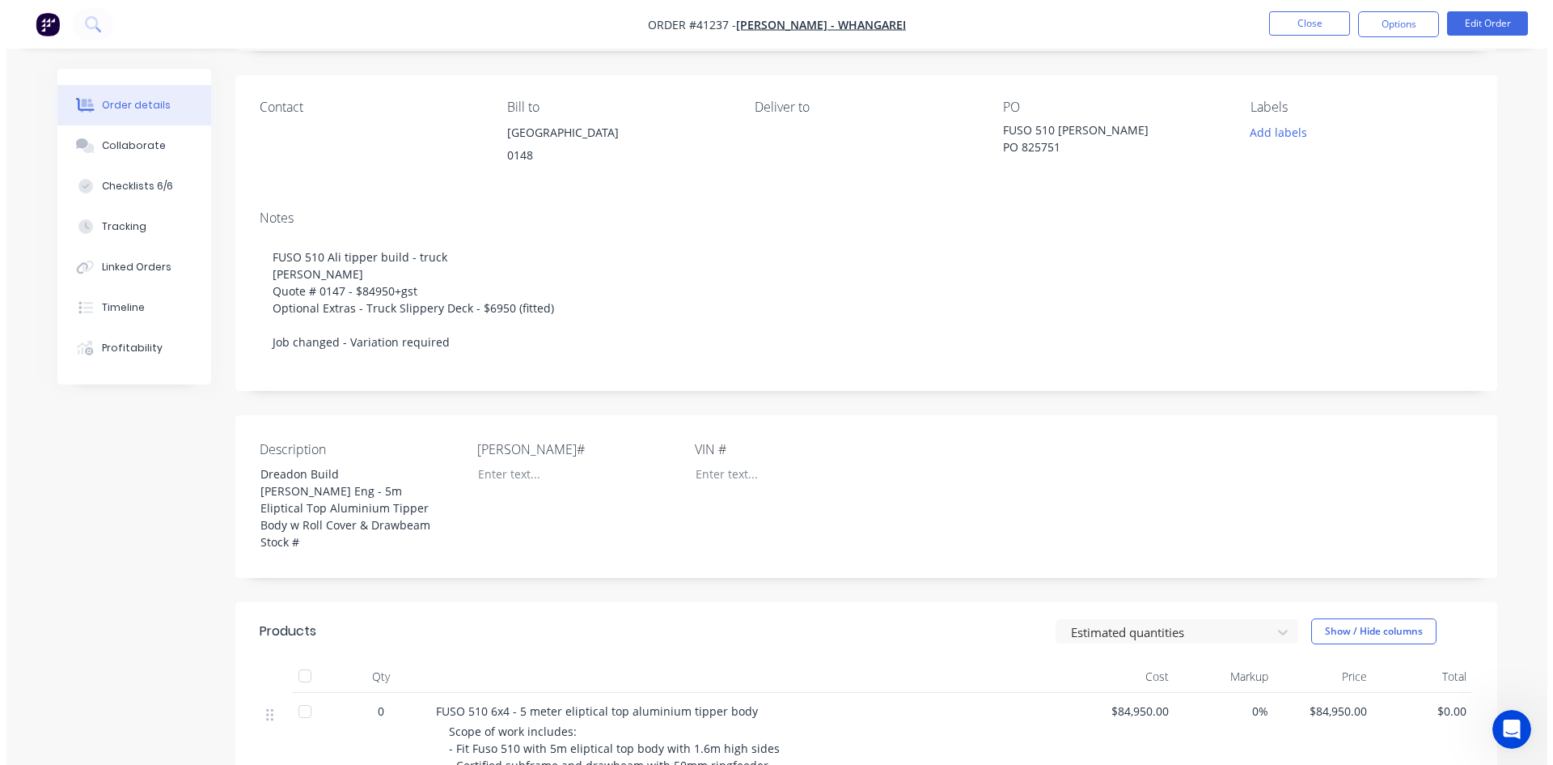
scroll to position [0, 0]
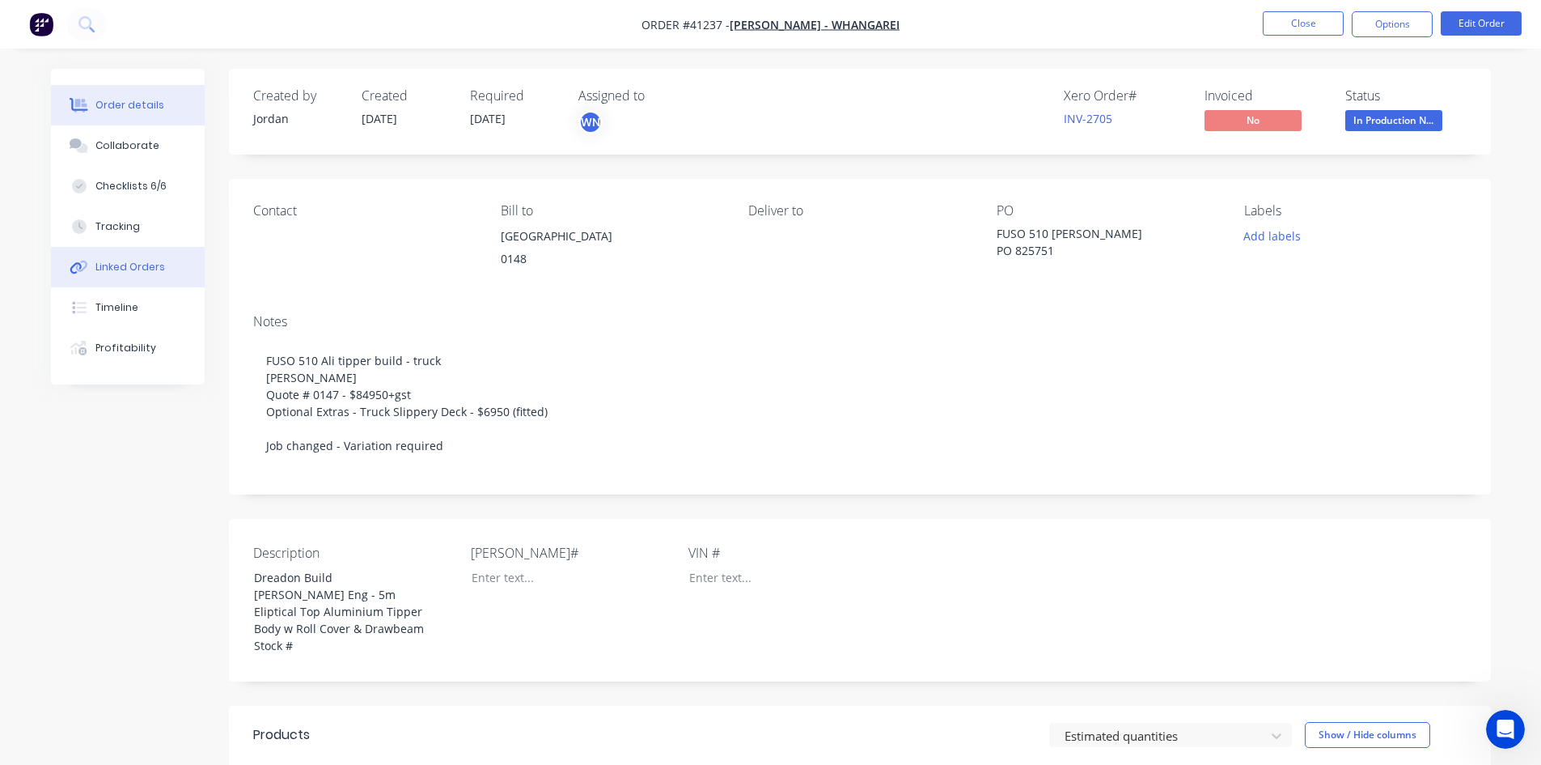
click at [116, 264] on div "Linked Orders" at bounding box center [130, 267] width 70 height 15
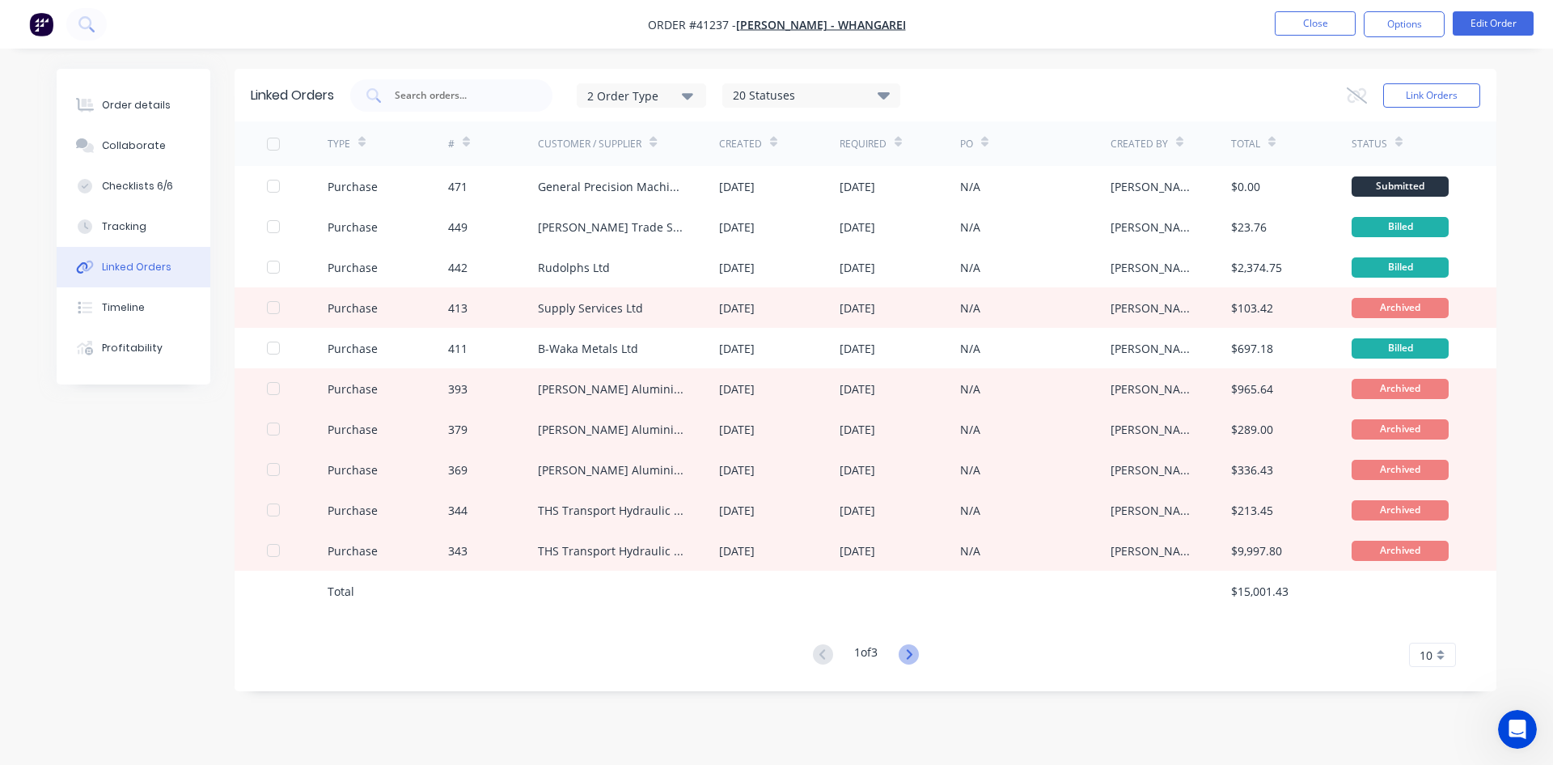
click at [913, 650] on icon at bounding box center [909, 654] width 20 height 20
click at [913, 650] on div "Order details Collaborate Checklists 6/6 Tracking Linked Orders Timeline Profit…" at bounding box center [776, 382] width 1553 height 765
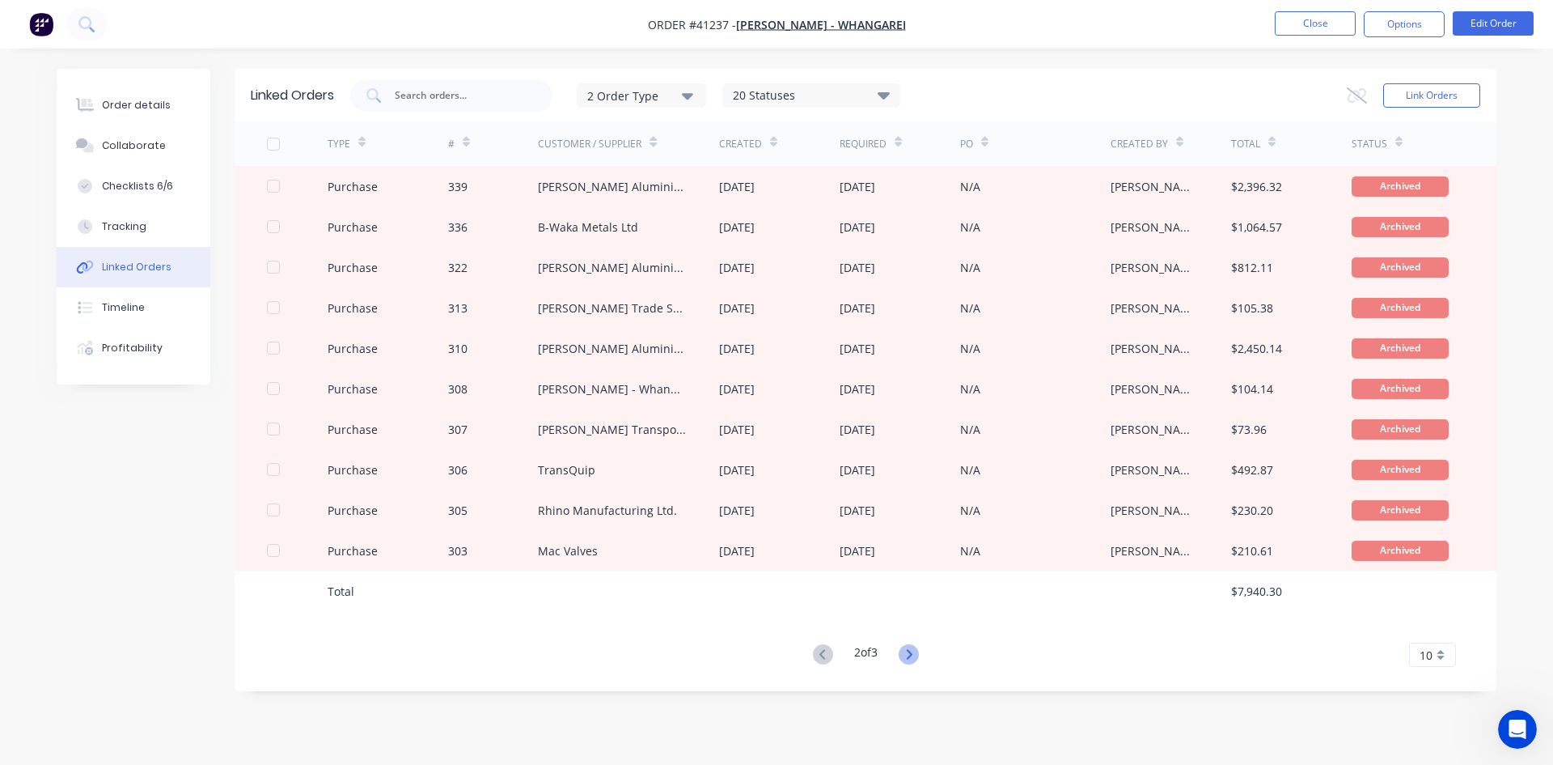
click at [904, 648] on icon at bounding box center [909, 654] width 20 height 20
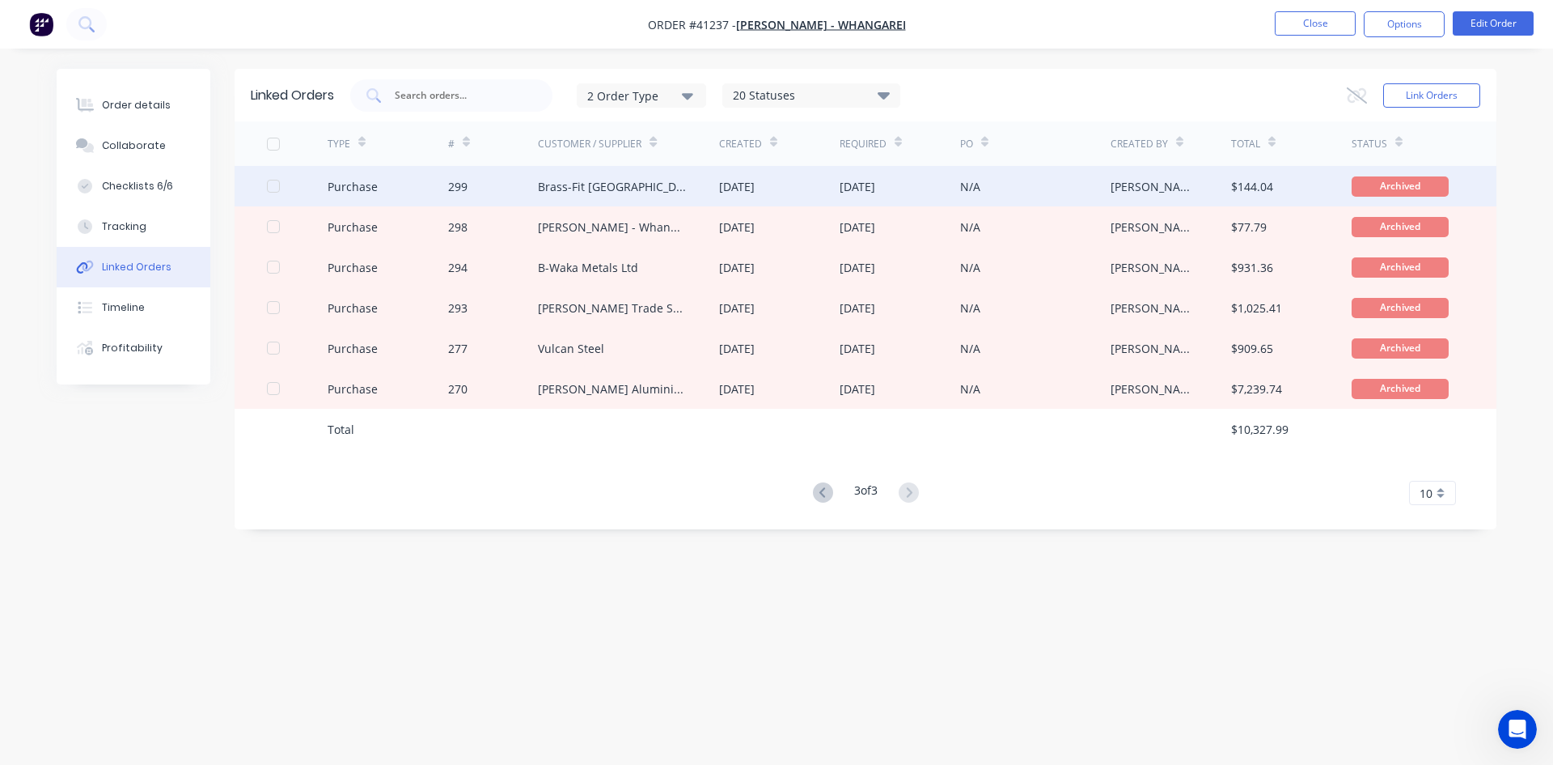
click at [471, 184] on div "299" at bounding box center [493, 186] width 91 height 40
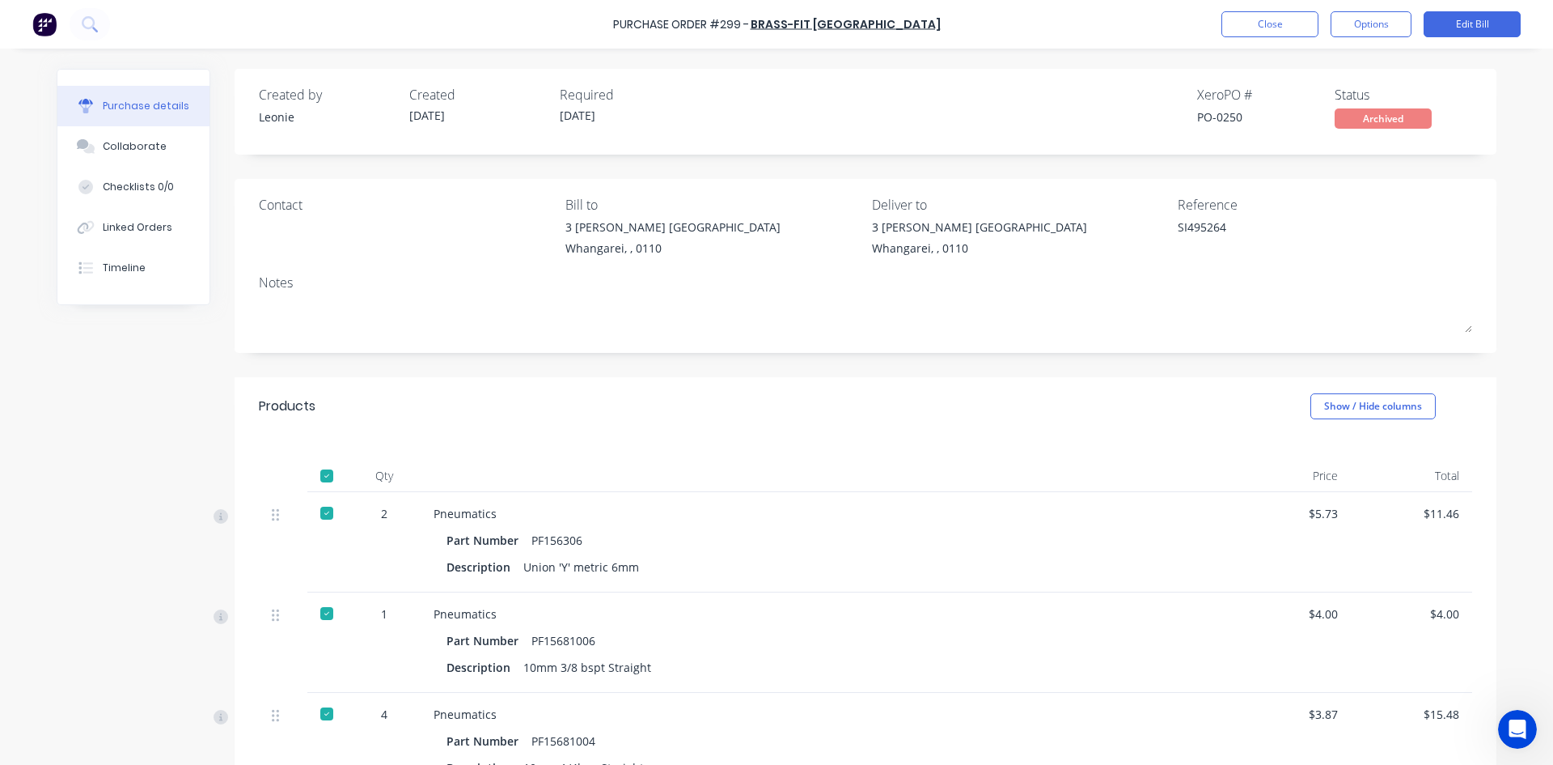
type textarea "x"
click at [138, 226] on div "Linked Orders" at bounding box center [138, 227] width 70 height 15
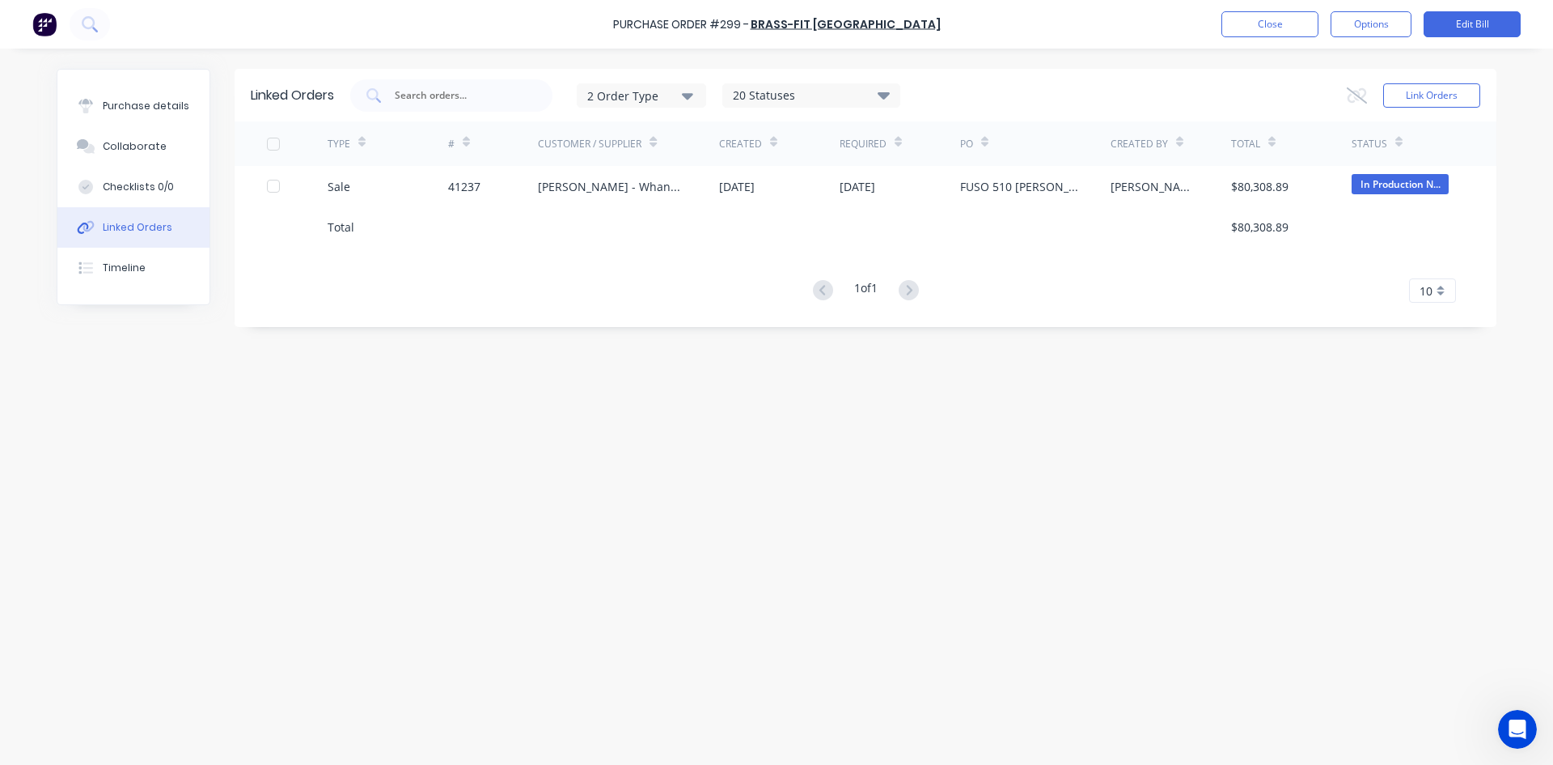
click at [87, 219] on button "Linked Orders" at bounding box center [133, 227] width 152 height 40
click at [125, 224] on div "Linked Orders" at bounding box center [138, 227] width 70 height 15
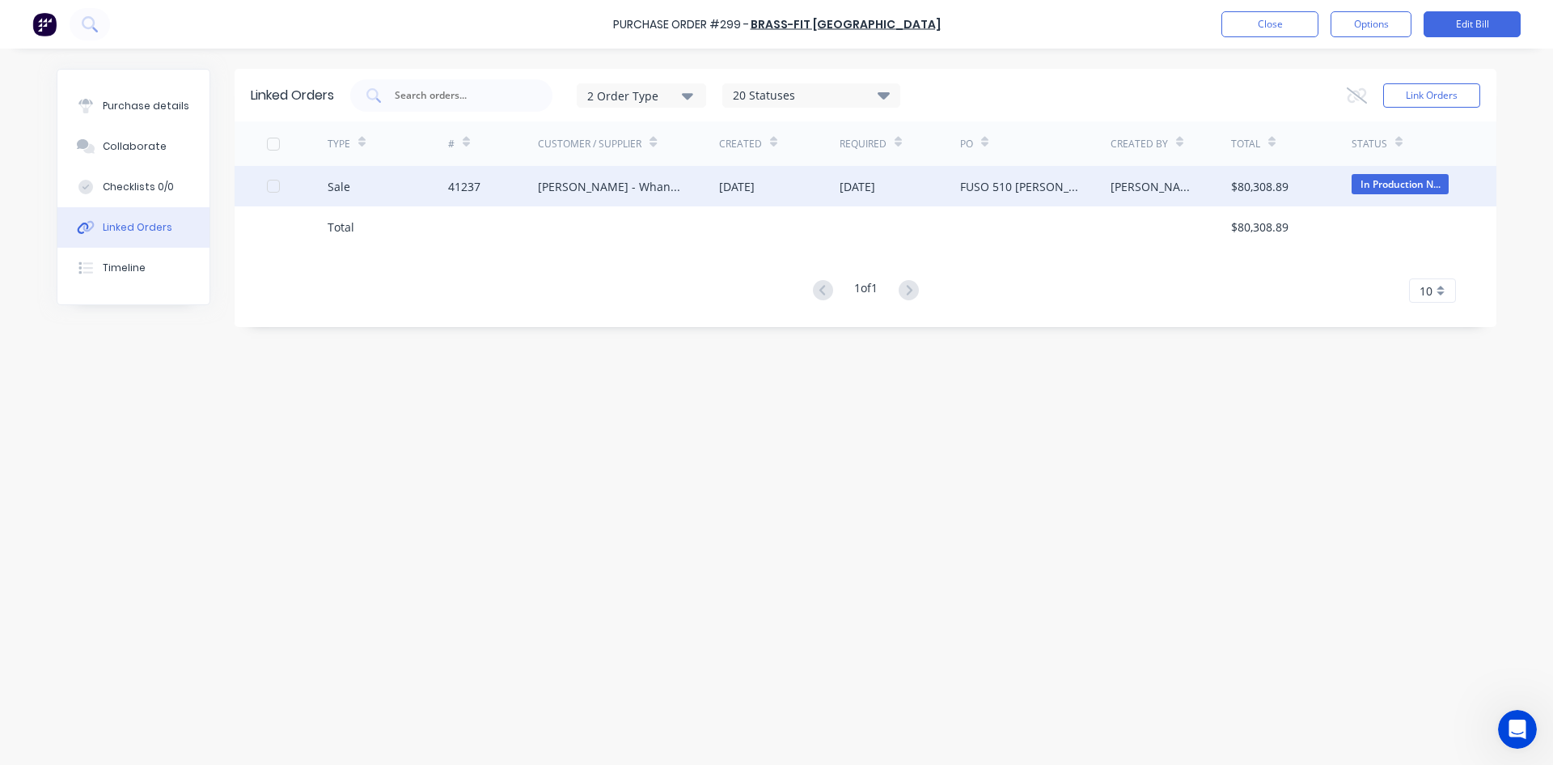
click at [433, 195] on div "Sale" at bounding box center [388, 186] width 121 height 40
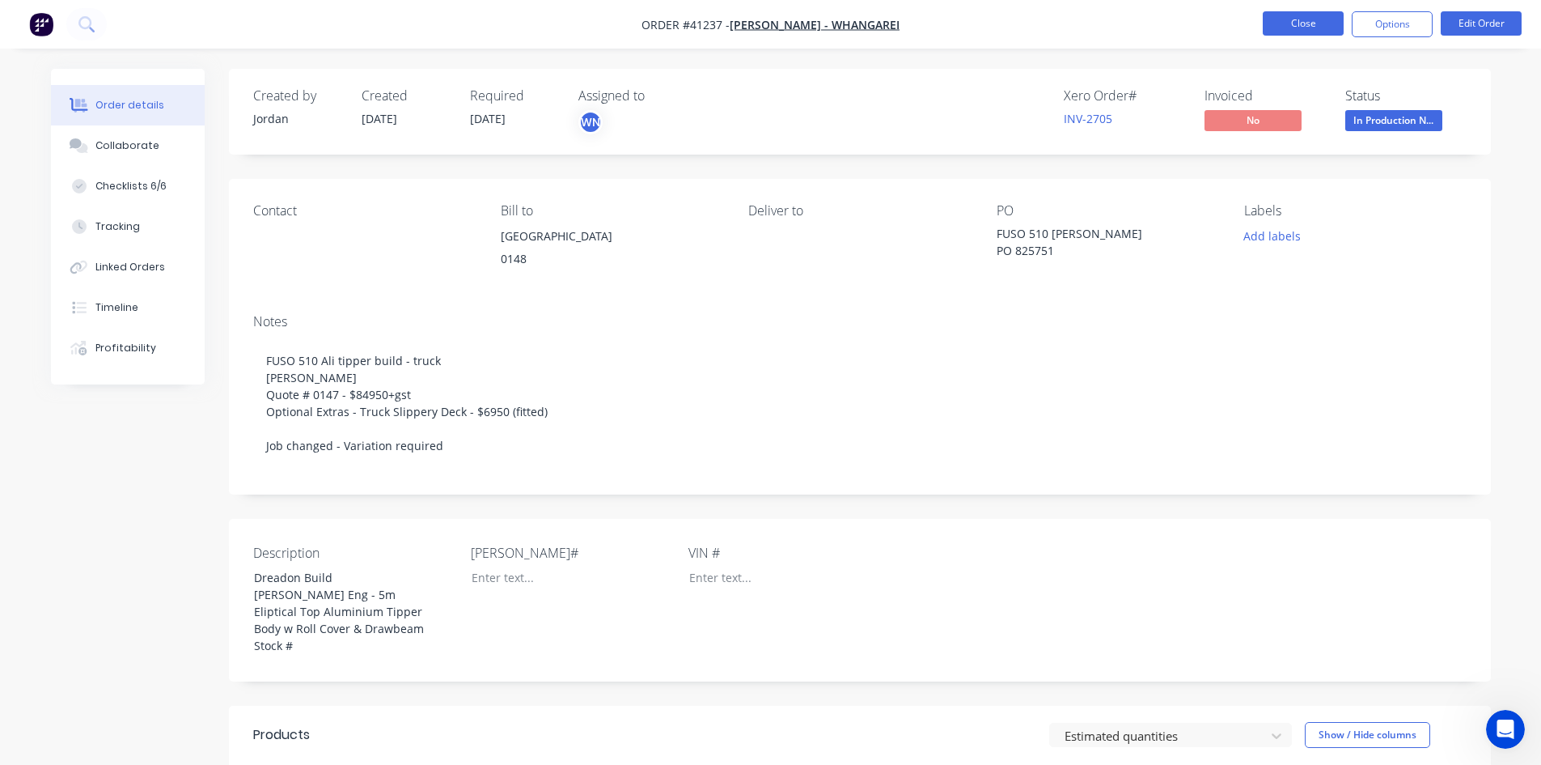
click at [1280, 28] on button "Close" at bounding box center [1303, 23] width 81 height 24
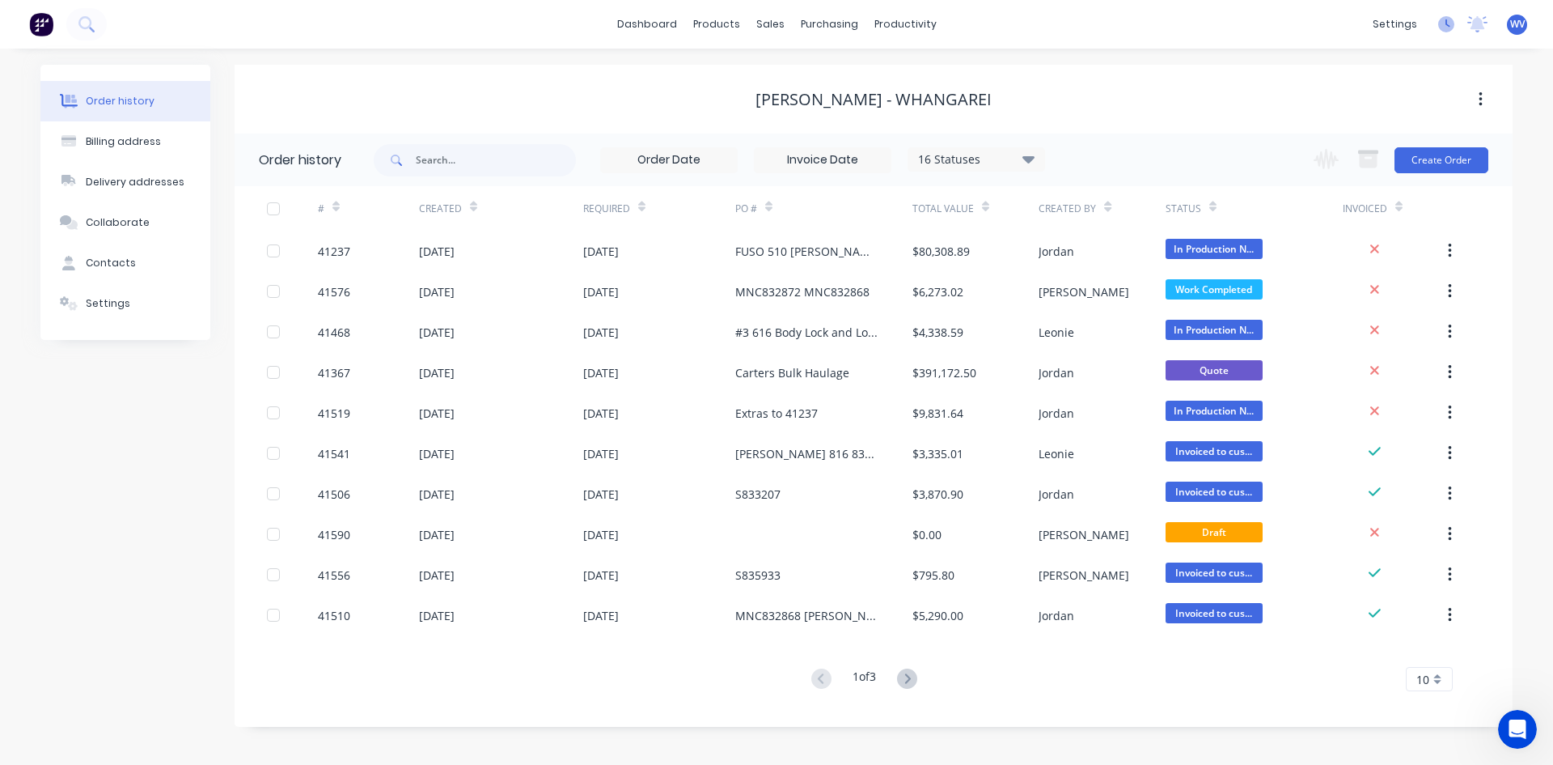
click at [1445, 23] on icon at bounding box center [1446, 24] width 16 height 16
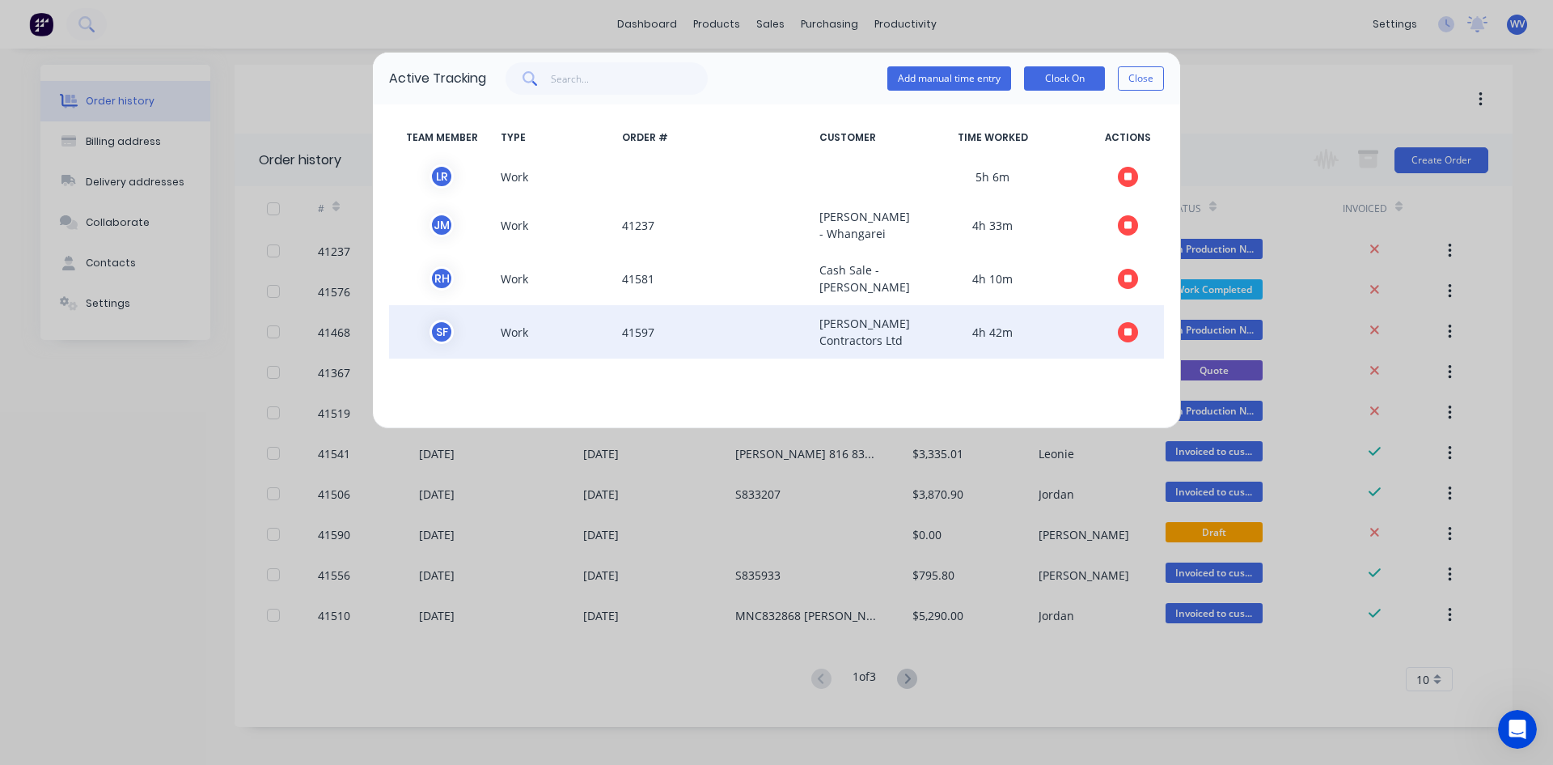
click at [1125, 336] on icon "button" at bounding box center [1129, 332] width 8 height 8
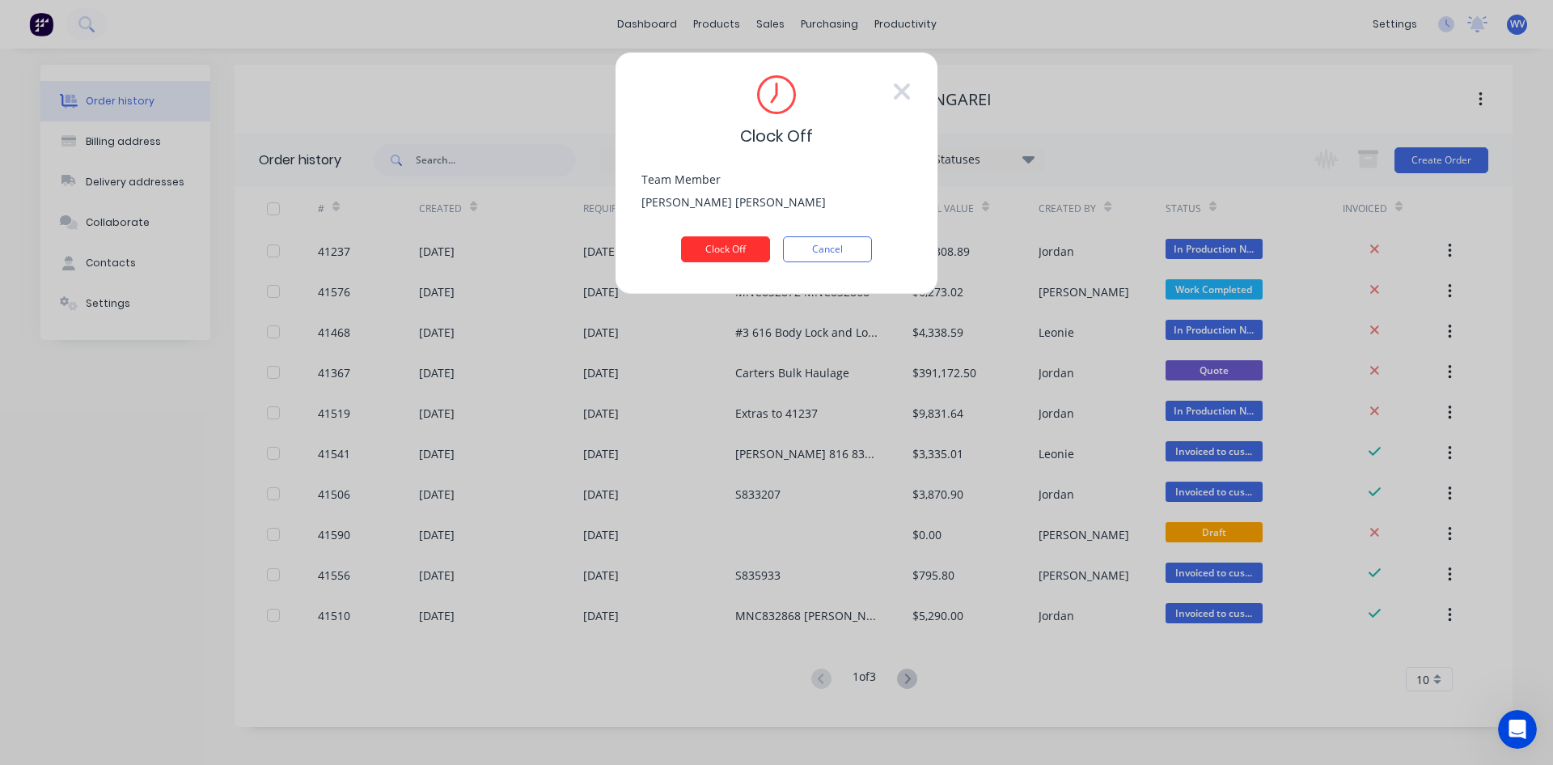
click at [735, 253] on button "Clock Off" at bounding box center [725, 249] width 89 height 26
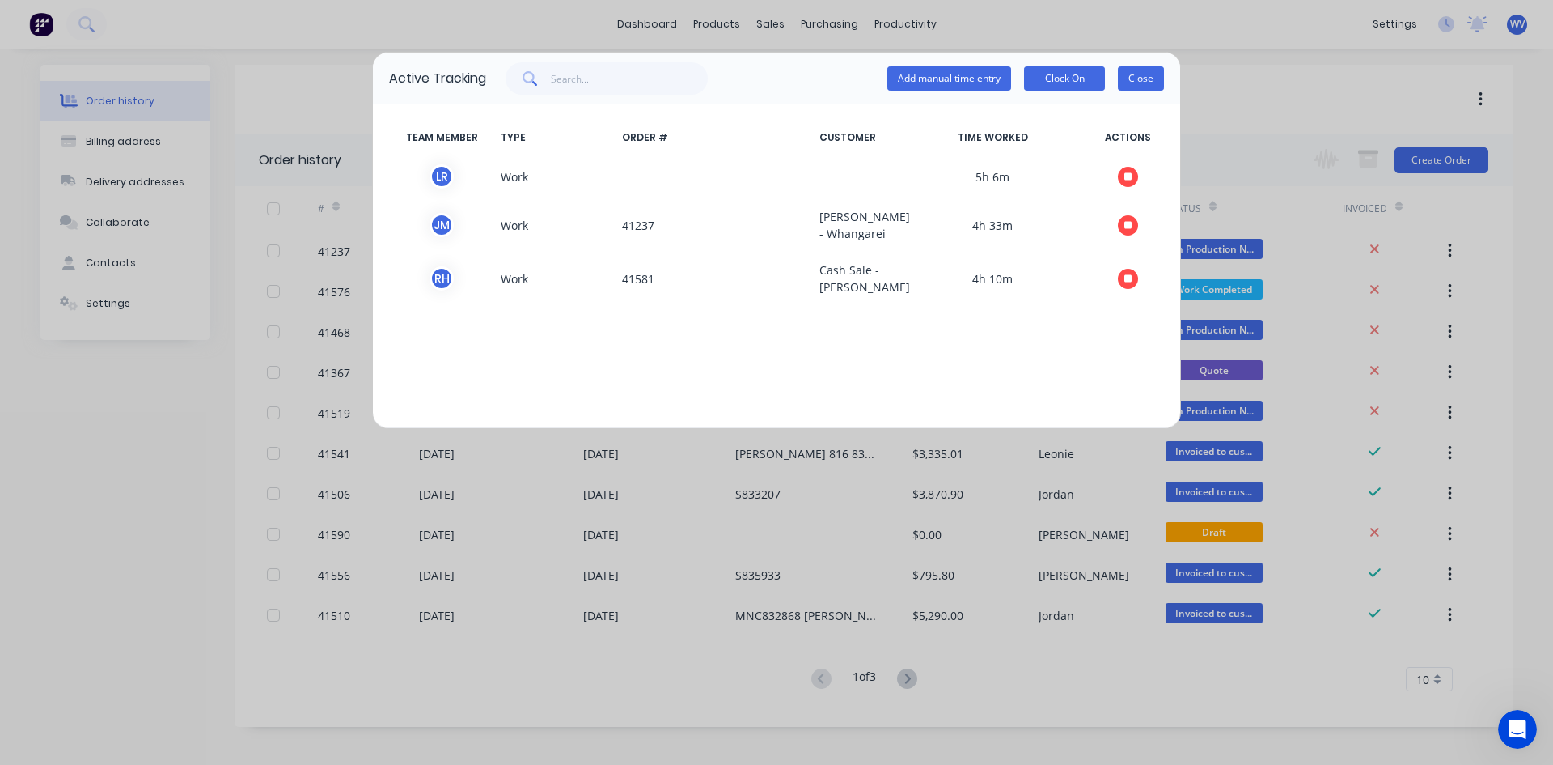
click at [1133, 87] on button "Close" at bounding box center [1141, 78] width 46 height 24
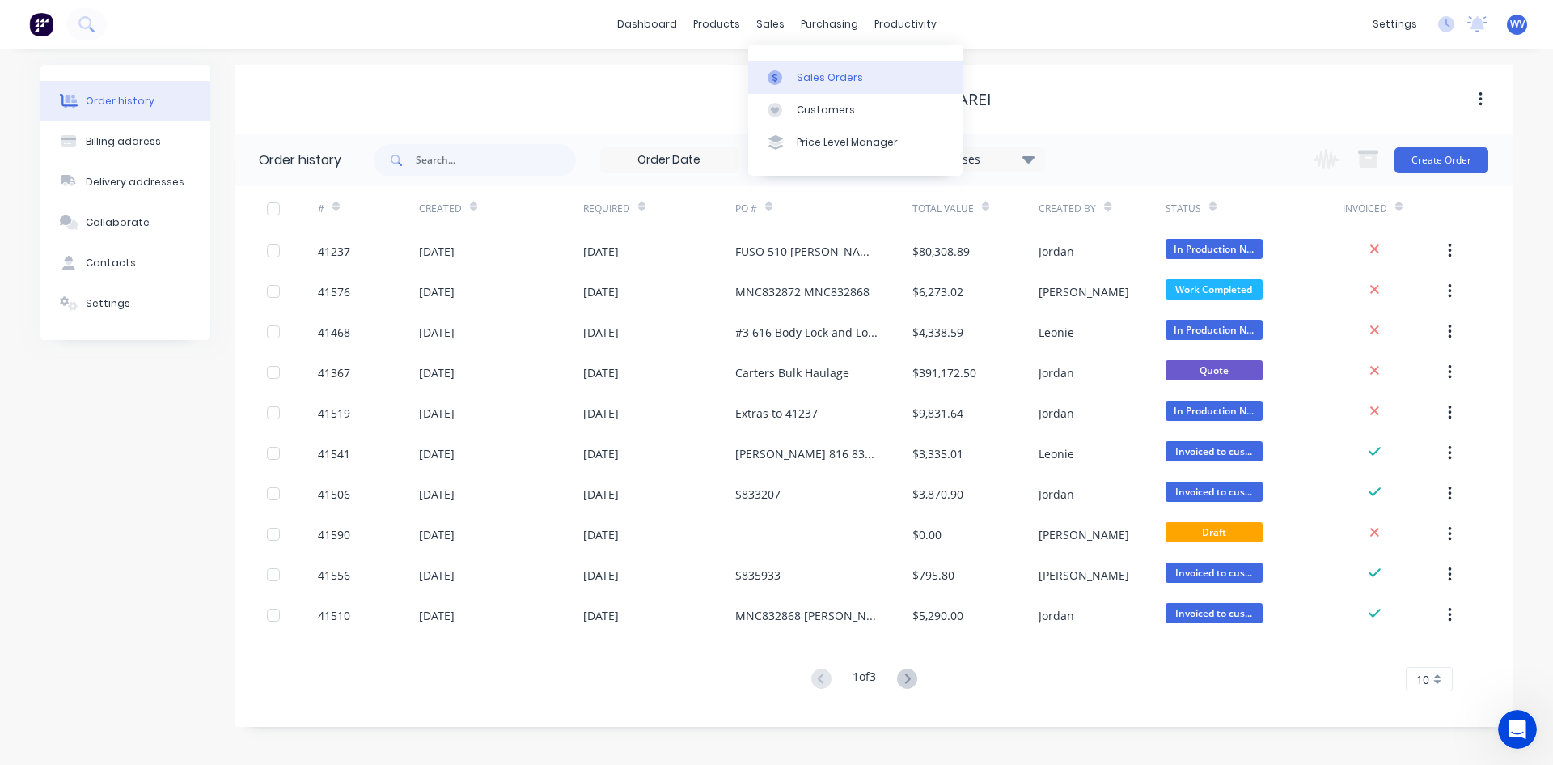
click at [794, 70] on link "Sales Orders" at bounding box center [855, 77] width 214 height 32
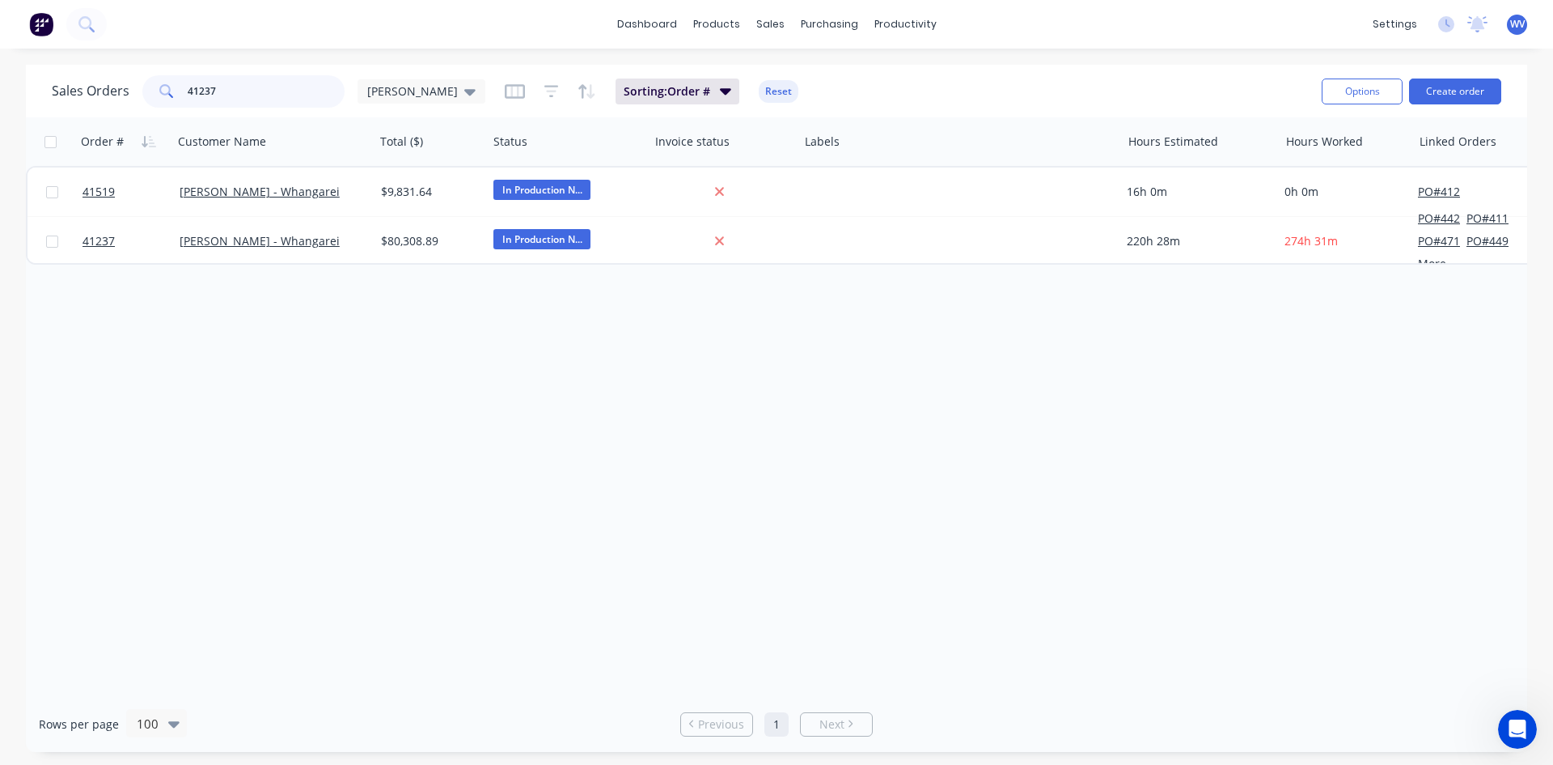
drag, startPoint x: 235, startPoint y: 95, endPoint x: 169, endPoint y: 97, distance: 66.4
click at [169, 97] on div "41237" at bounding box center [243, 91] width 202 height 32
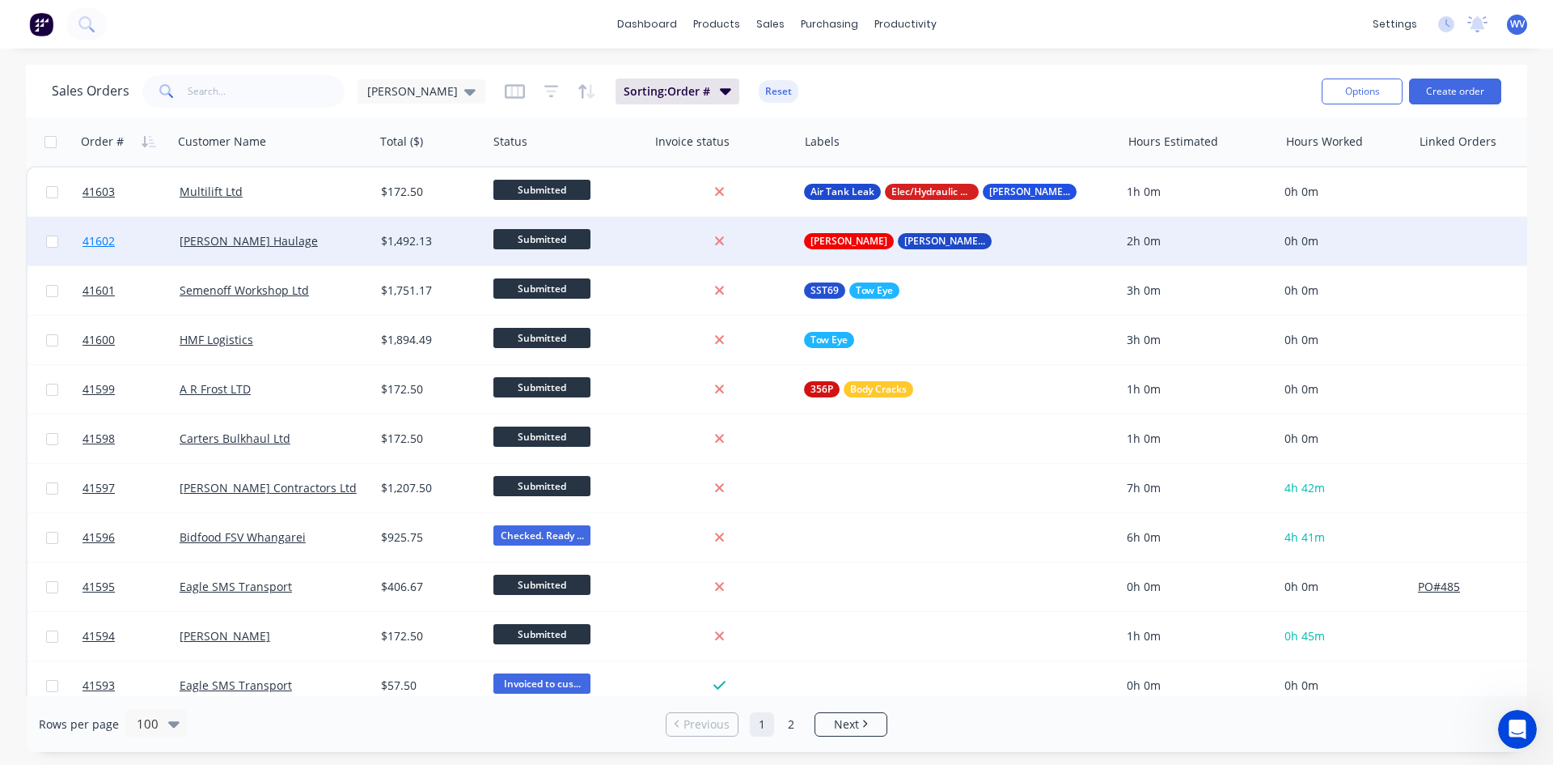
click at [99, 240] on span "41602" at bounding box center [99, 241] width 32 height 16
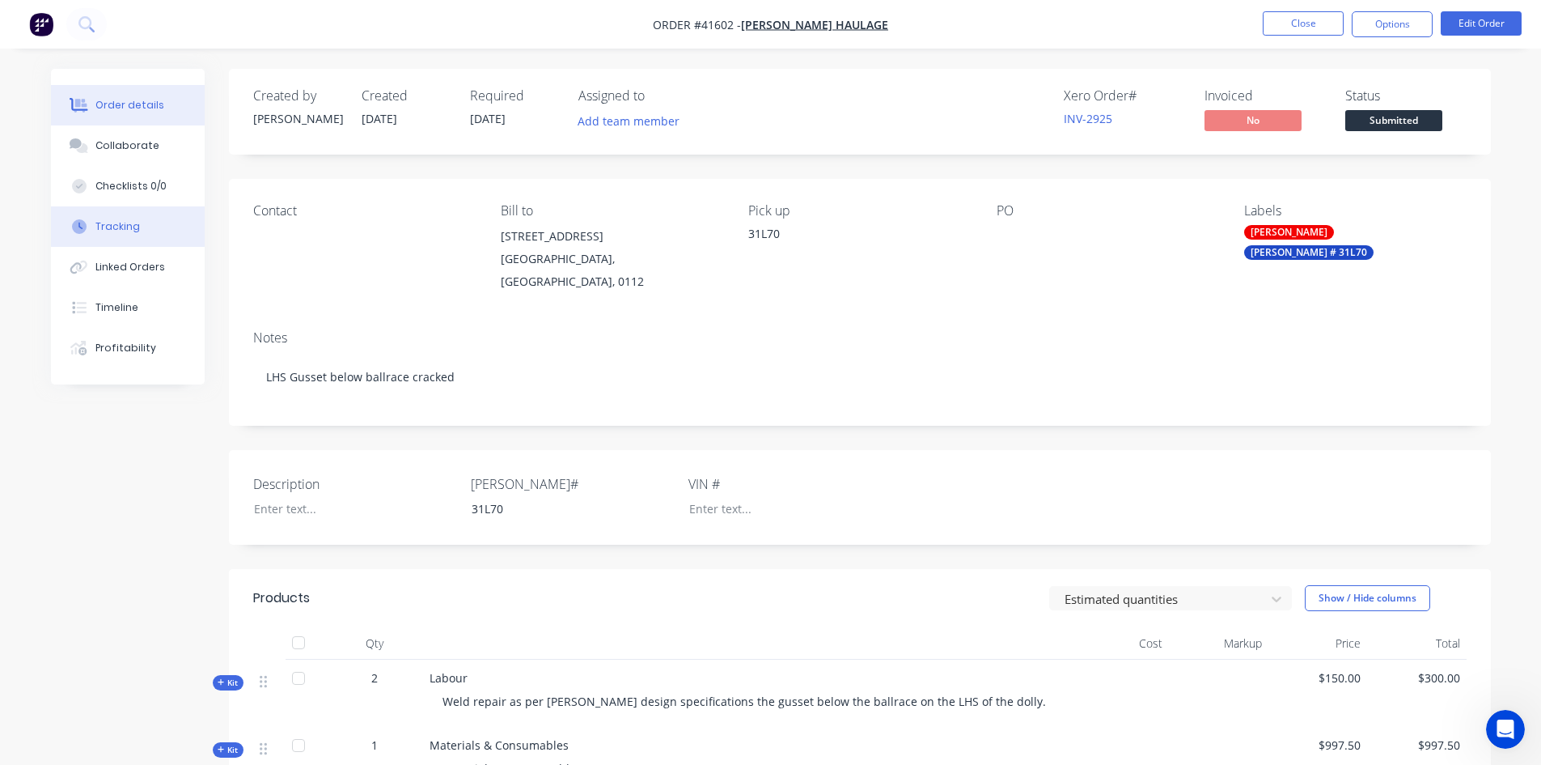
click at [104, 227] on div "Tracking" at bounding box center [117, 226] width 44 height 15
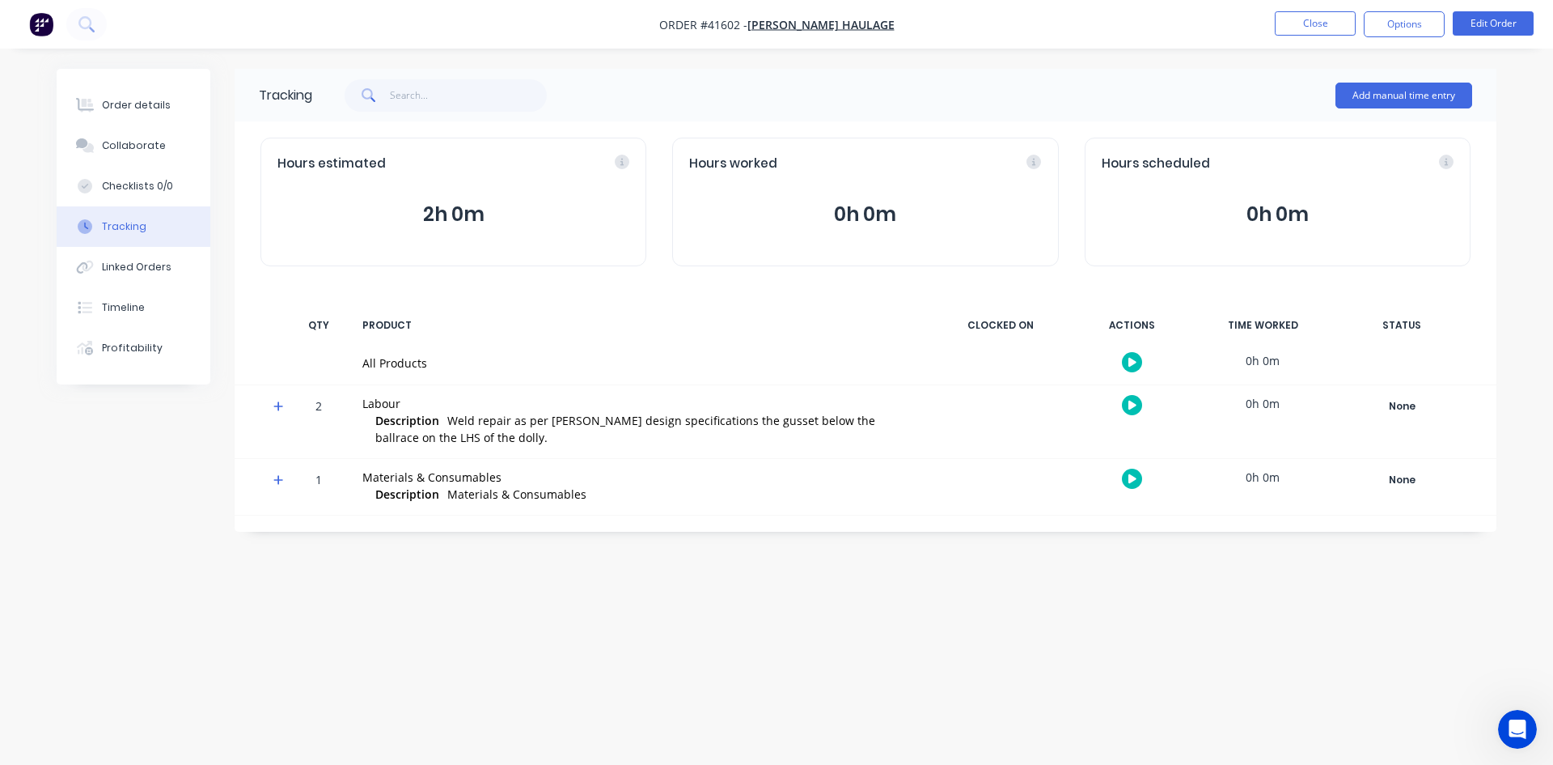
click at [1134, 401] on icon "button" at bounding box center [1133, 405] width 8 height 11
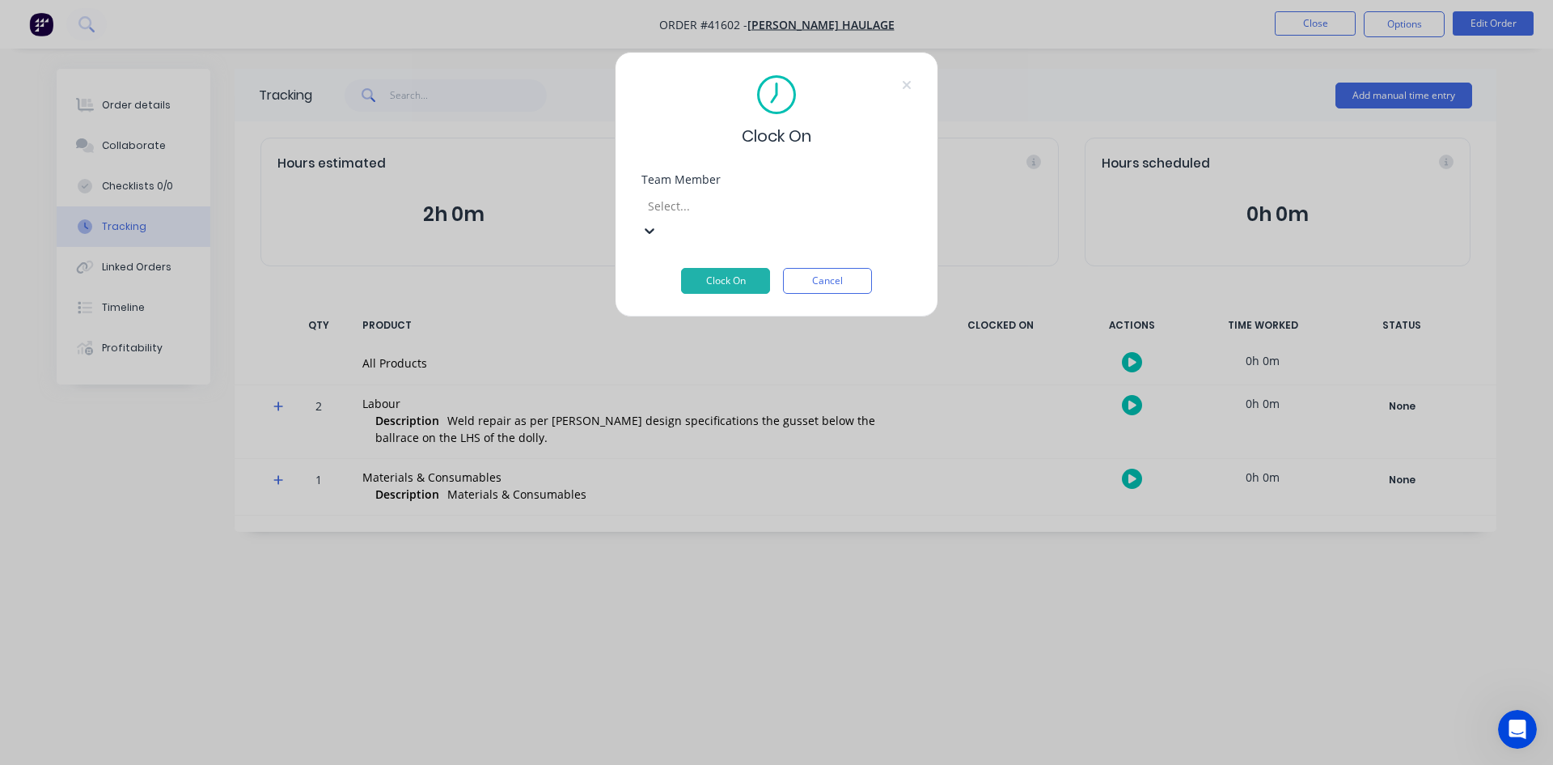
scroll to position [237, 0]
drag, startPoint x: 690, startPoint y: 328, endPoint x: 707, endPoint y: 315, distance: 21.9
click at [731, 268] on button "Clock On" at bounding box center [725, 281] width 89 height 26
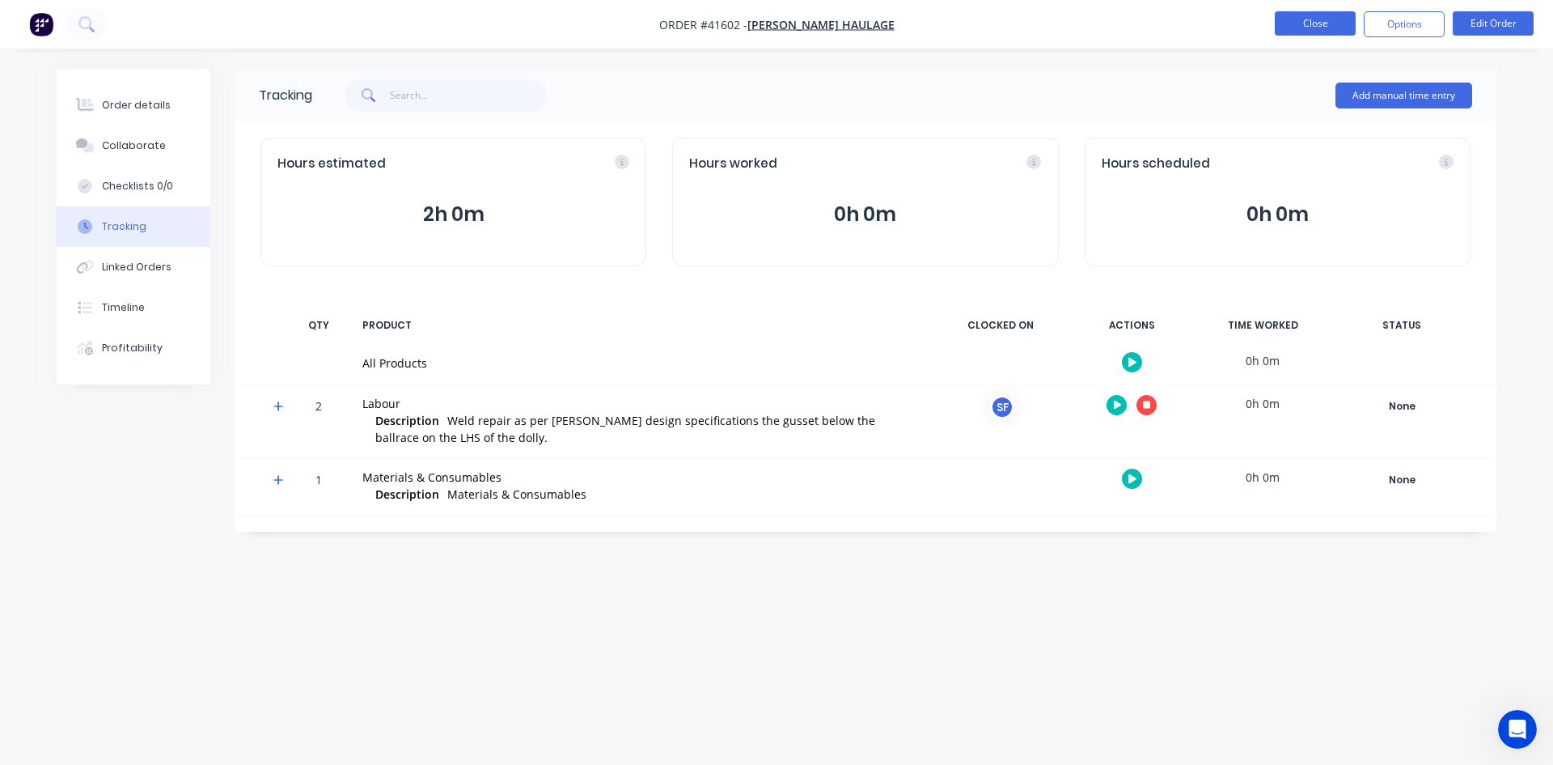
click at [1322, 28] on button "Close" at bounding box center [1315, 23] width 81 height 24
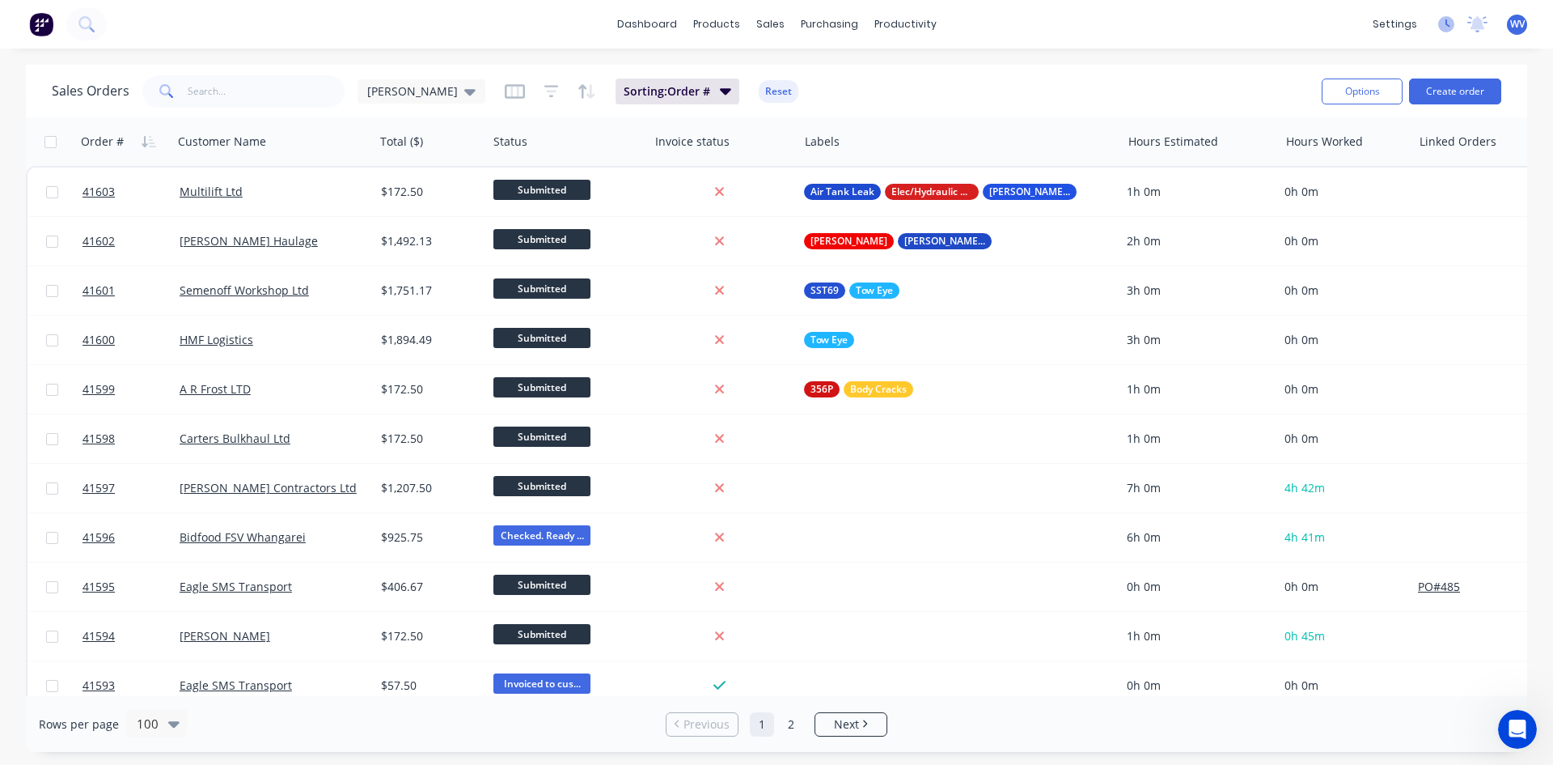
click at [1443, 23] on icon at bounding box center [1446, 24] width 16 height 16
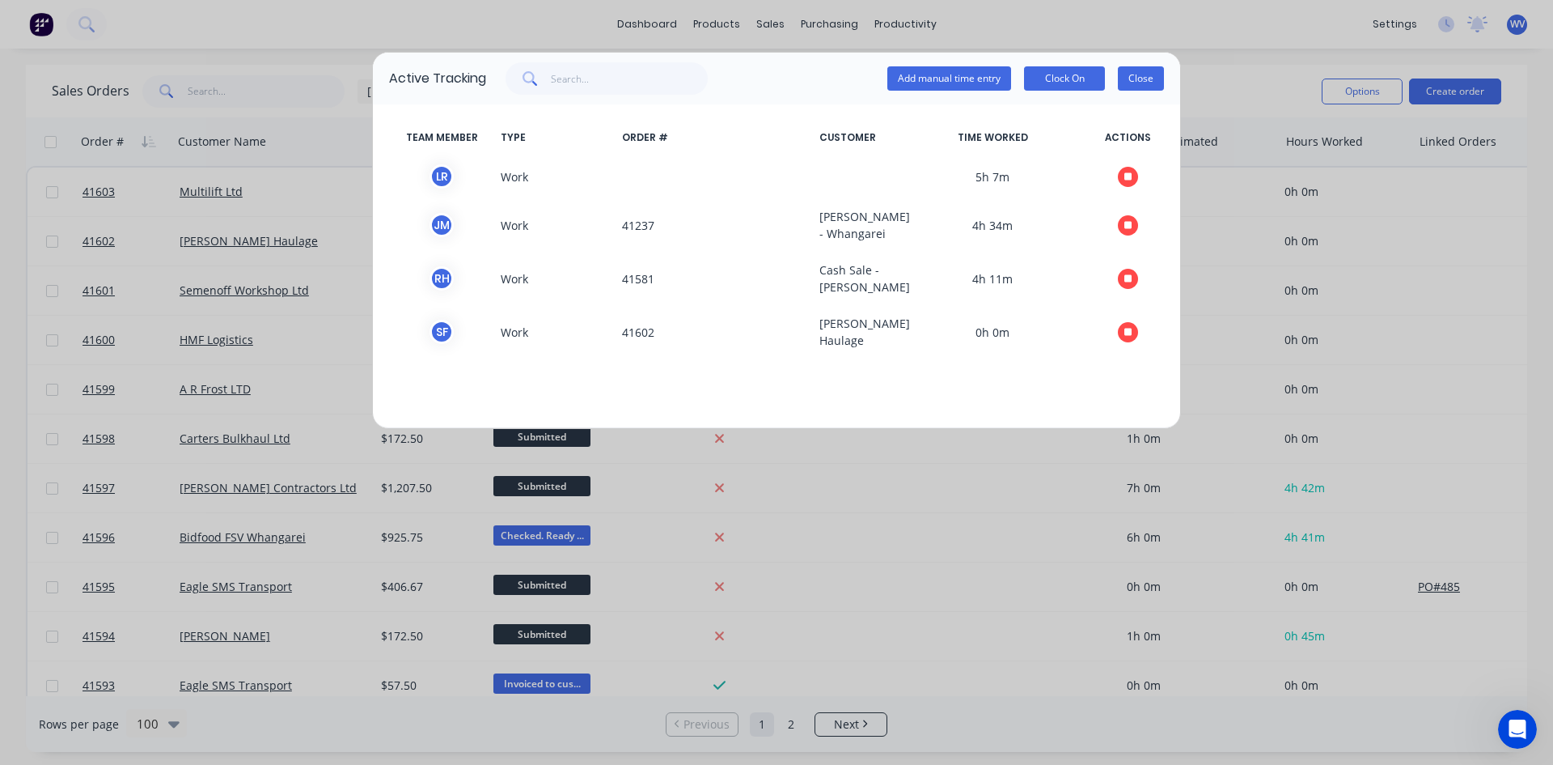
click at [1146, 69] on button "Close" at bounding box center [1141, 78] width 46 height 24
